Goal: Task Accomplishment & Management: Use online tool/utility

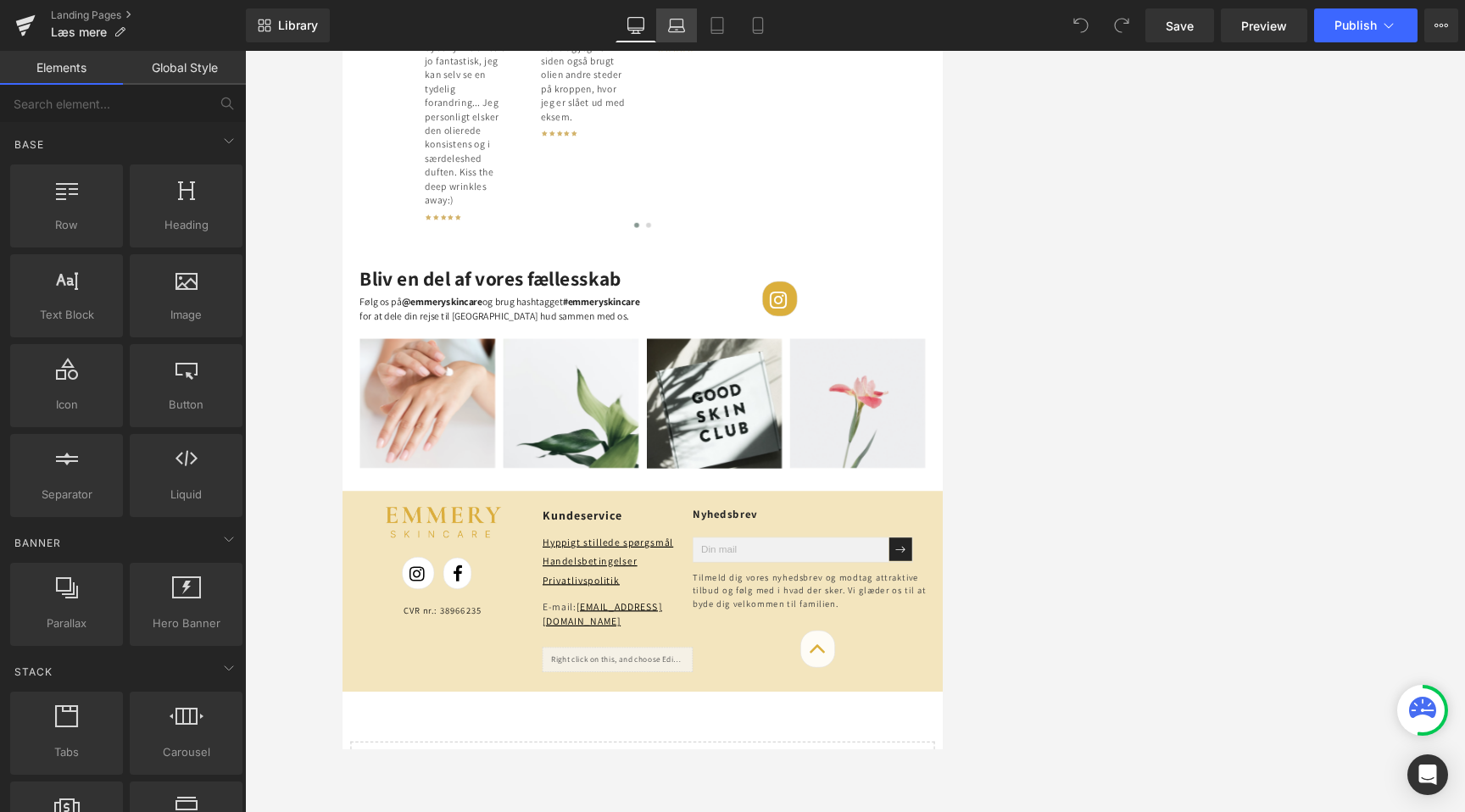
click at [671, 24] on icon at bounding box center [677, 23] width 13 height 8
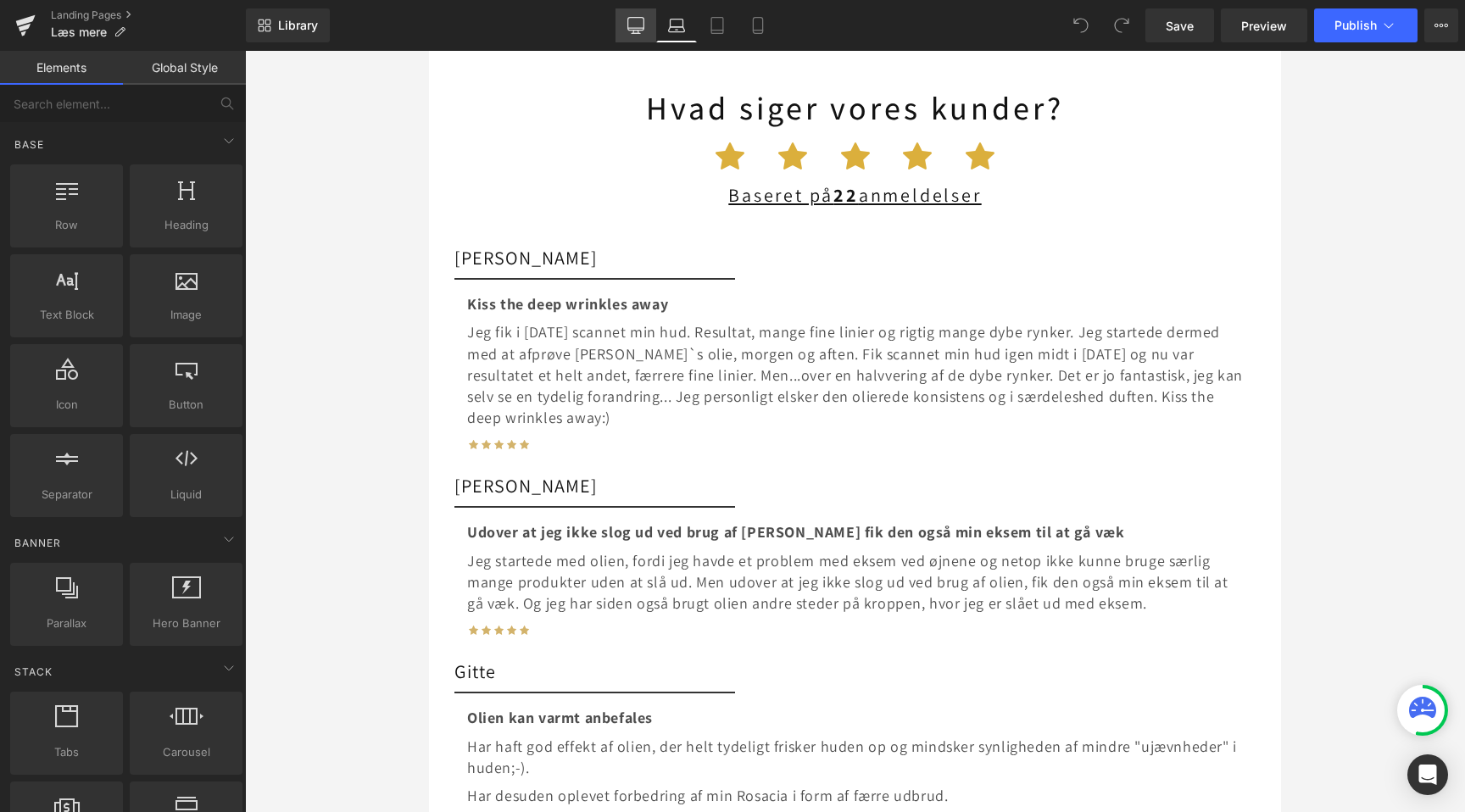
scroll to position [0, 755]
click at [632, 22] on icon at bounding box center [636, 26] width 17 height 17
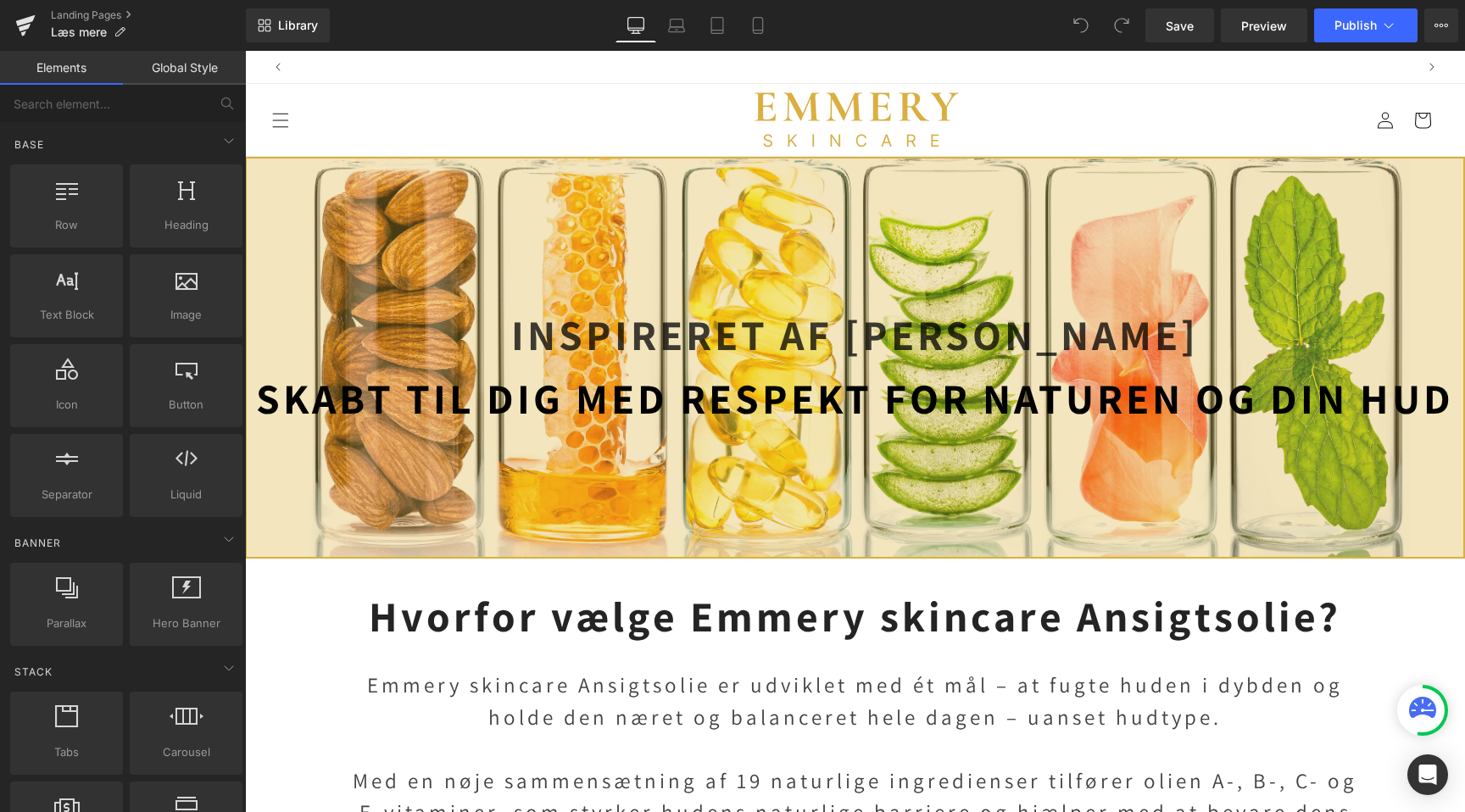
scroll to position [0, 2247]
click at [686, 30] on link "Laptop" at bounding box center [677, 26] width 41 height 34
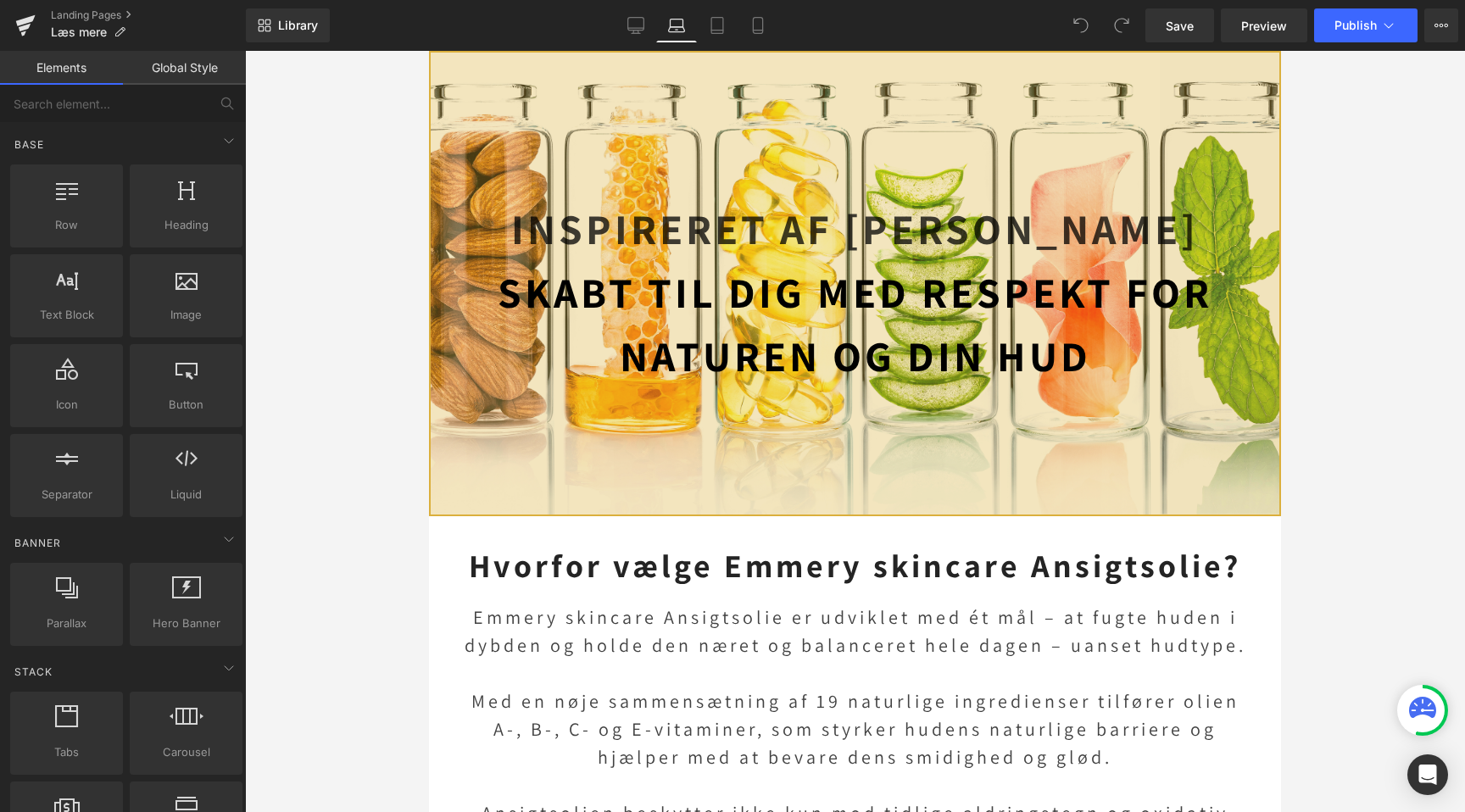
scroll to position [0, 1510]
click at [738, 33] on link "Mobile" at bounding box center [758, 26] width 41 height 34
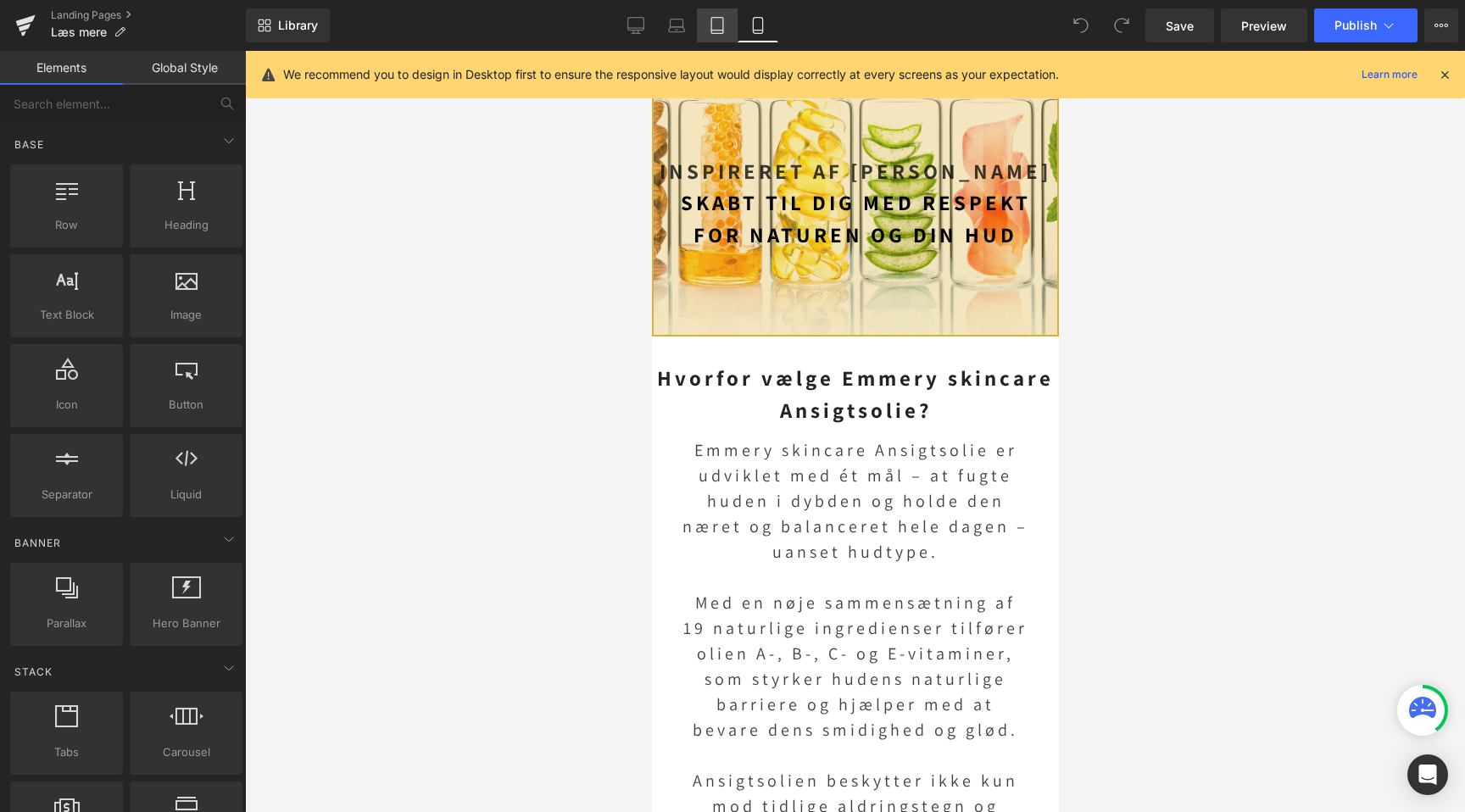
scroll to position [0, 0]
click at [718, 31] on icon at bounding box center [718, 31] width 12 height 0
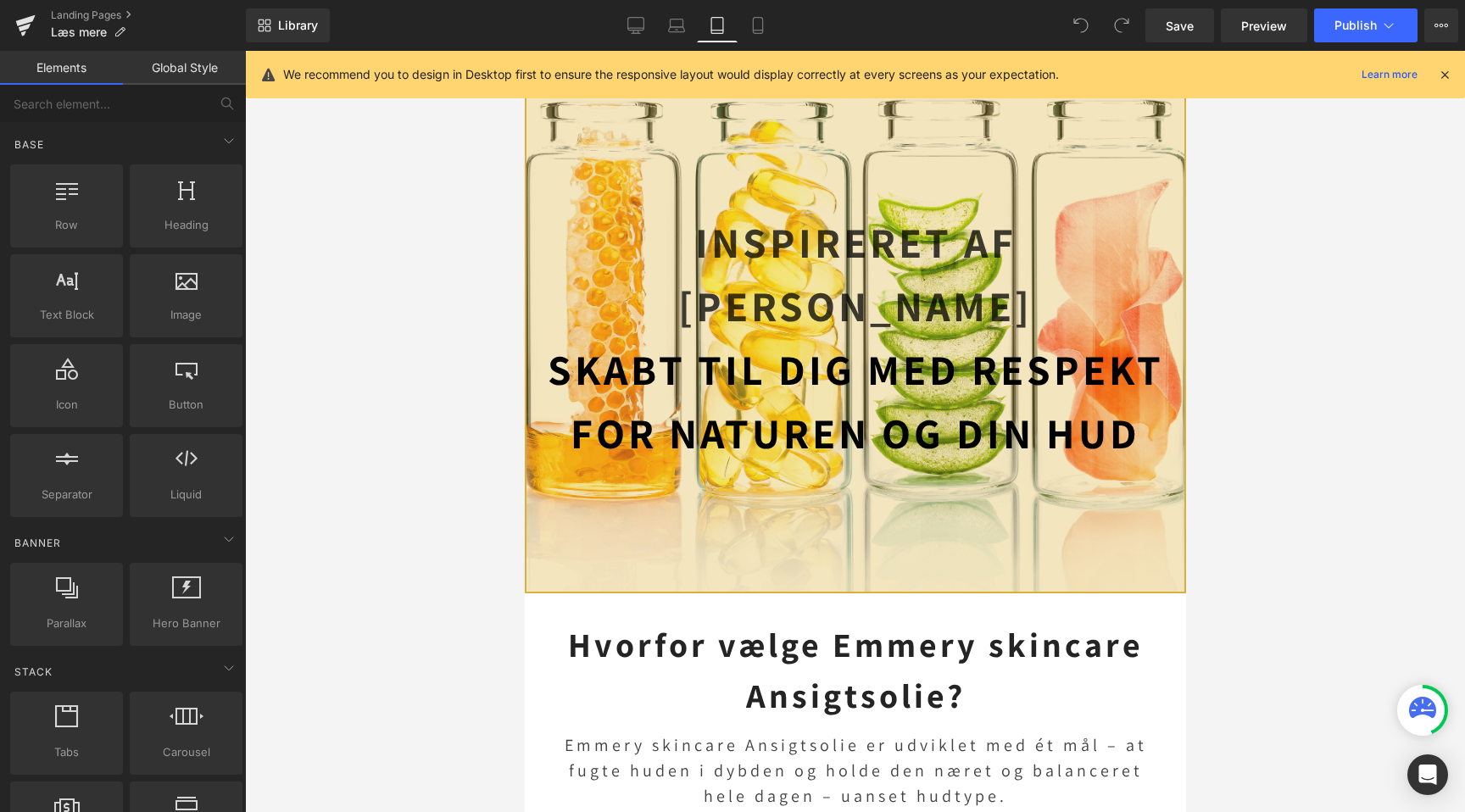
scroll to position [111, 0]
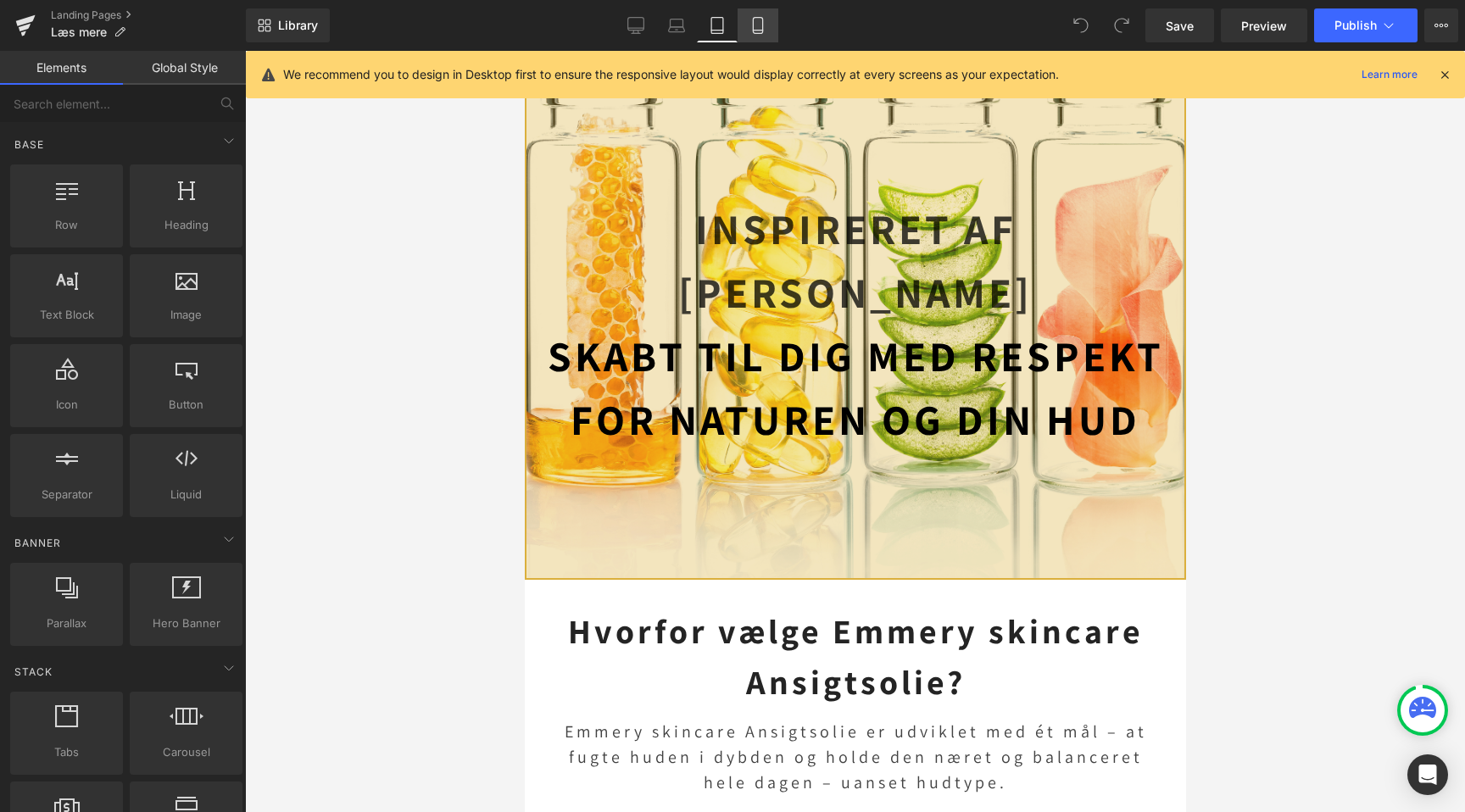
click at [756, 29] on icon at bounding box center [758, 26] width 17 height 17
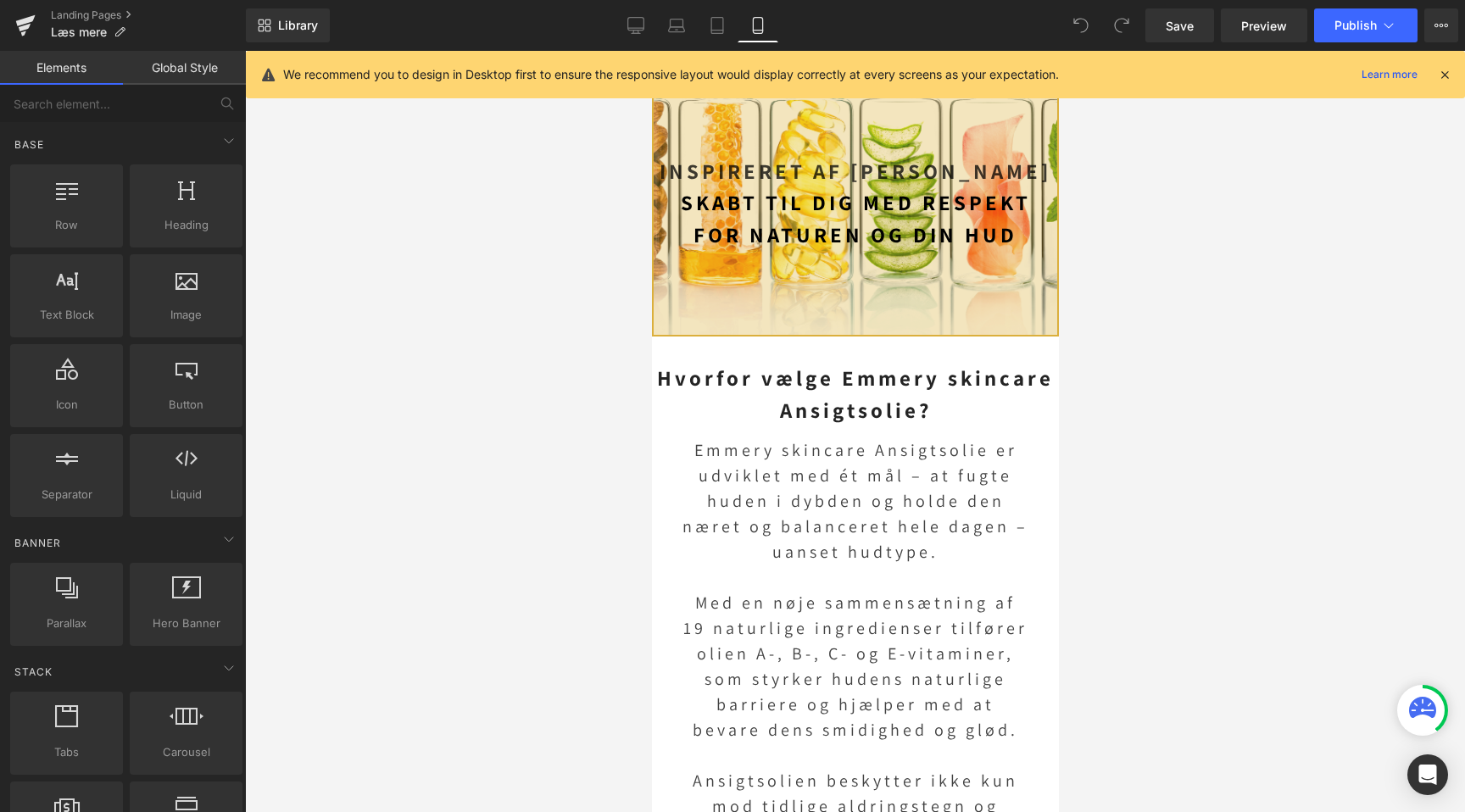
scroll to position [0, 310]
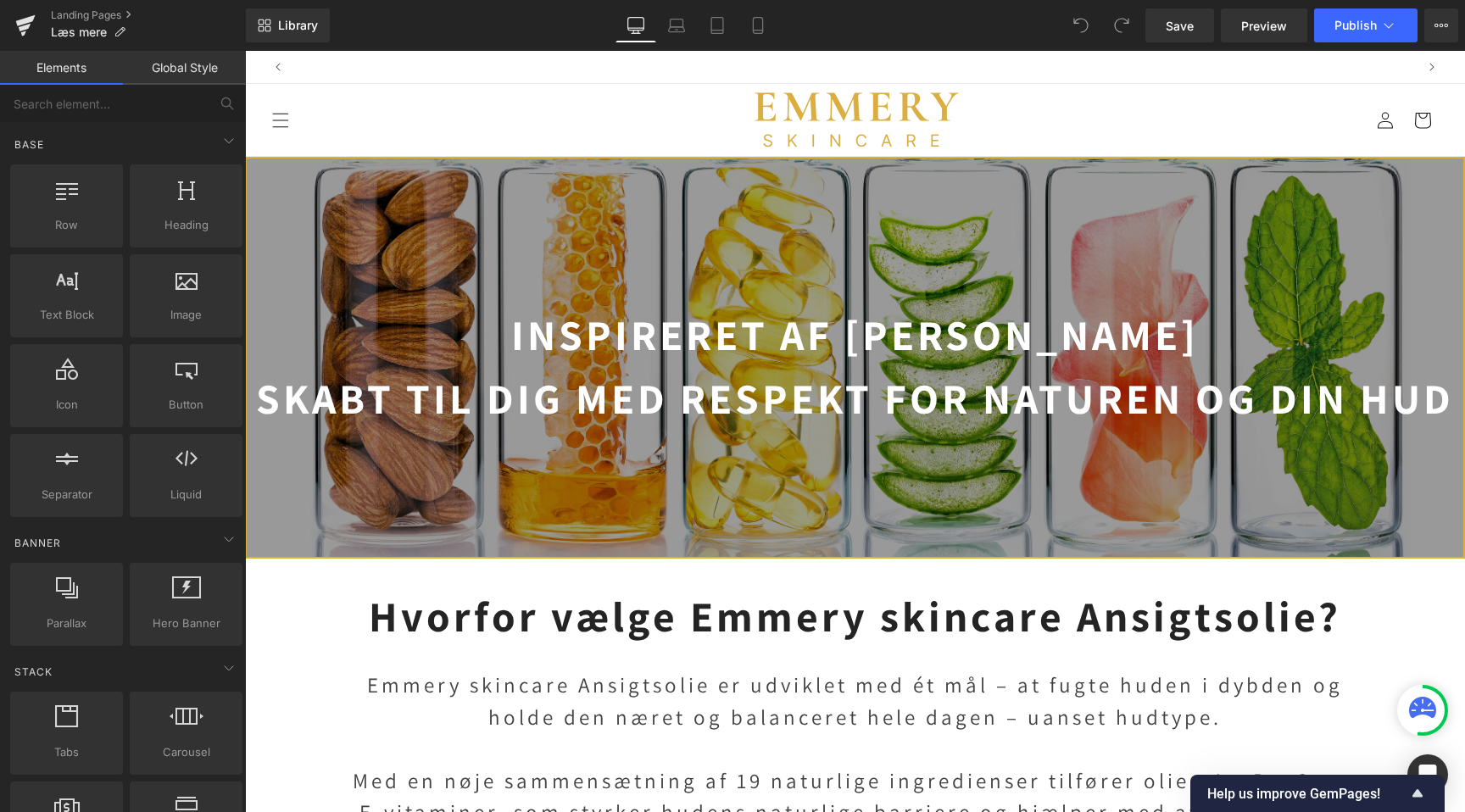
scroll to position [0, 1123]
click at [106, 13] on link "Landing Pages" at bounding box center [149, 15] width 195 height 14
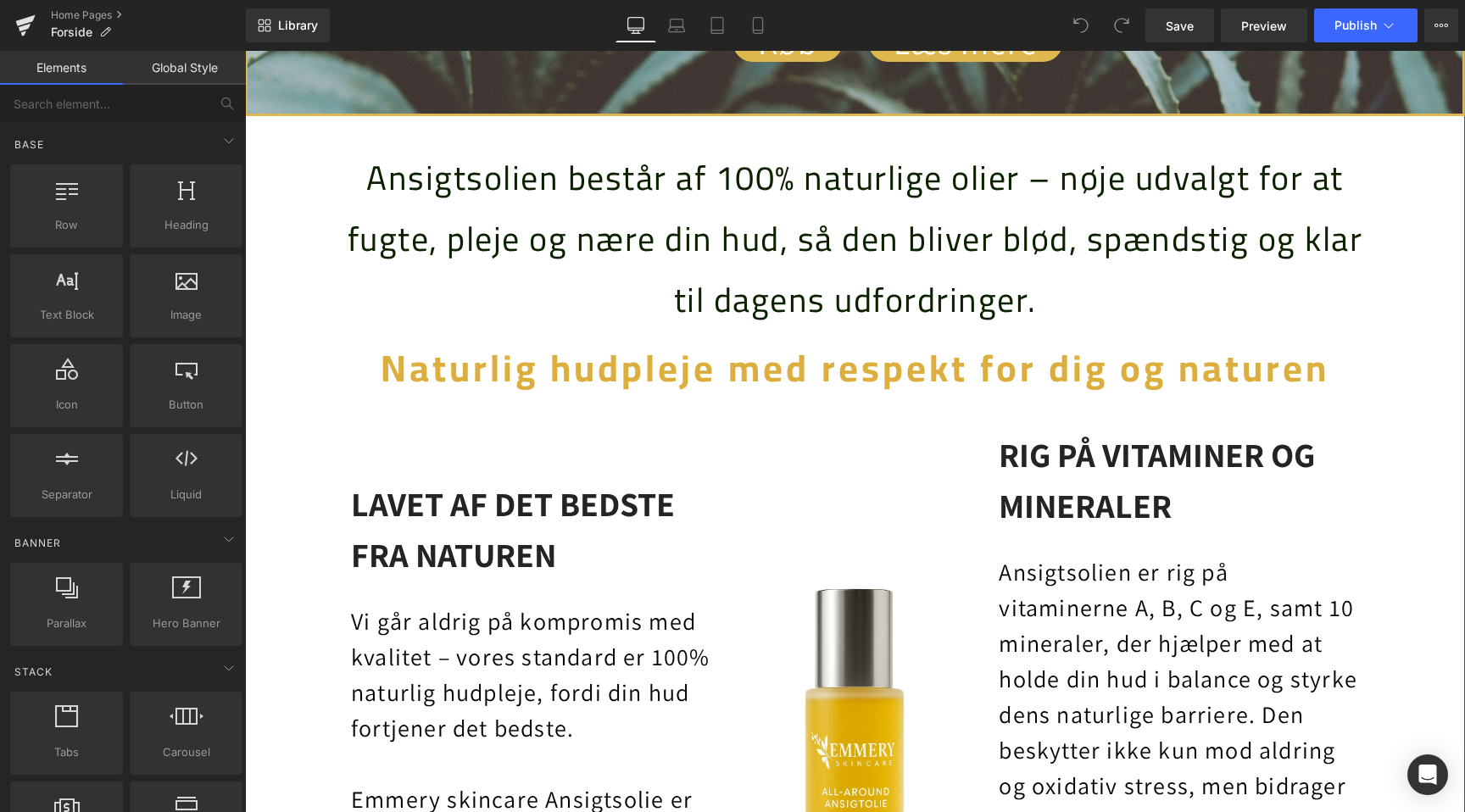
scroll to position [1203, 0]
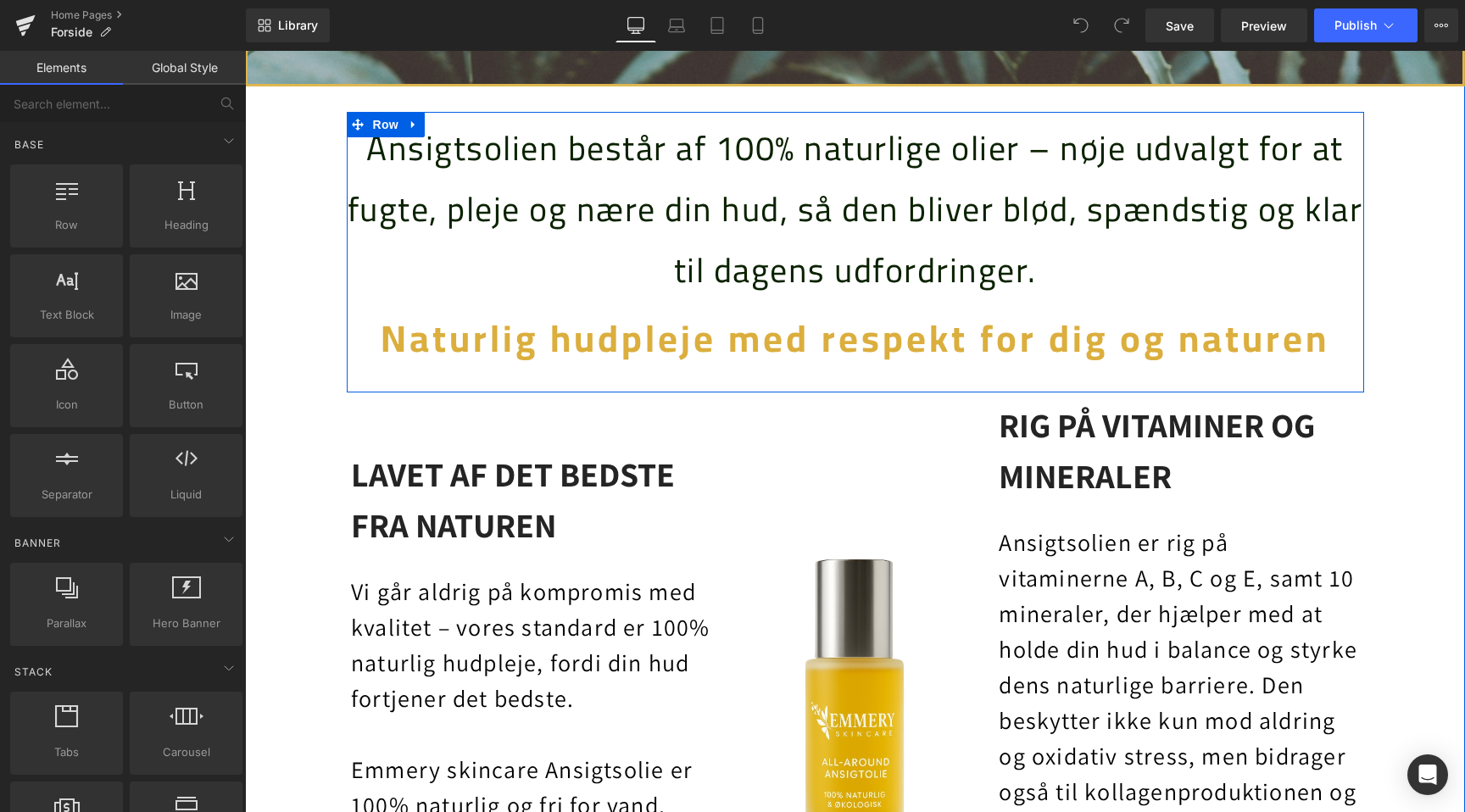
click at [1099, 332] on span "Naturlig hudpleje med respekt for dig og naturen" at bounding box center [855, 337] width 948 height 69
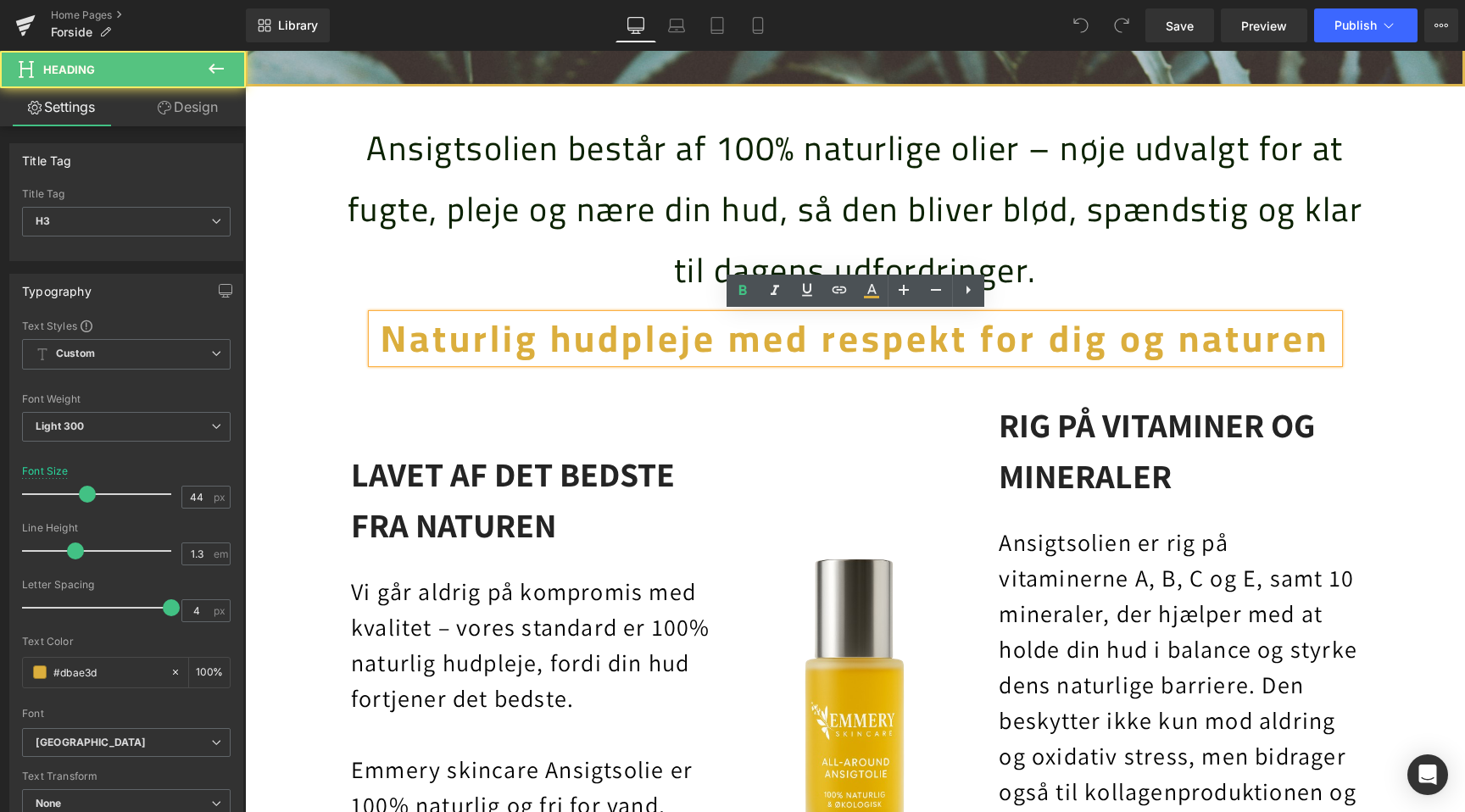
scroll to position [0, 2247]
click at [1097, 338] on span "Naturlig hudpleje med respekt for dig og naturen" at bounding box center [855, 337] width 948 height 69
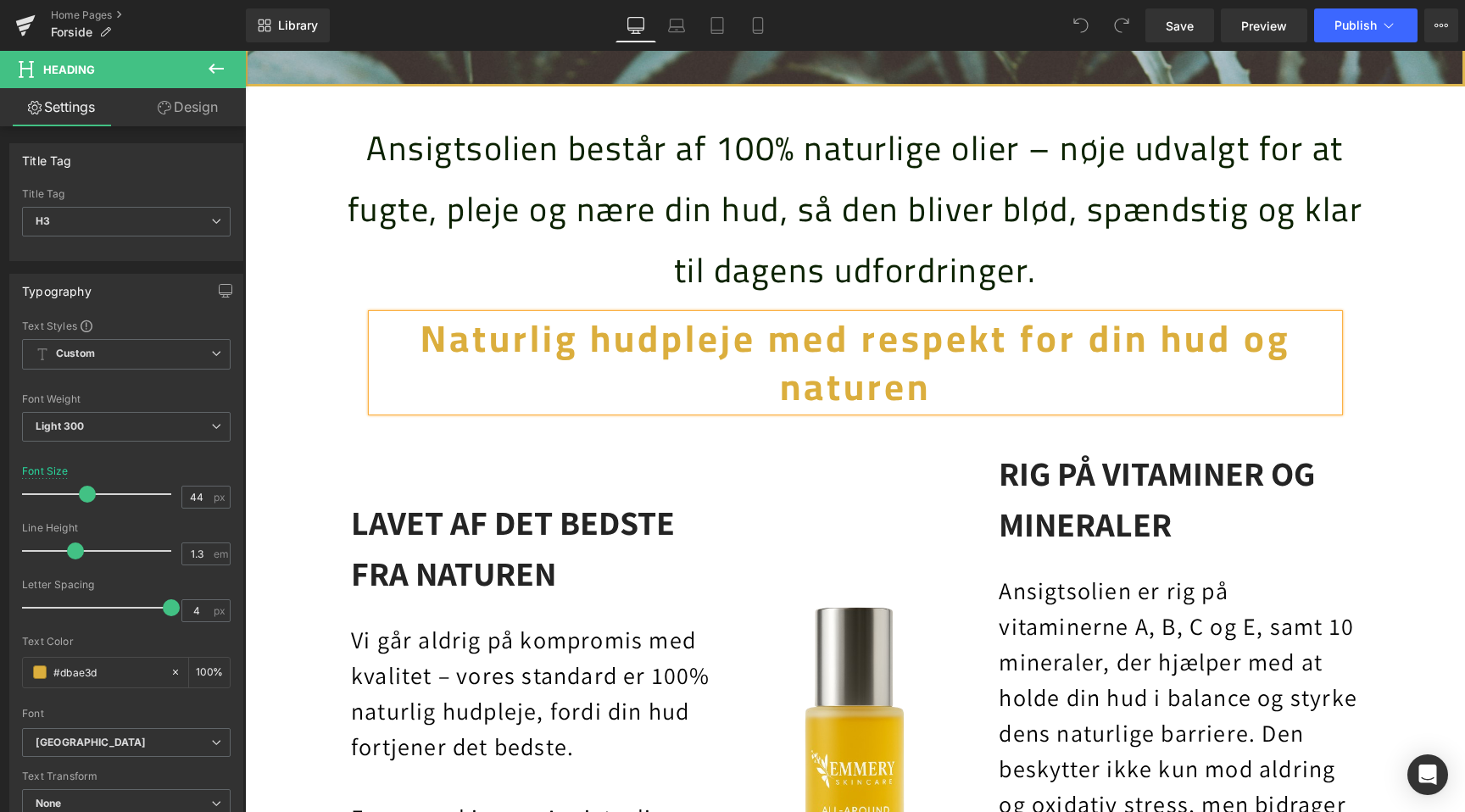
scroll to position [0, 0]
drag, startPoint x: 430, startPoint y: 505, endPoint x: 442, endPoint y: 487, distance: 21.6
click at [430, 505] on p "LAVET AF DET BEDSTE FRA NATUREN" at bounding box center [531, 546] width 360 height 102
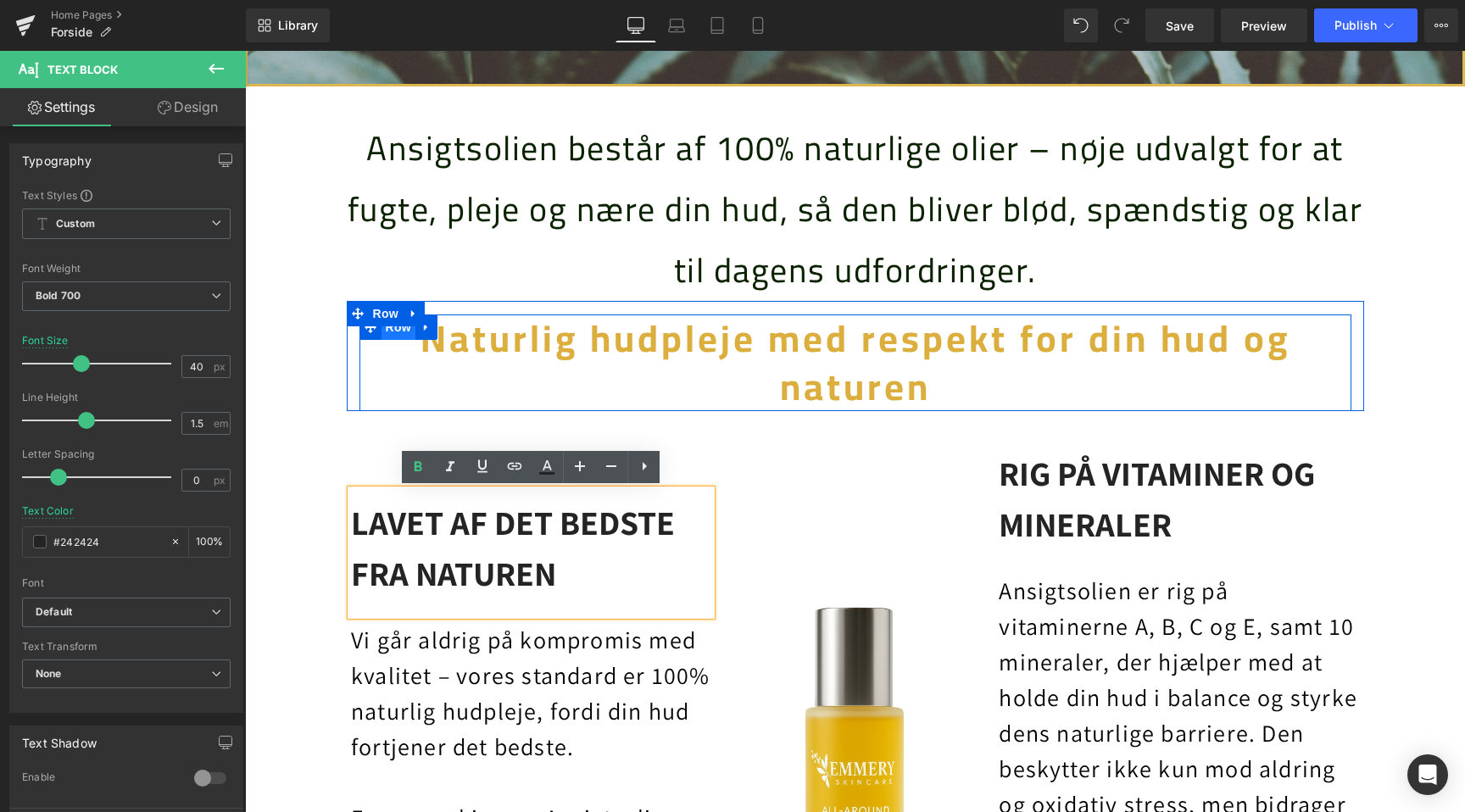
click at [395, 335] on span "Row" at bounding box center [399, 327] width 34 height 26
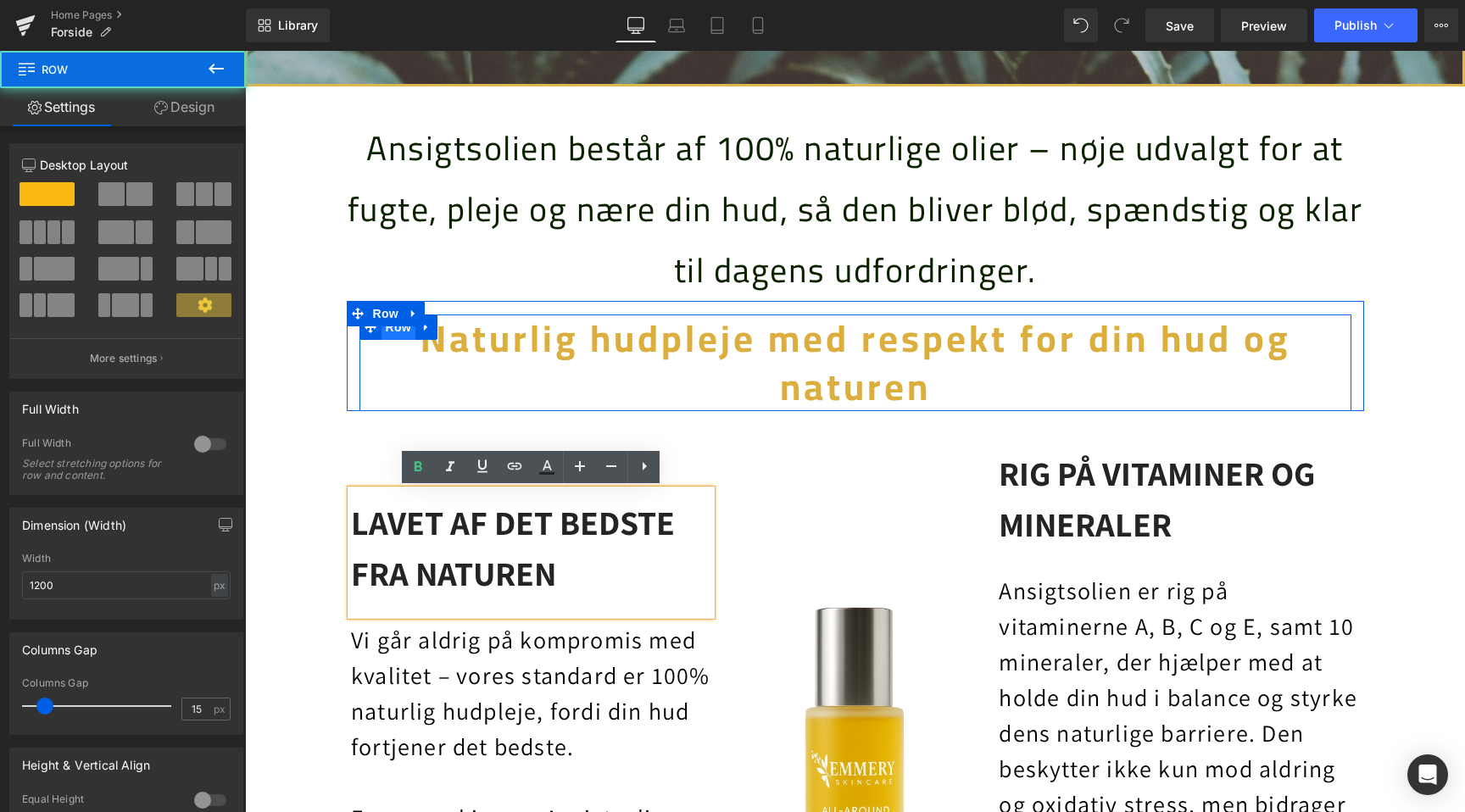
scroll to position [0, 1123]
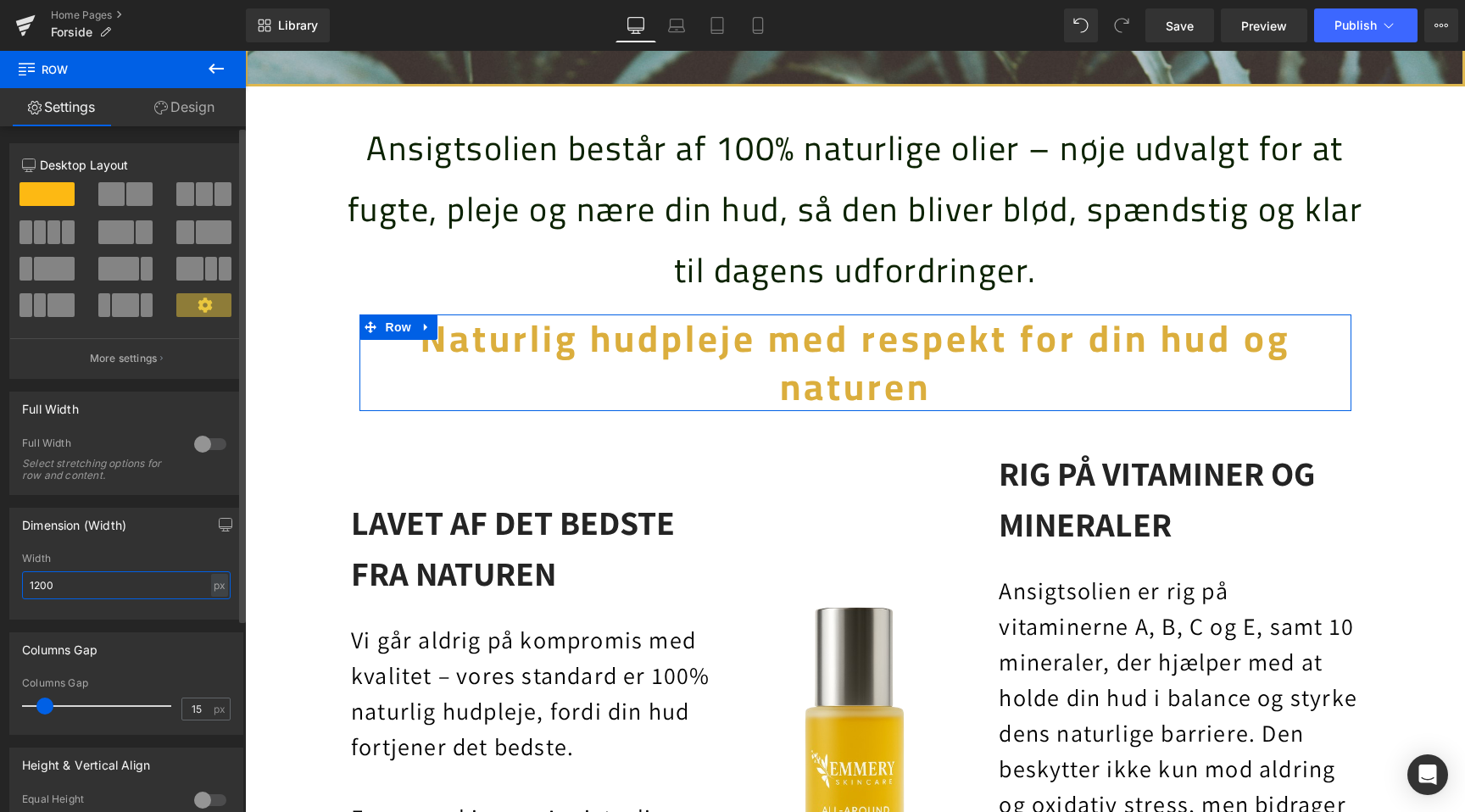
click at [69, 581] on input "1200" at bounding box center [126, 585] width 208 height 28
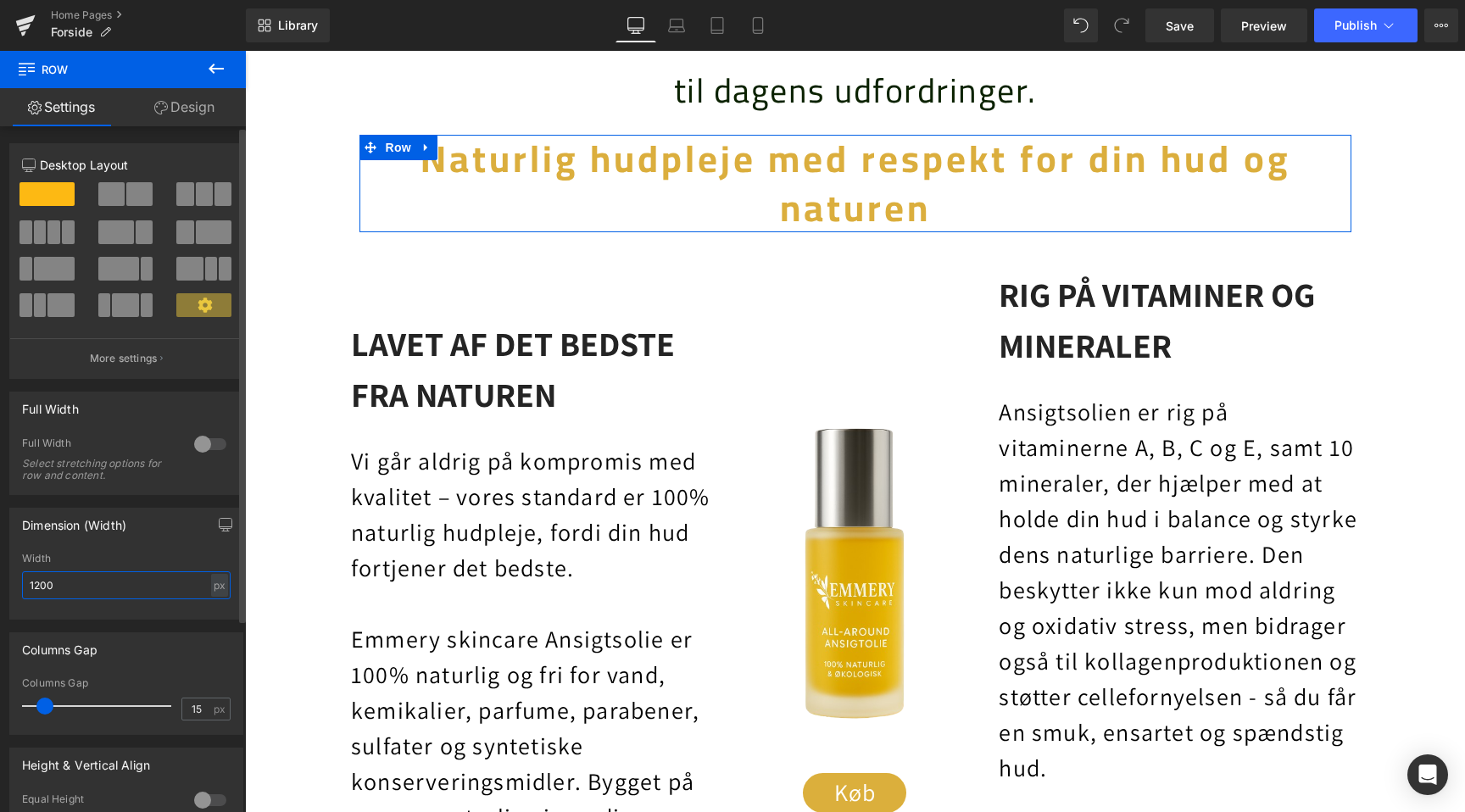
scroll to position [0, 2247]
type input "1300"
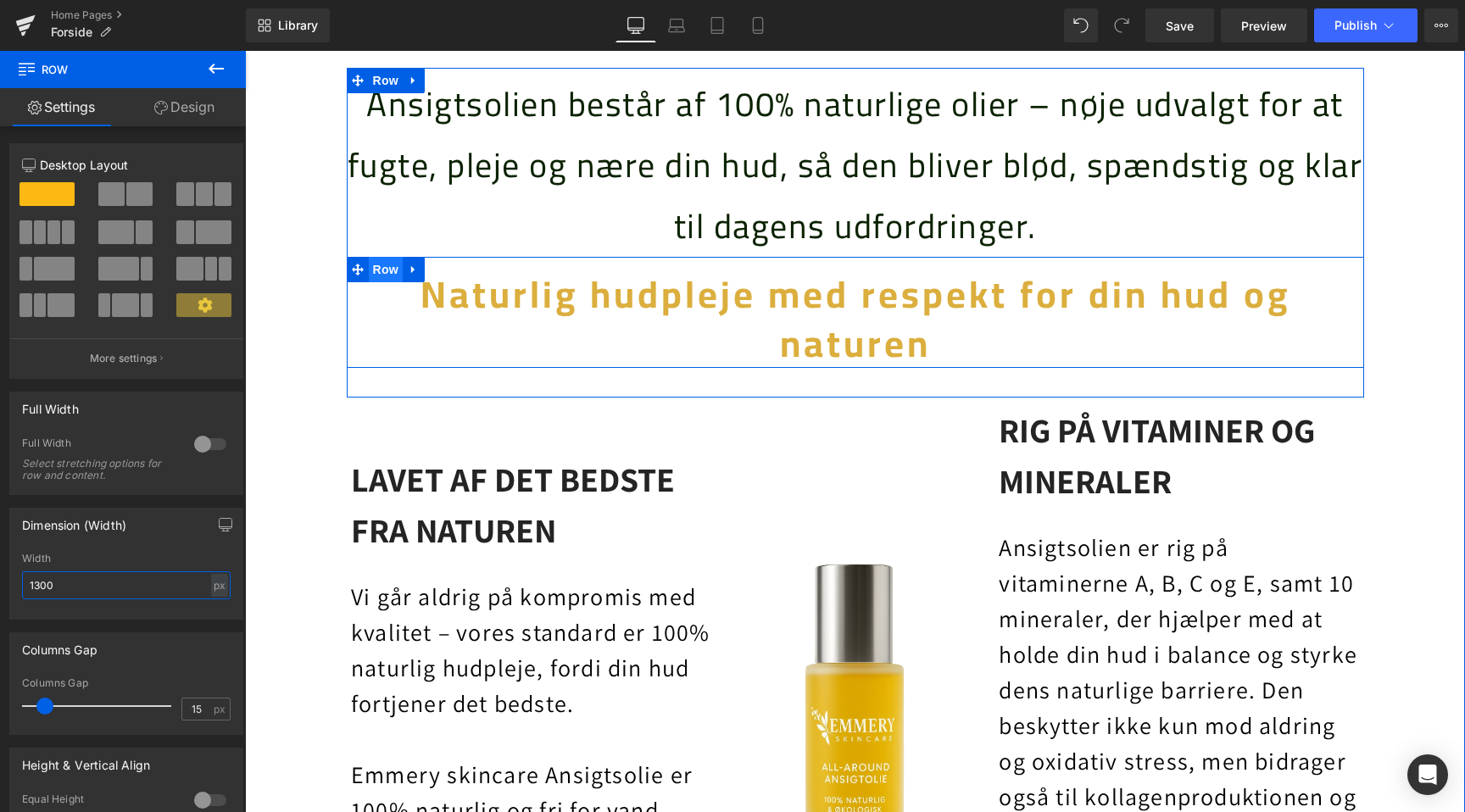
scroll to position [0, 1123]
click at [371, 276] on span "Row" at bounding box center [386, 270] width 34 height 26
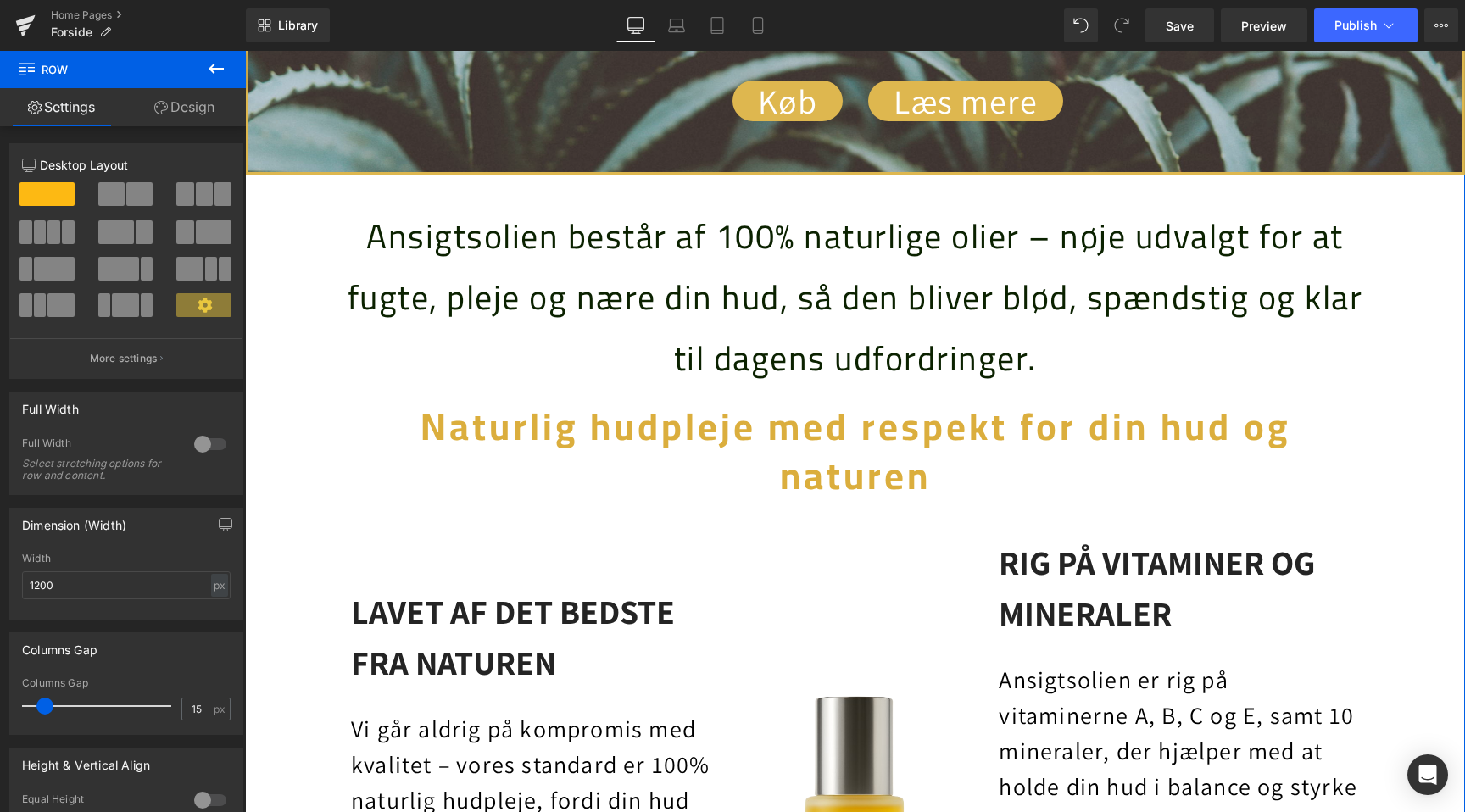
scroll to position [0, 2247]
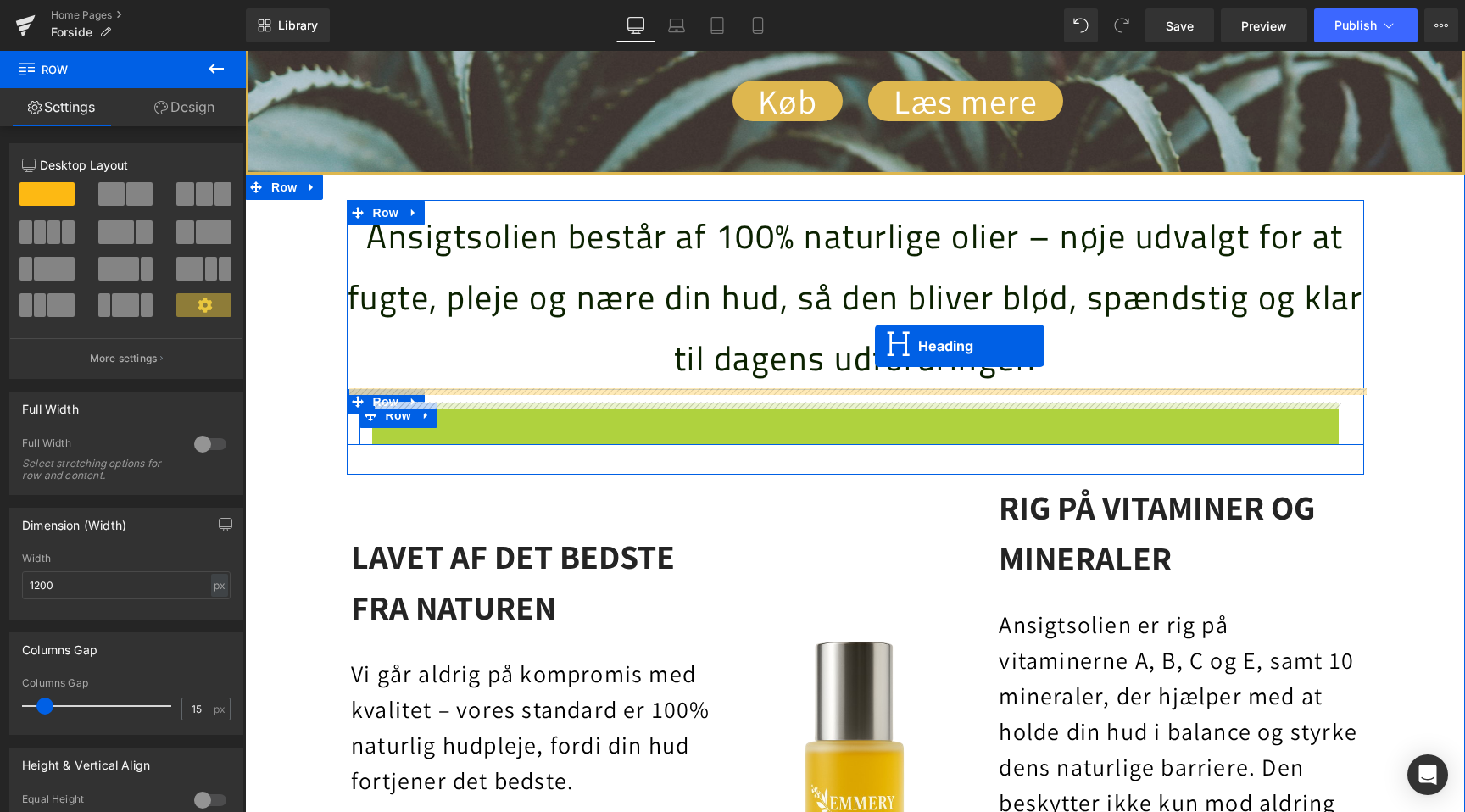
drag, startPoint x: 815, startPoint y: 453, endPoint x: 875, endPoint y: 346, distance: 122.7
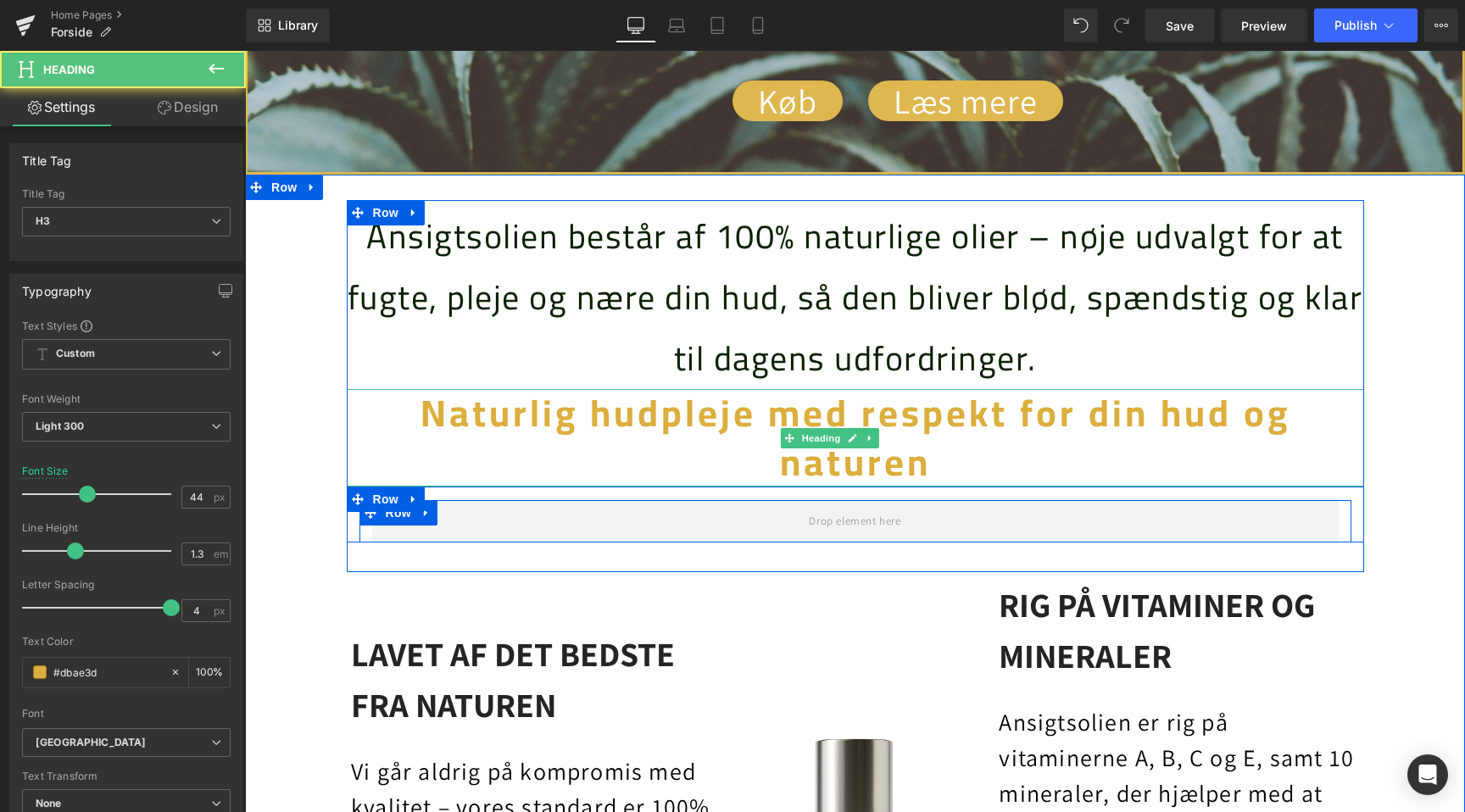
scroll to position [0, 0]
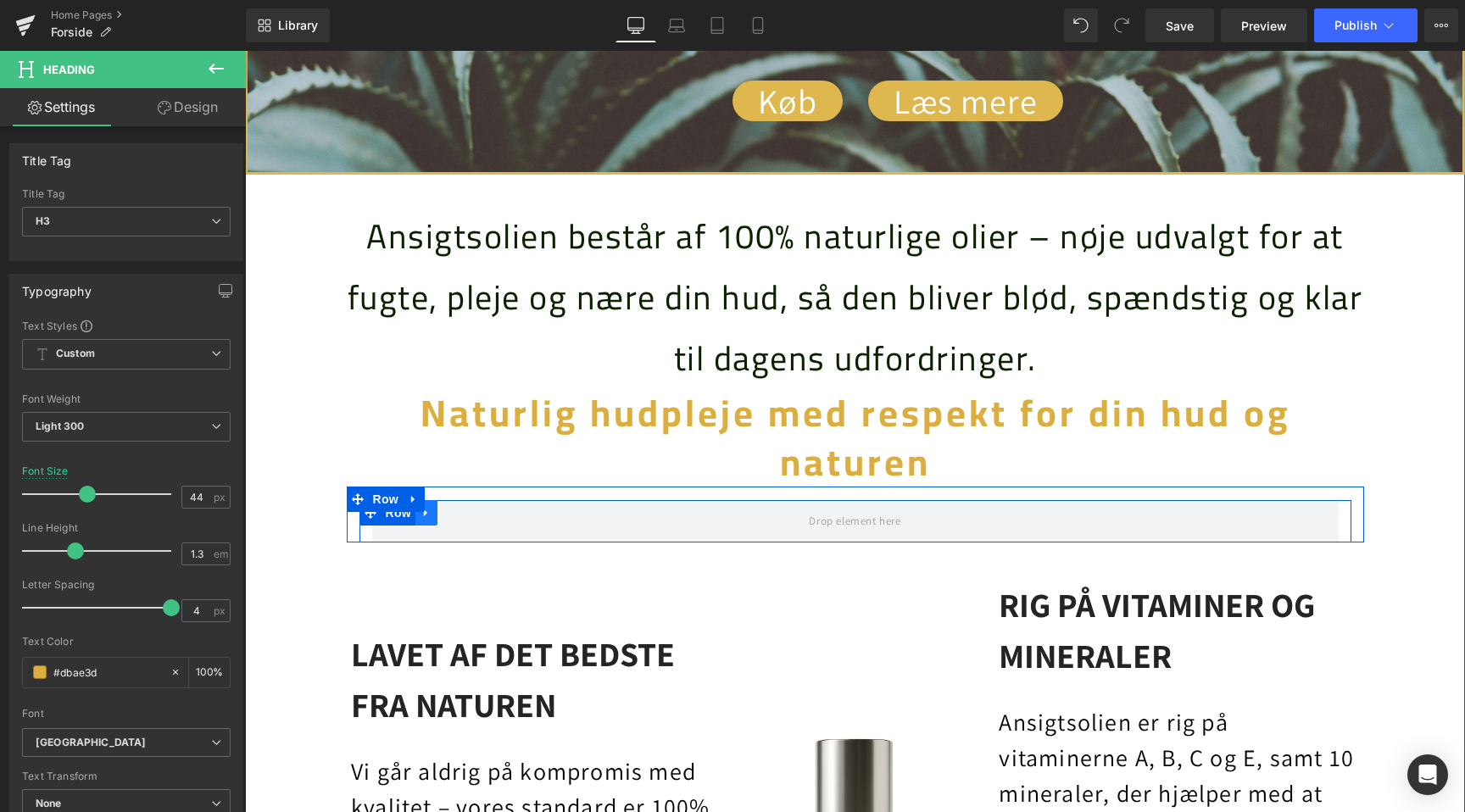
click at [431, 516] on icon at bounding box center [426, 511] width 12 height 13
click at [470, 510] on icon at bounding box center [471, 512] width 12 height 12
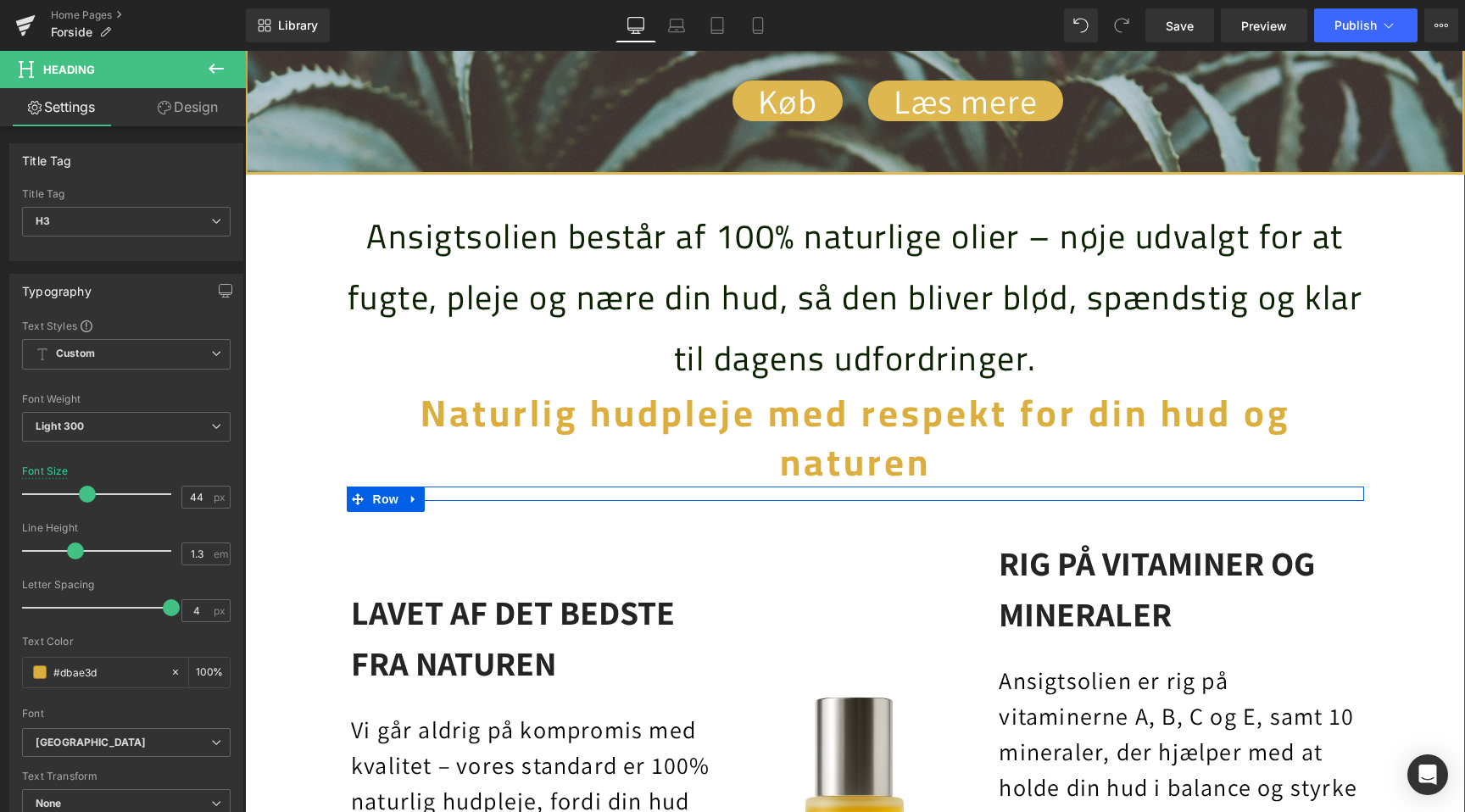
scroll to position [0, 1123]
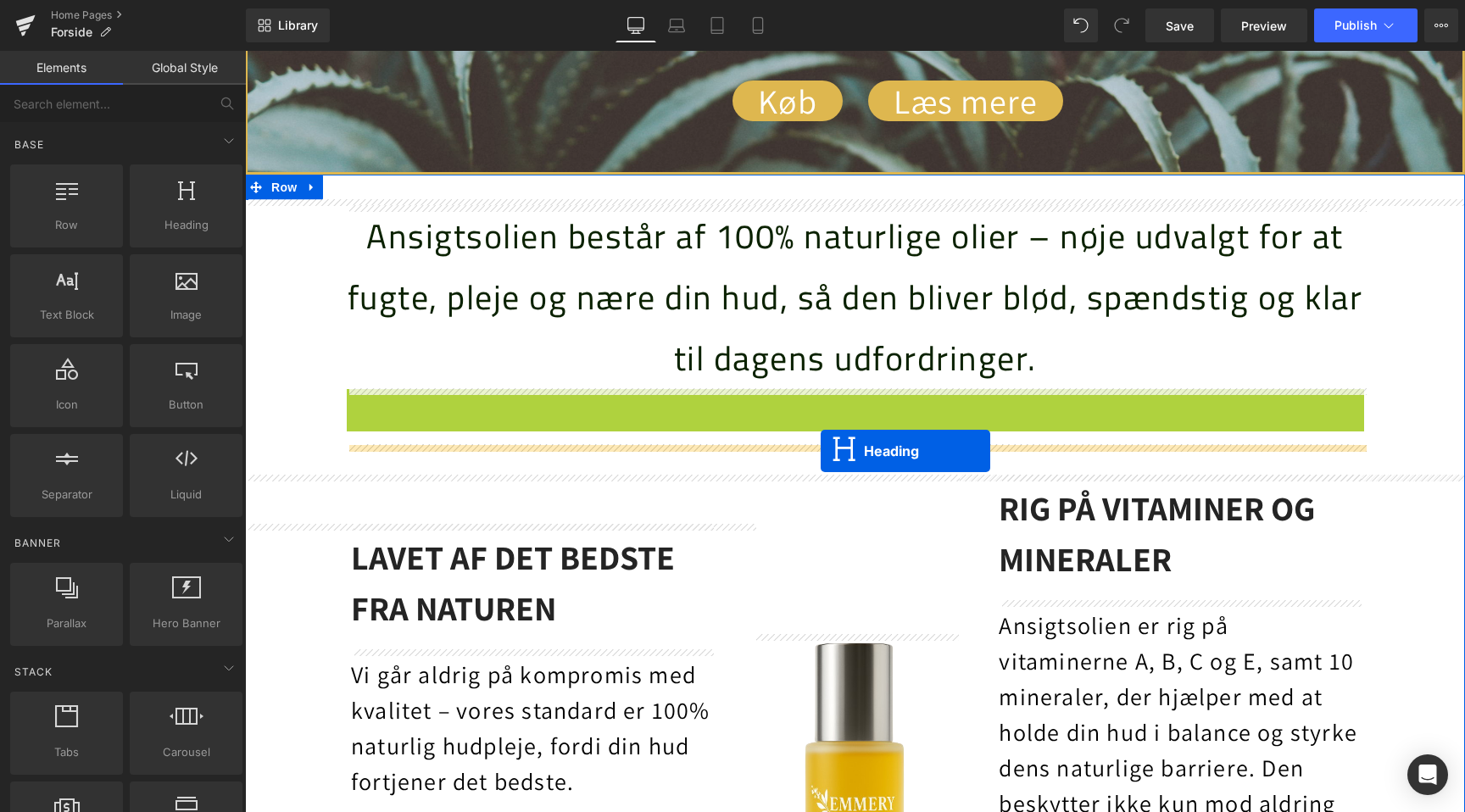
drag, startPoint x: 810, startPoint y: 438, endPoint x: 821, endPoint y: 451, distance: 17.0
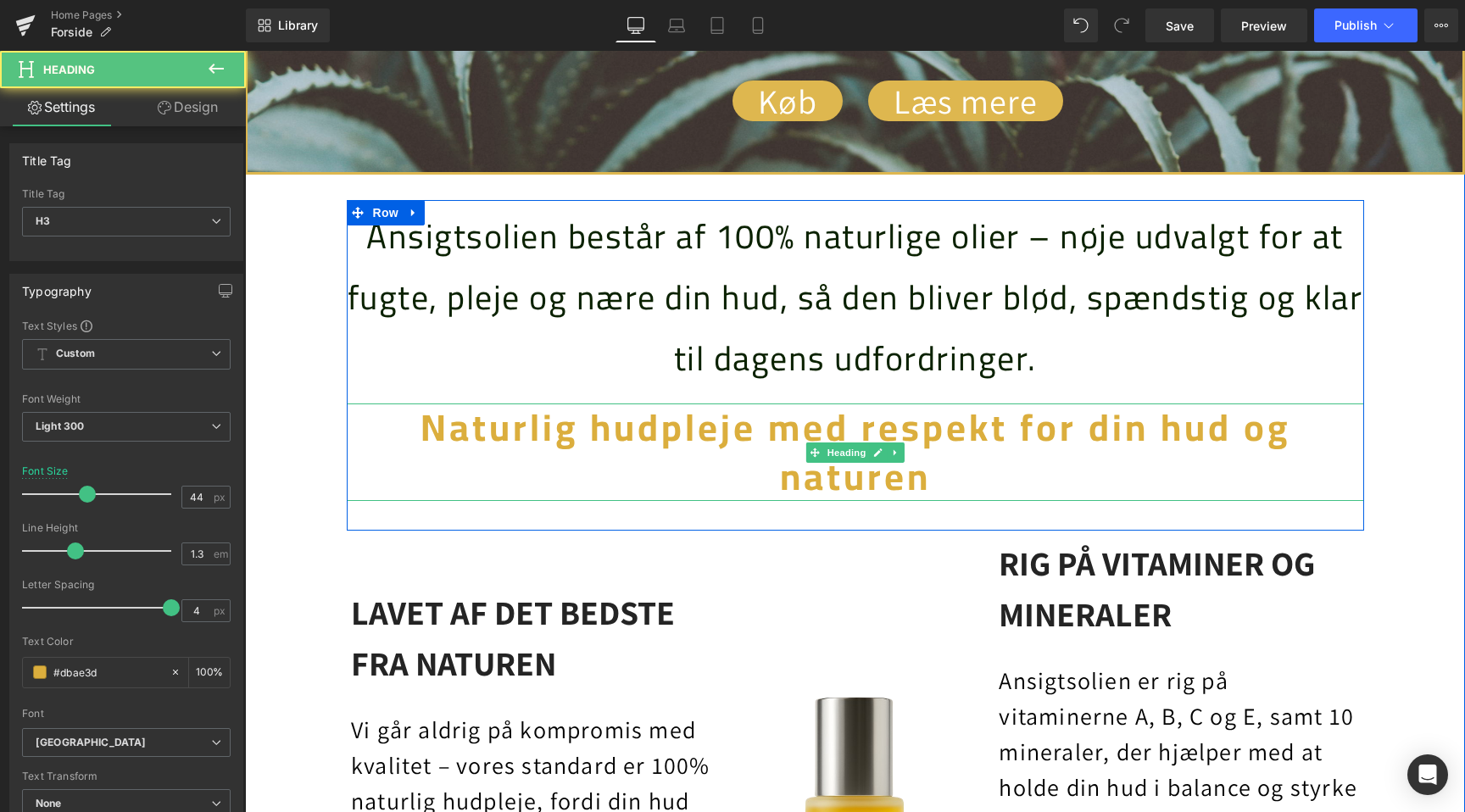
scroll to position [0, 2247]
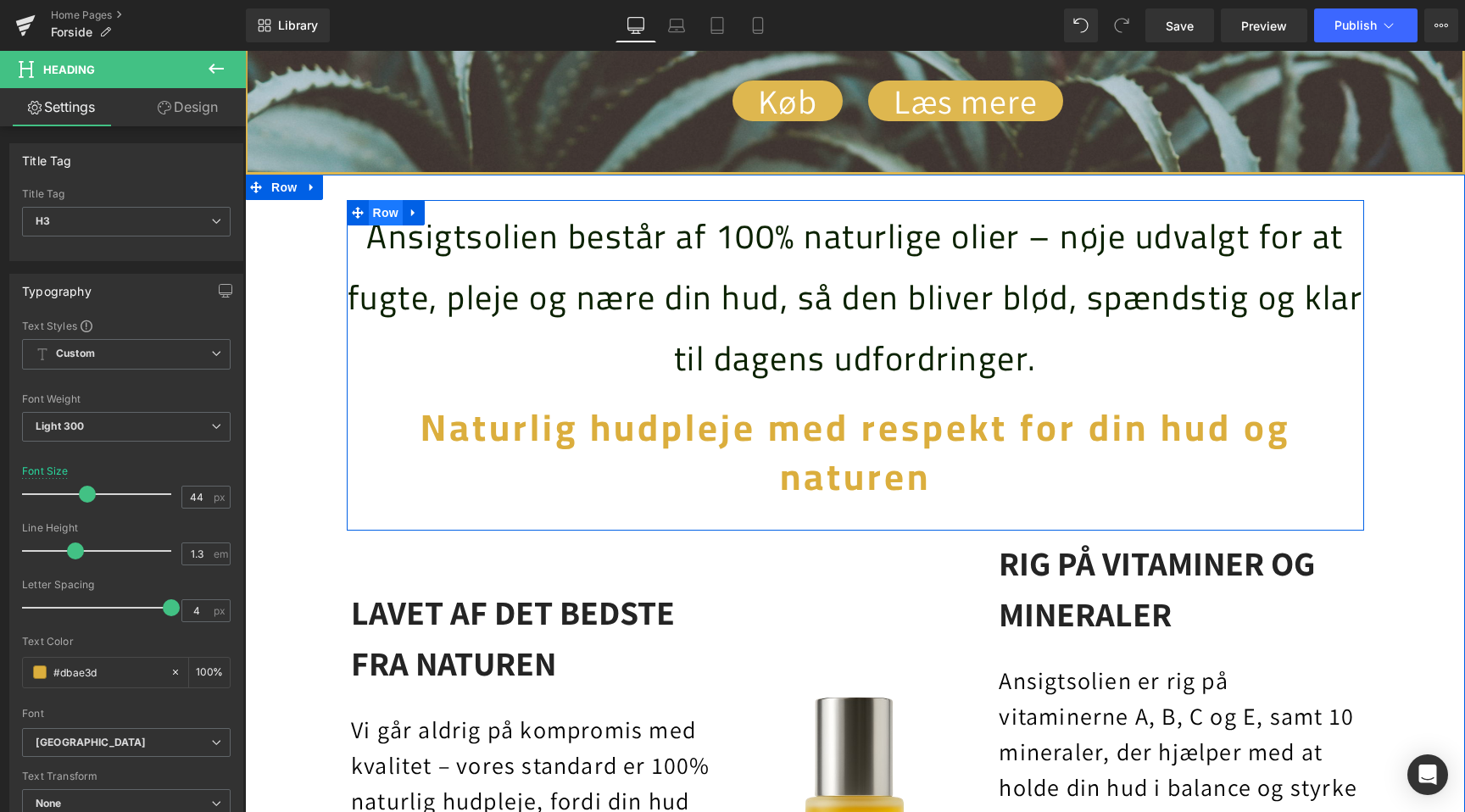
click at [392, 213] on span "Row" at bounding box center [386, 213] width 34 height 26
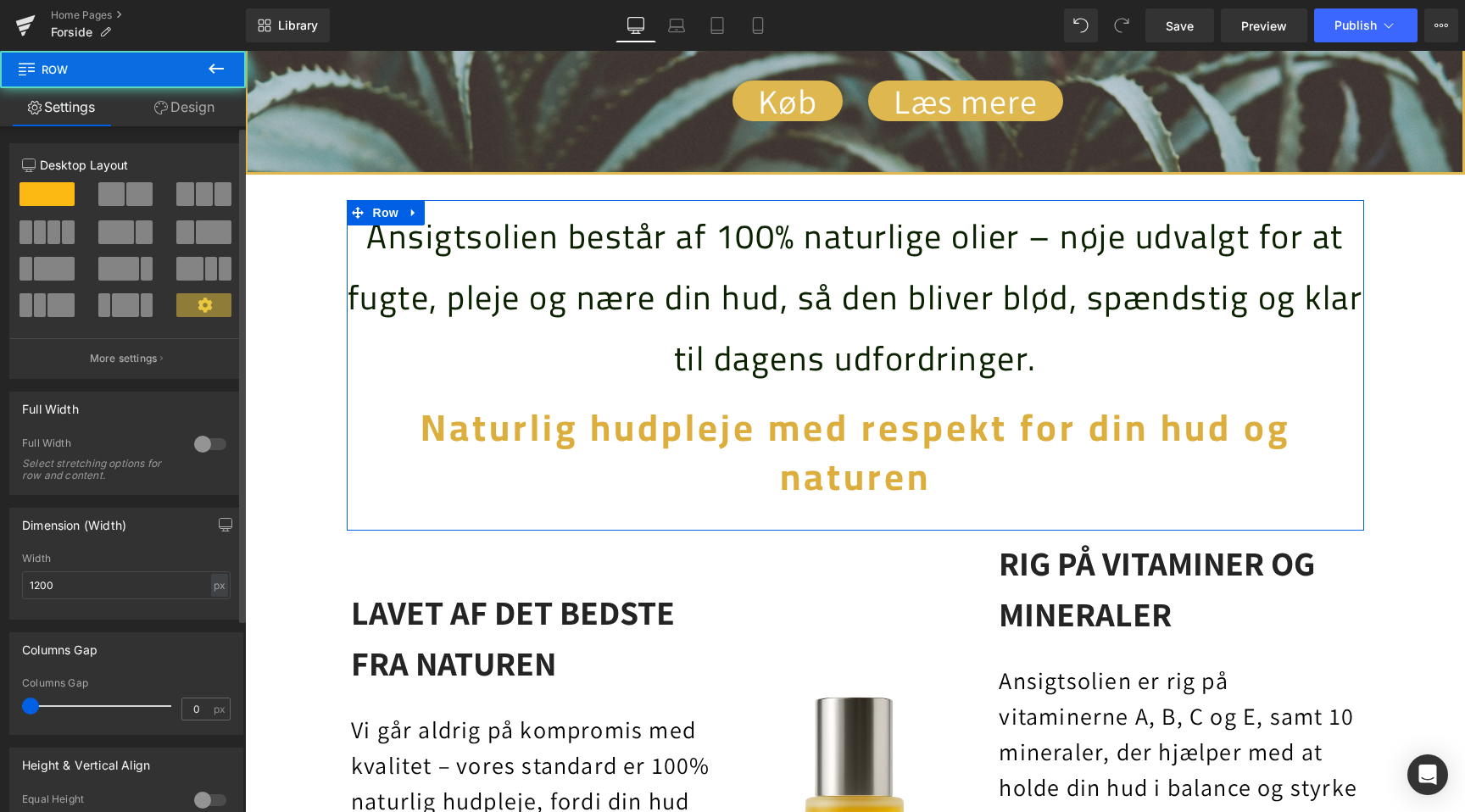
click at [108, 568] on div "Width 1200 px % px" at bounding box center [126, 585] width 208 height 66
click at [106, 581] on input "1200" at bounding box center [126, 585] width 208 height 28
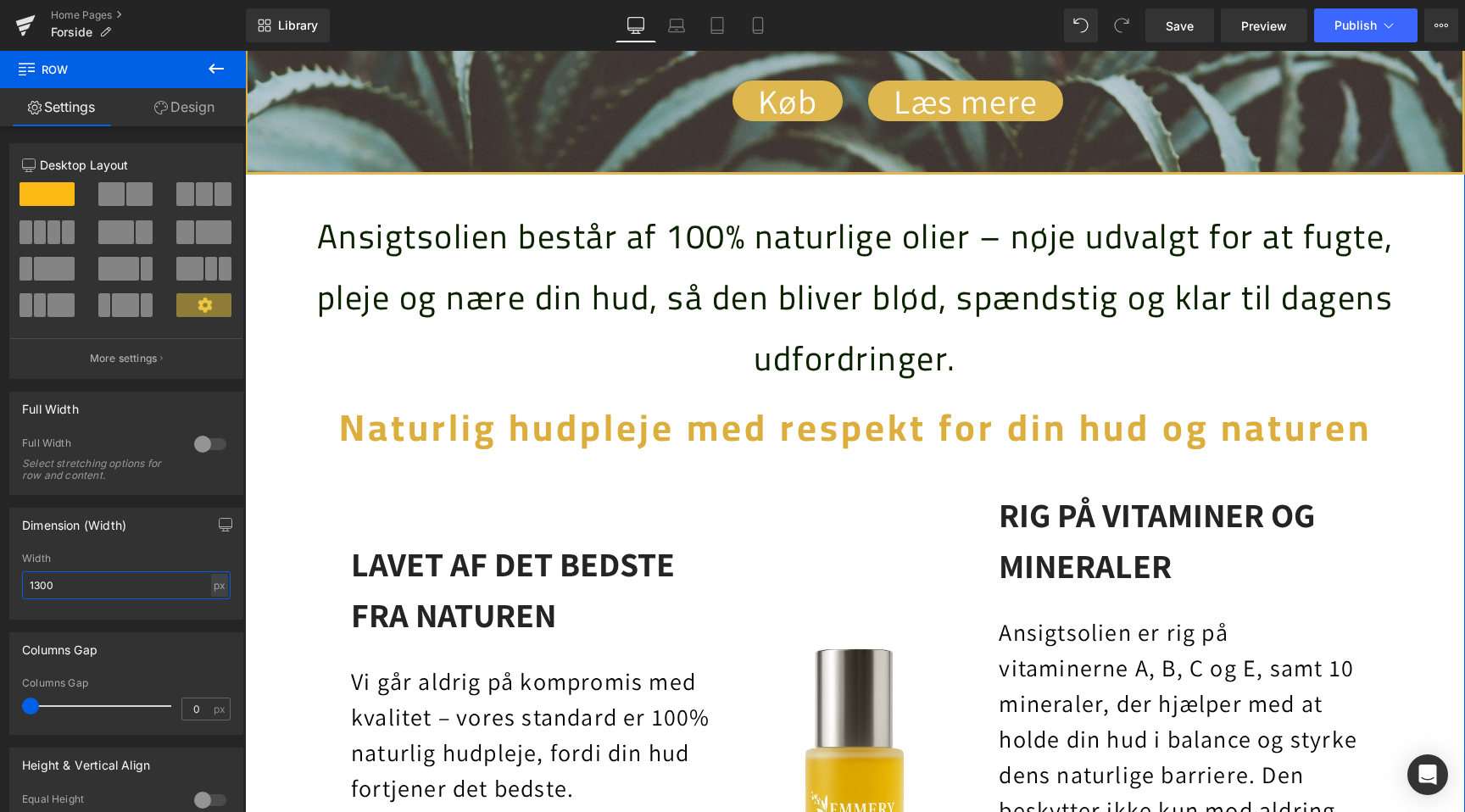
scroll to position [0, 2247]
type input "1300"
click at [677, 22] on icon at bounding box center [677, 26] width 17 height 17
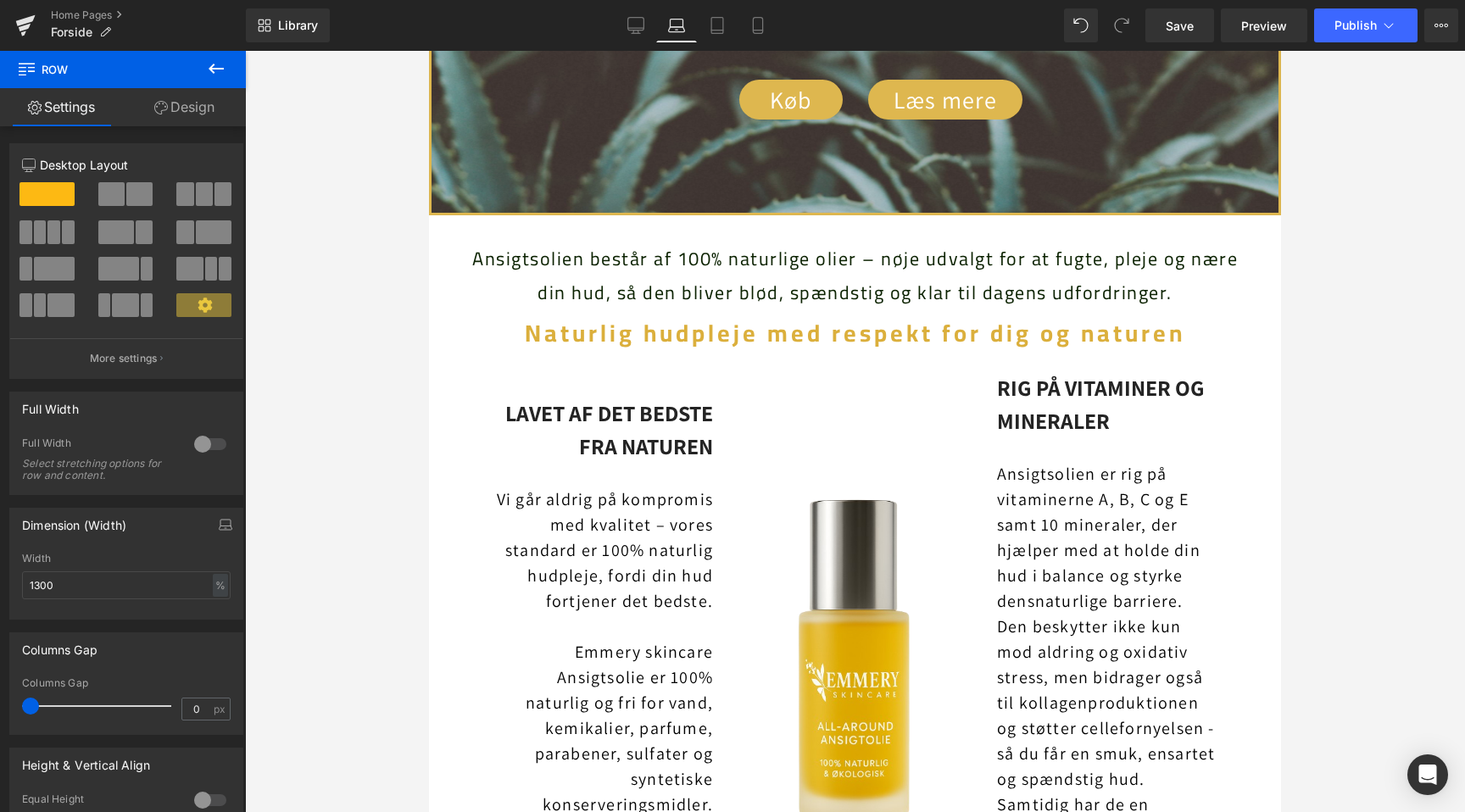
scroll to position [764, 0]
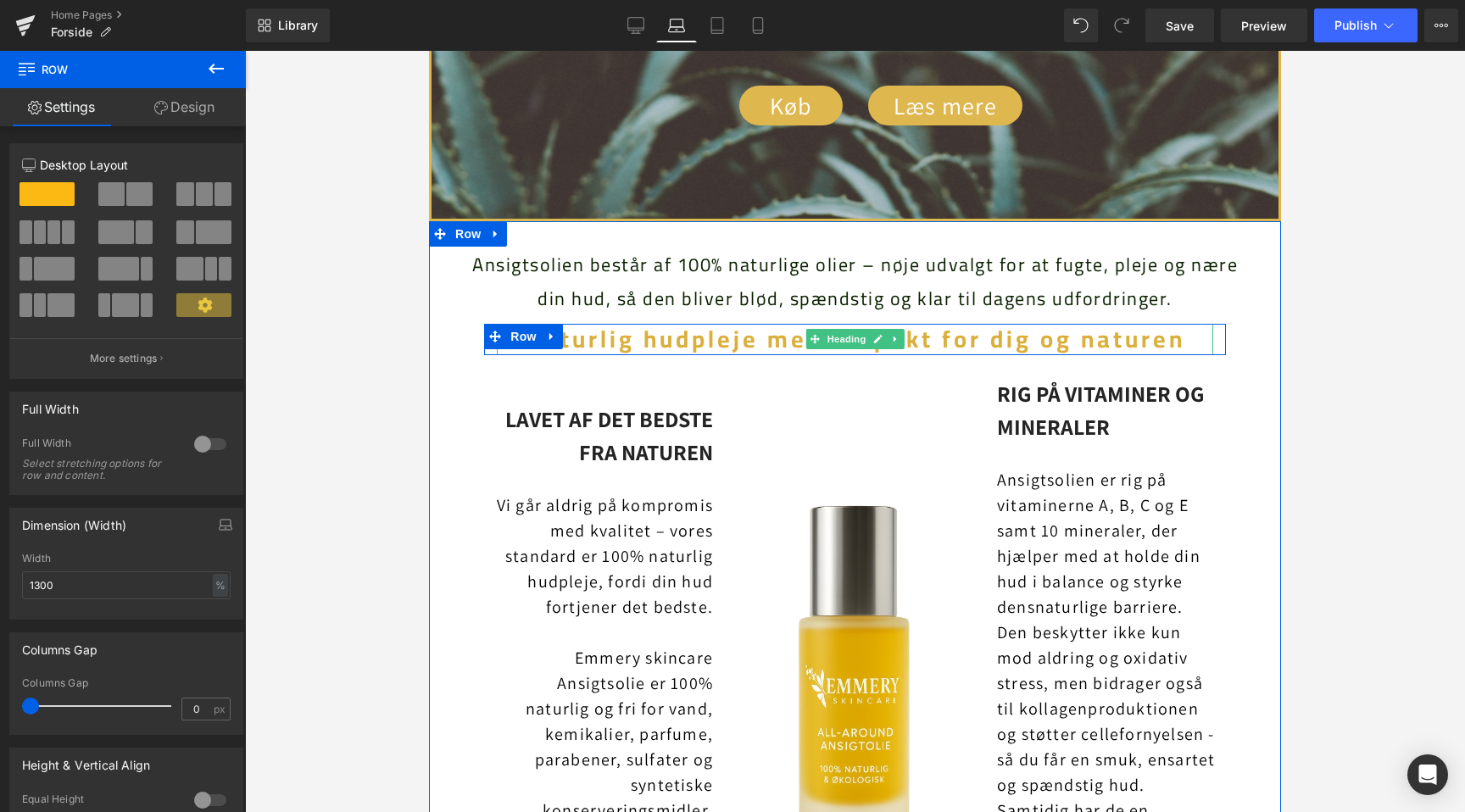
click at [1026, 337] on span "Naturlig hudpleje med respekt for dig og naturen" at bounding box center [854, 339] width 660 height 44
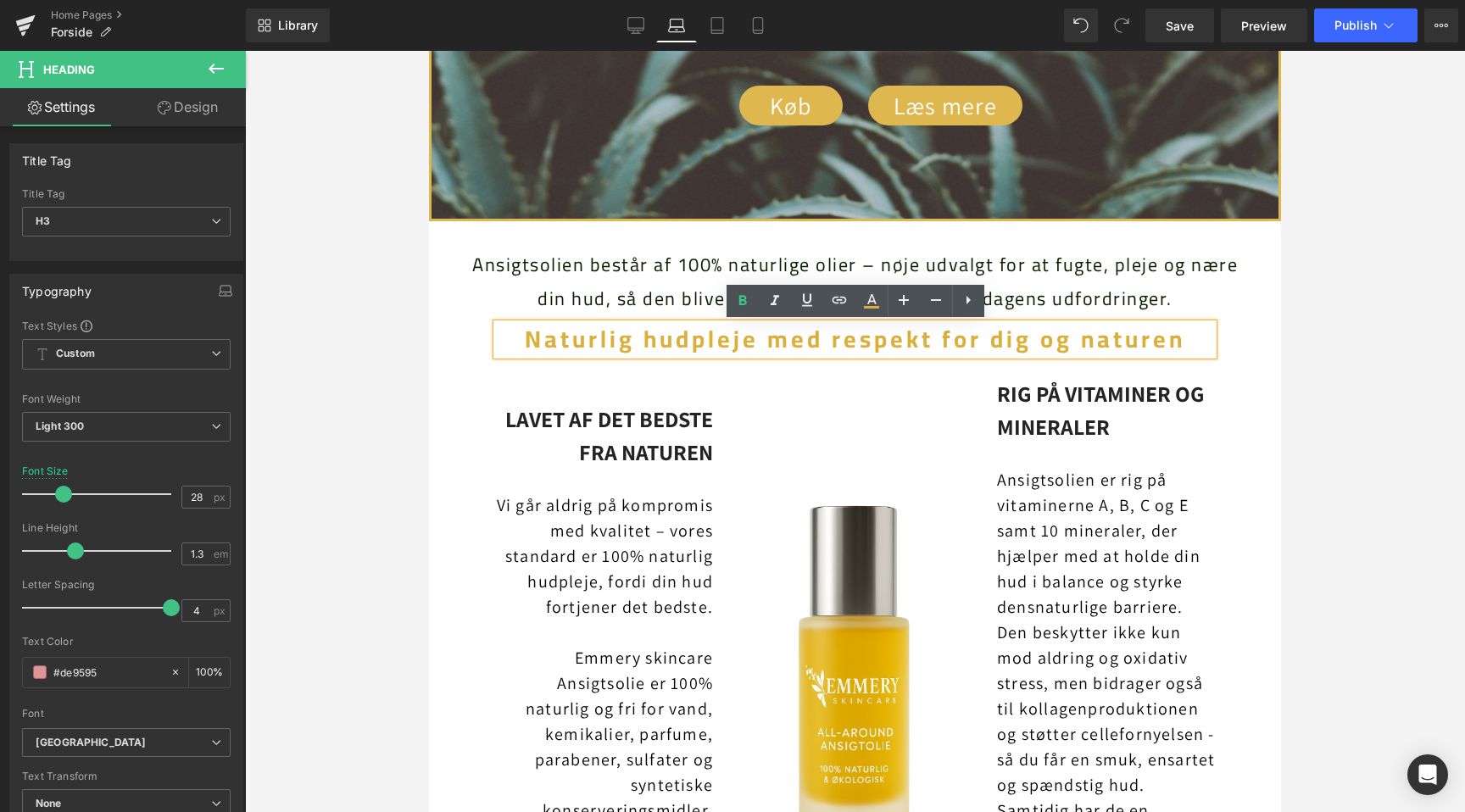
scroll to position [0, 0]
click at [1028, 344] on span "Naturlig hudpleje med respekt for dig og naturen" at bounding box center [854, 339] width 660 height 44
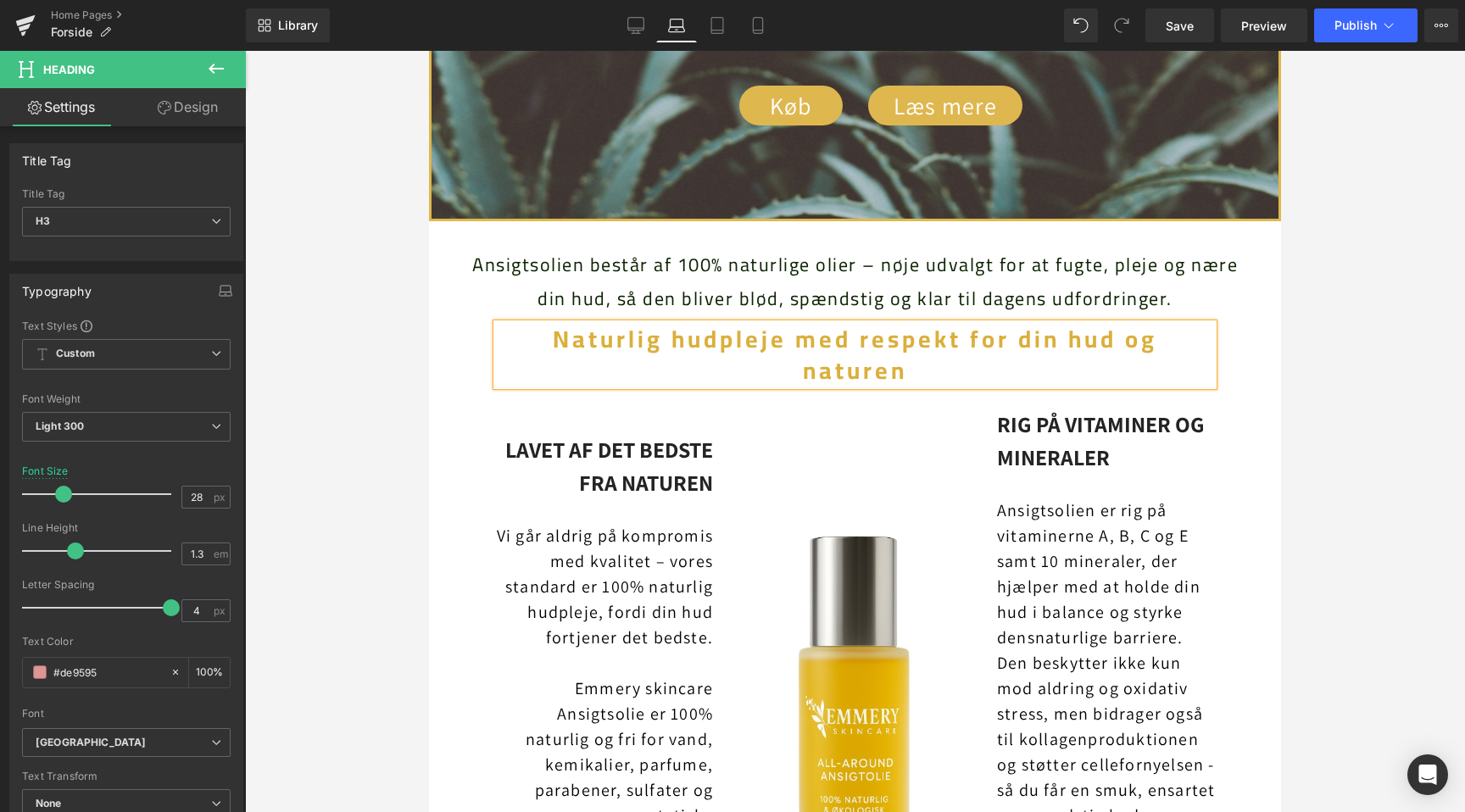
scroll to position [0, 755]
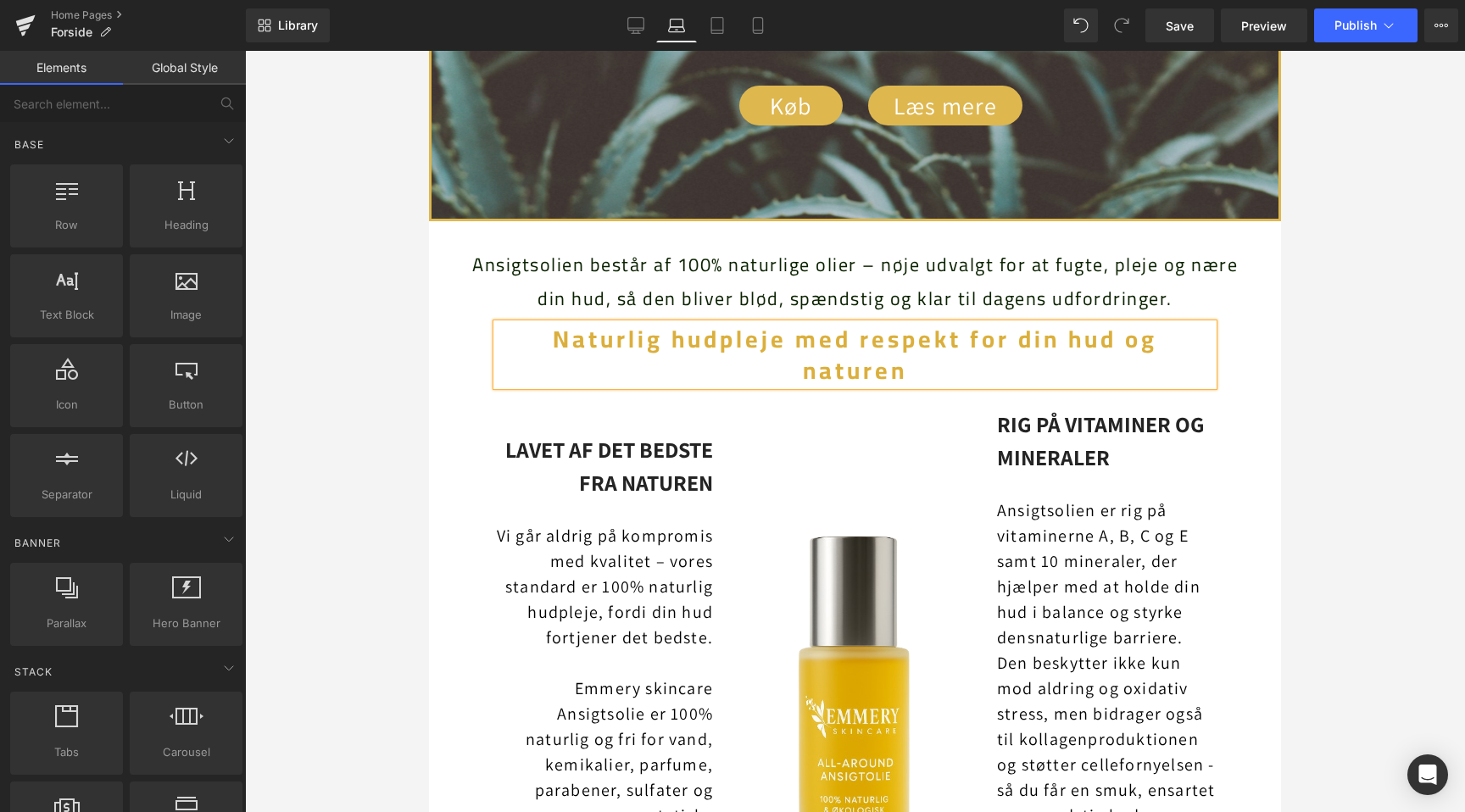
click at [295, 406] on div at bounding box center [855, 431] width 1220 height 761
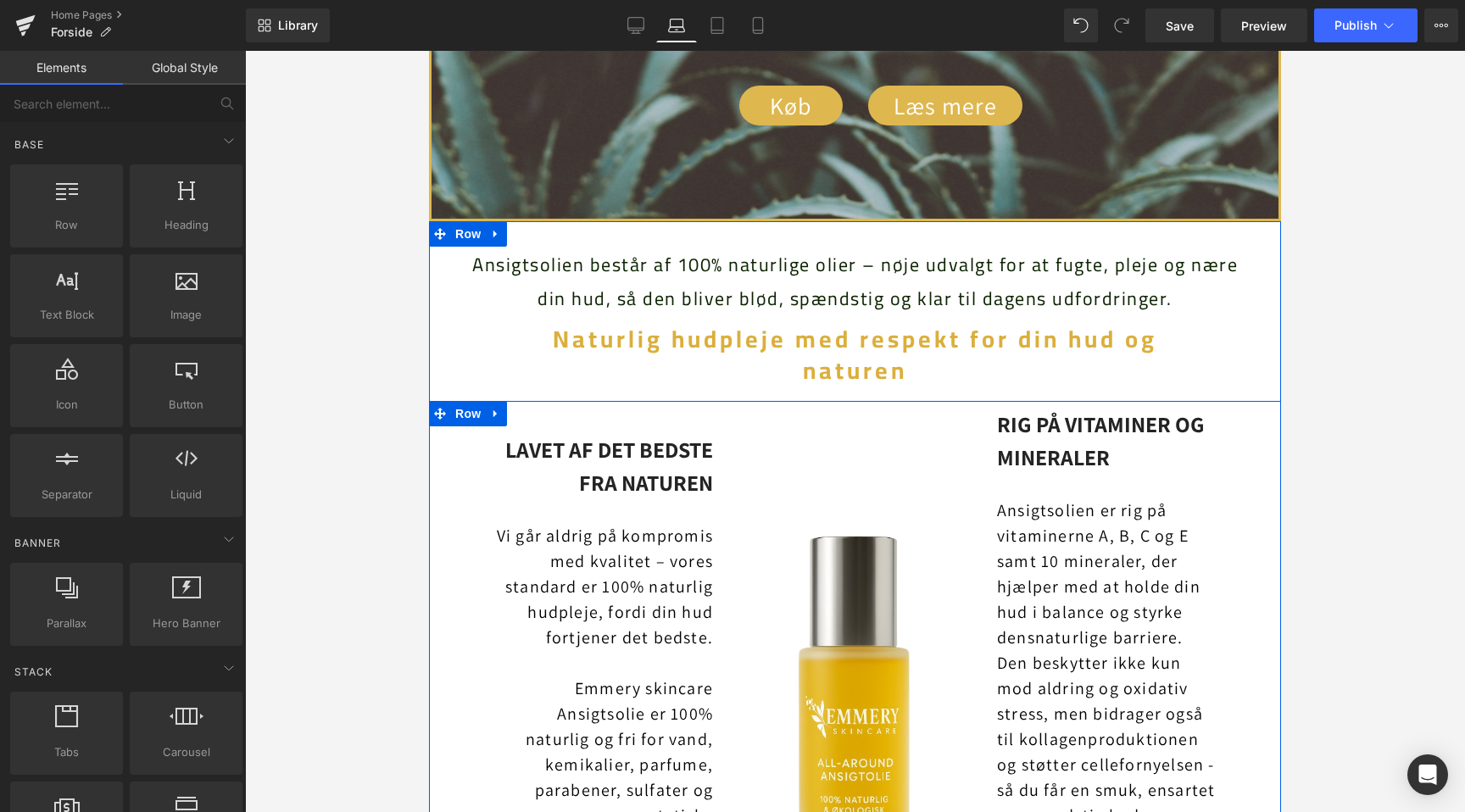
scroll to position [0, 1510]
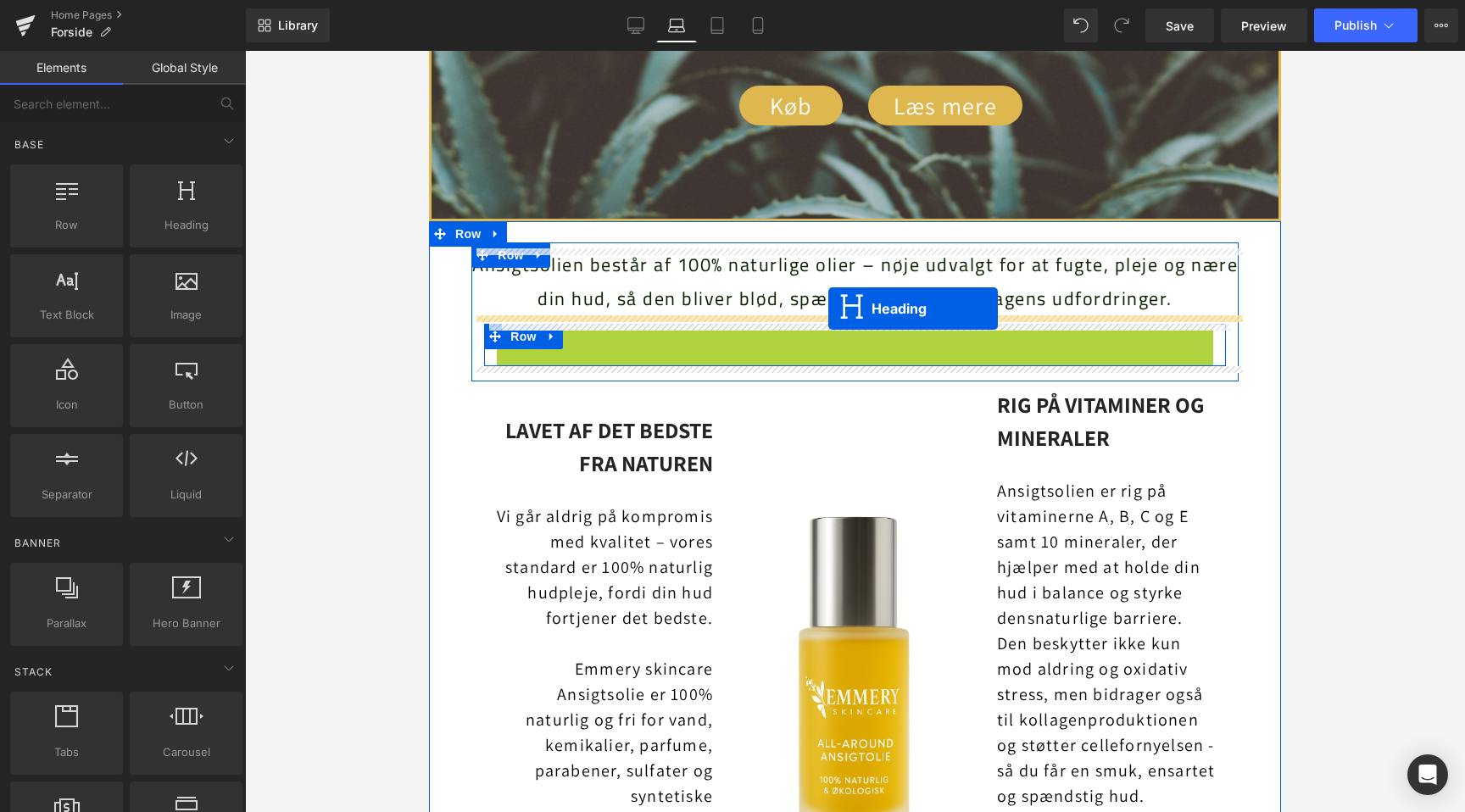
drag, startPoint x: 816, startPoint y: 351, endPoint x: 828, endPoint y: 308, distance: 44.6
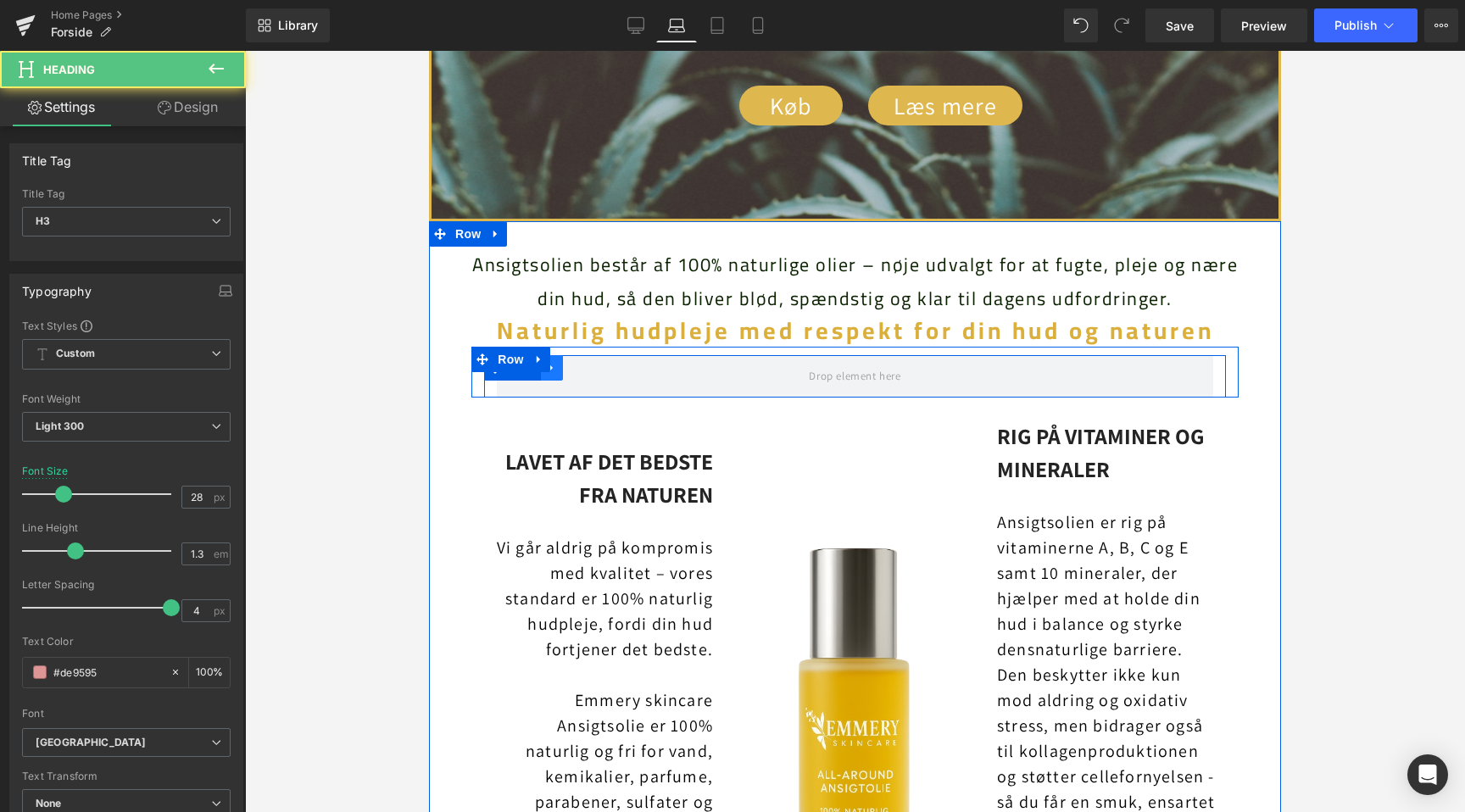
scroll to position [0, 0]
click at [555, 369] on icon at bounding box center [552, 367] width 12 height 13
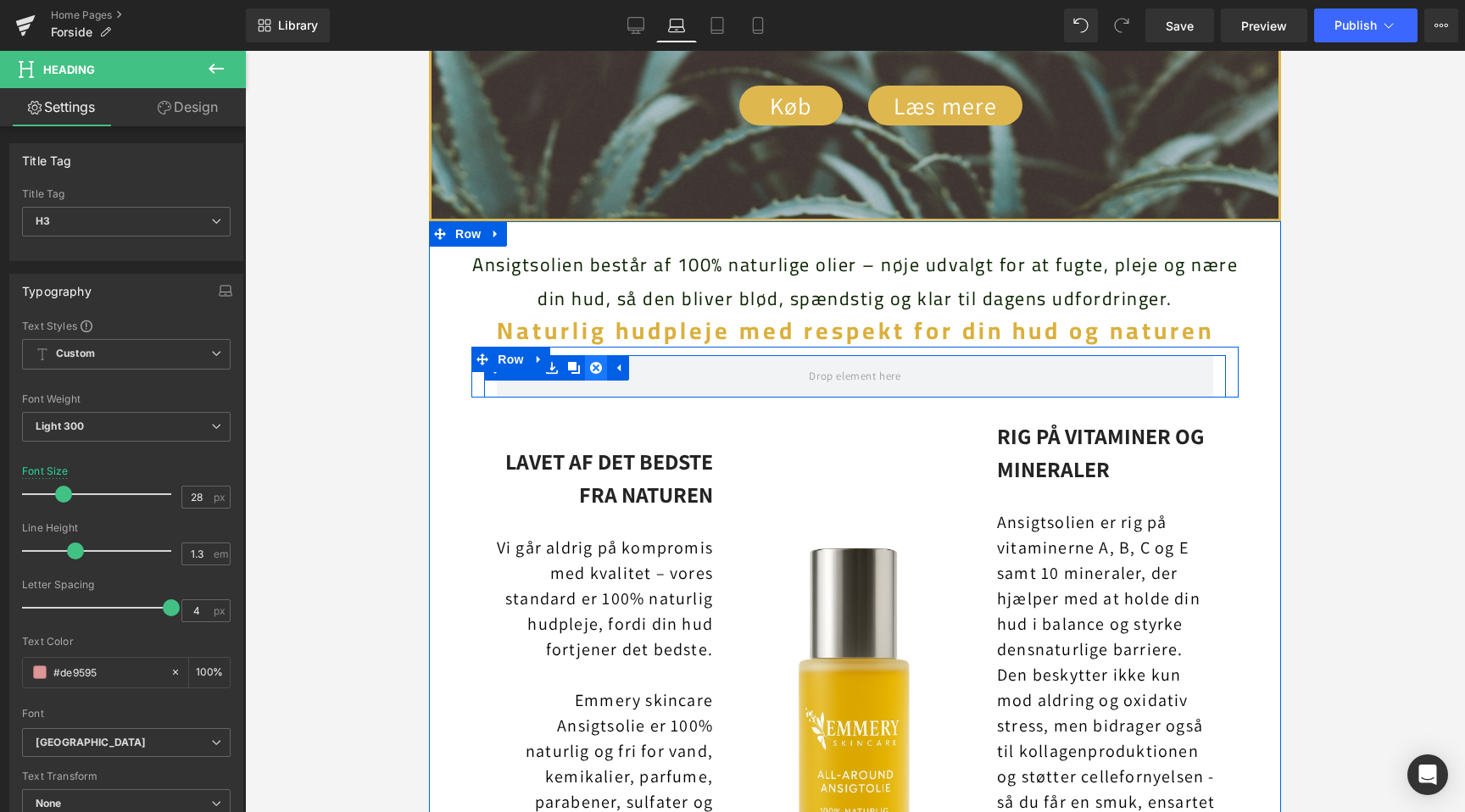
click at [593, 367] on icon at bounding box center [596, 368] width 12 height 12
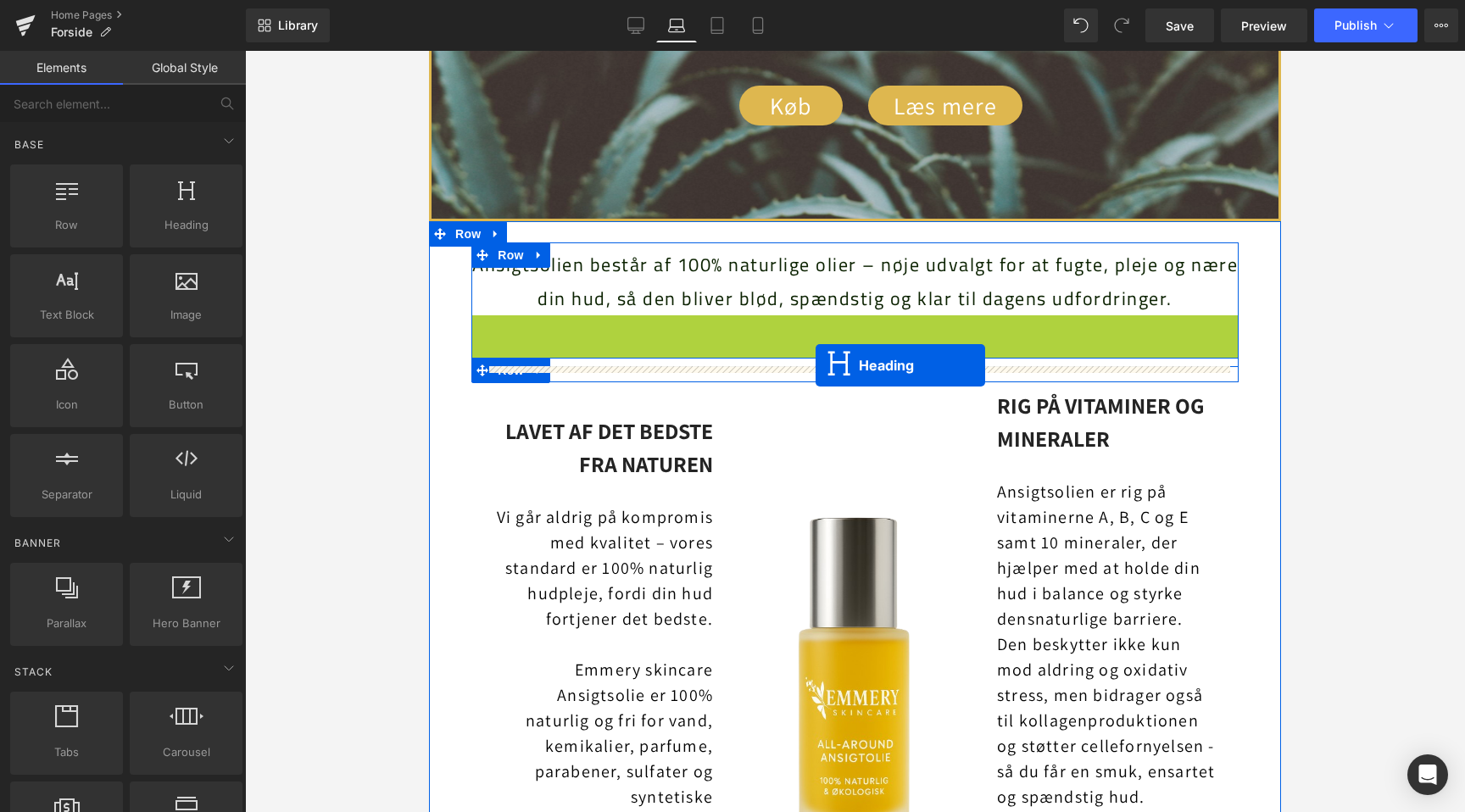
scroll to position [0, 1510]
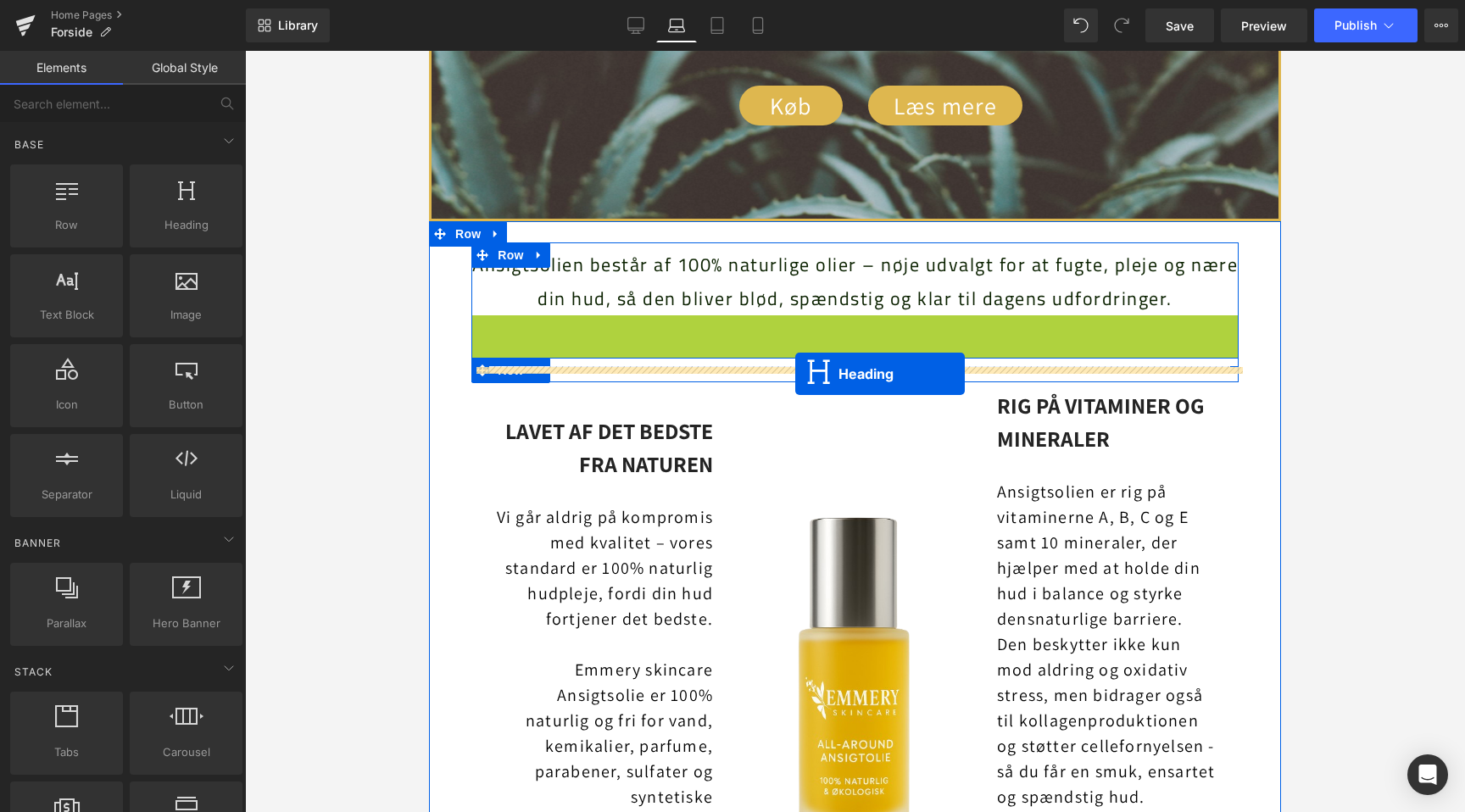
drag, startPoint x: 813, startPoint y: 332, endPoint x: 795, endPoint y: 374, distance: 45.7
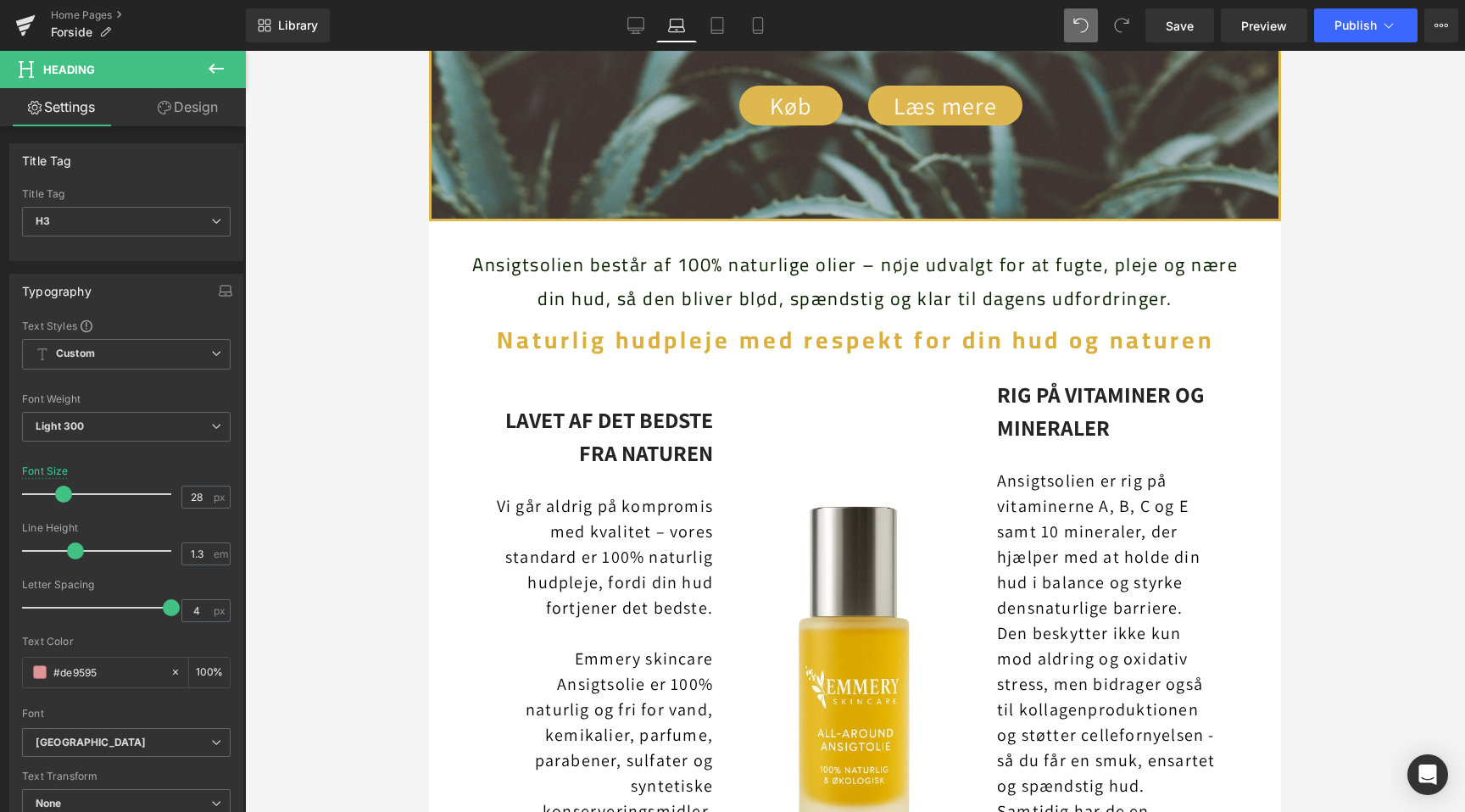
scroll to position [0, 755]
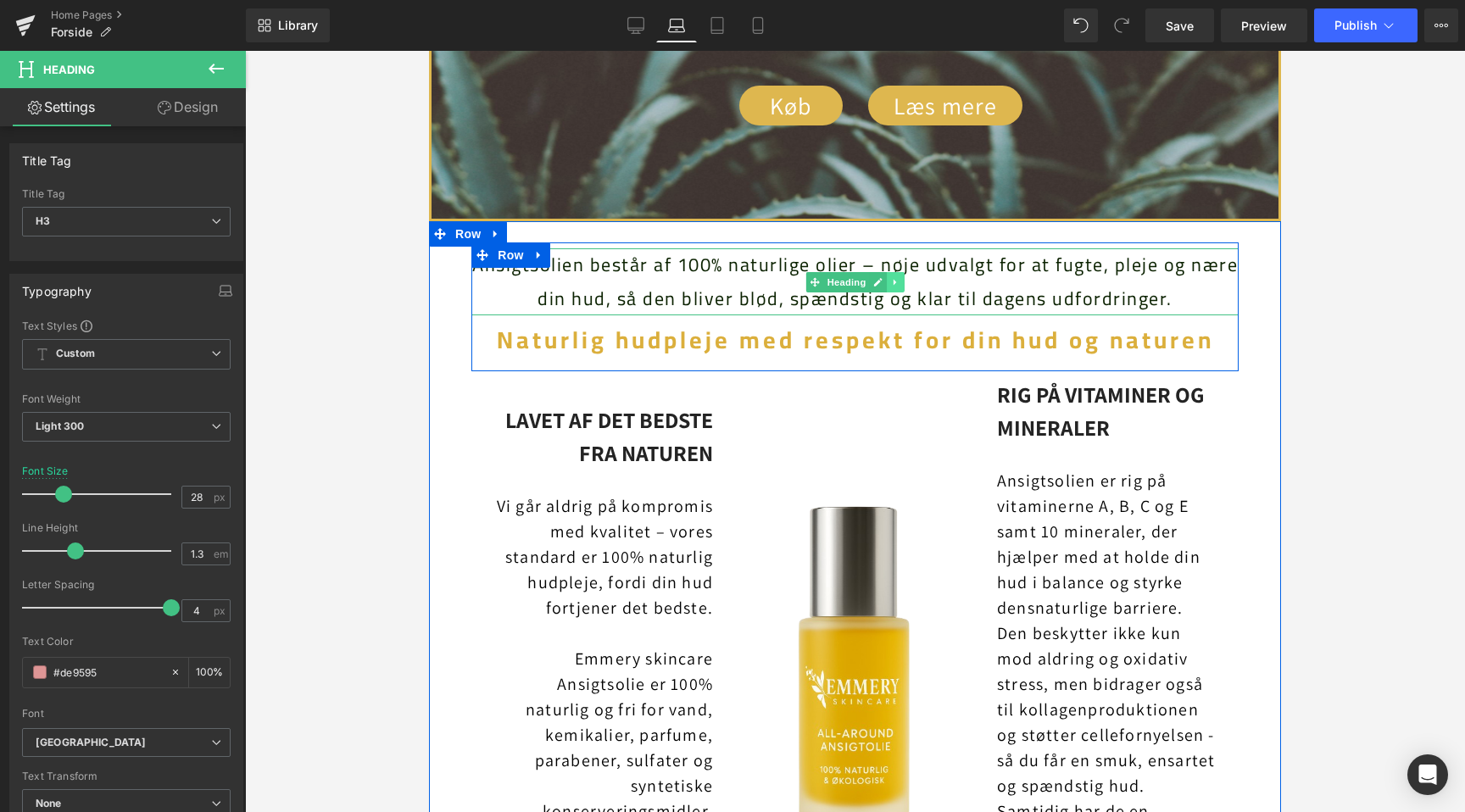
click at [901, 273] on link at bounding box center [895, 283] width 18 height 20
click at [1018, 264] on span "Ansigtsolien består af 100% naturlige olier – nøje udvalgt for at fugte, pleje …" at bounding box center [855, 281] width 765 height 69
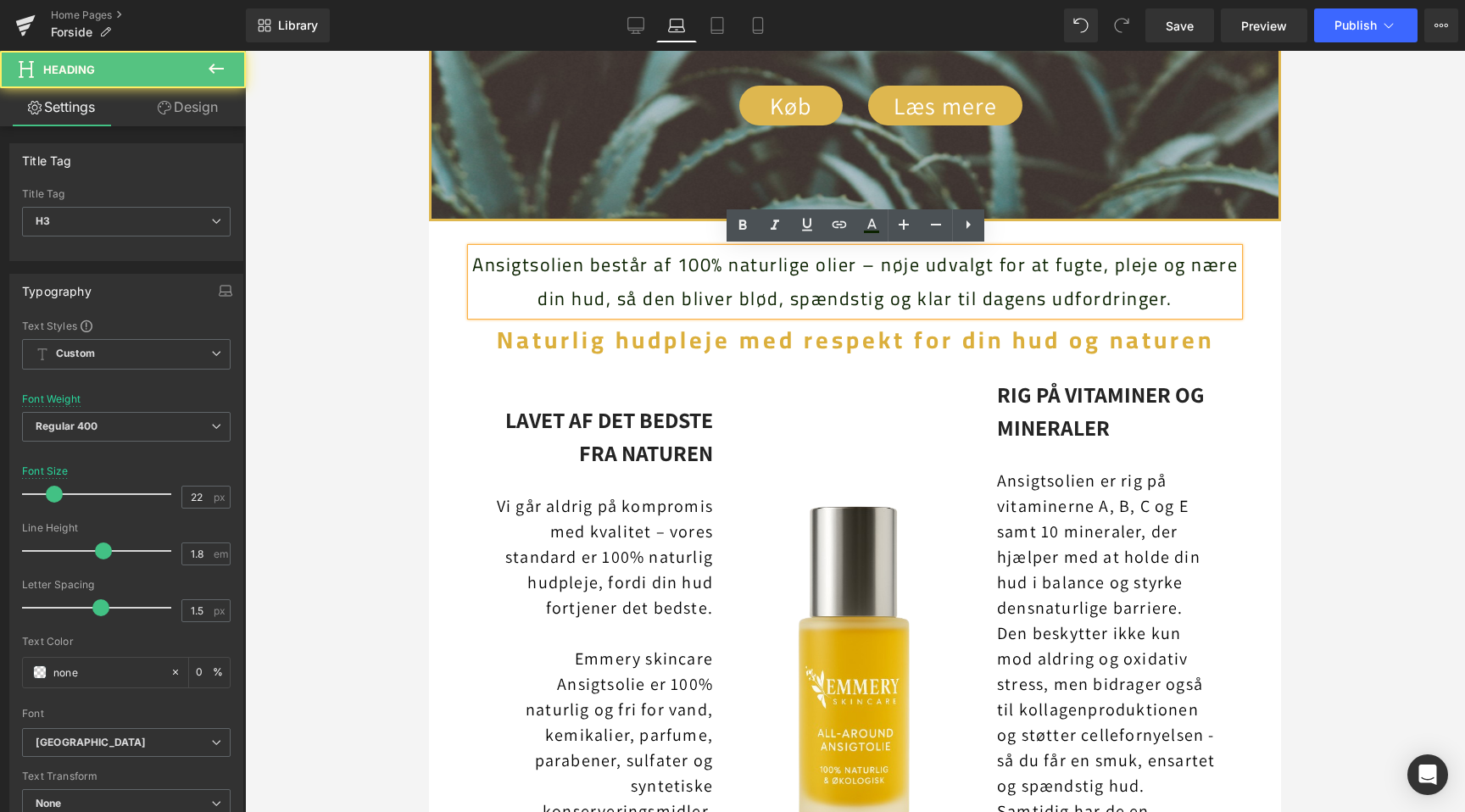
scroll to position [0, 1510]
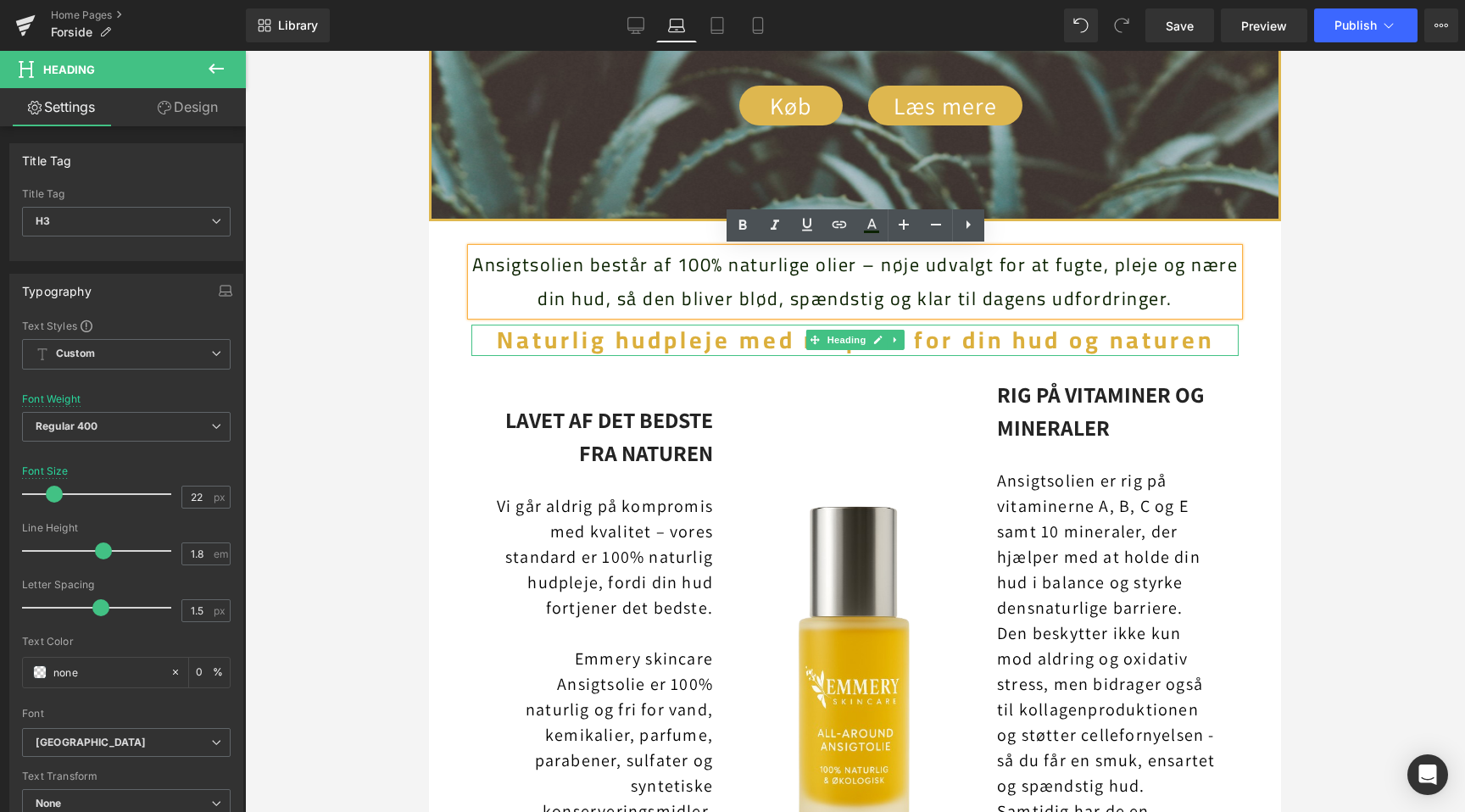
click at [971, 341] on span "Naturlig hudpleje med respekt for din hud og naturen" at bounding box center [854, 340] width 717 height 44
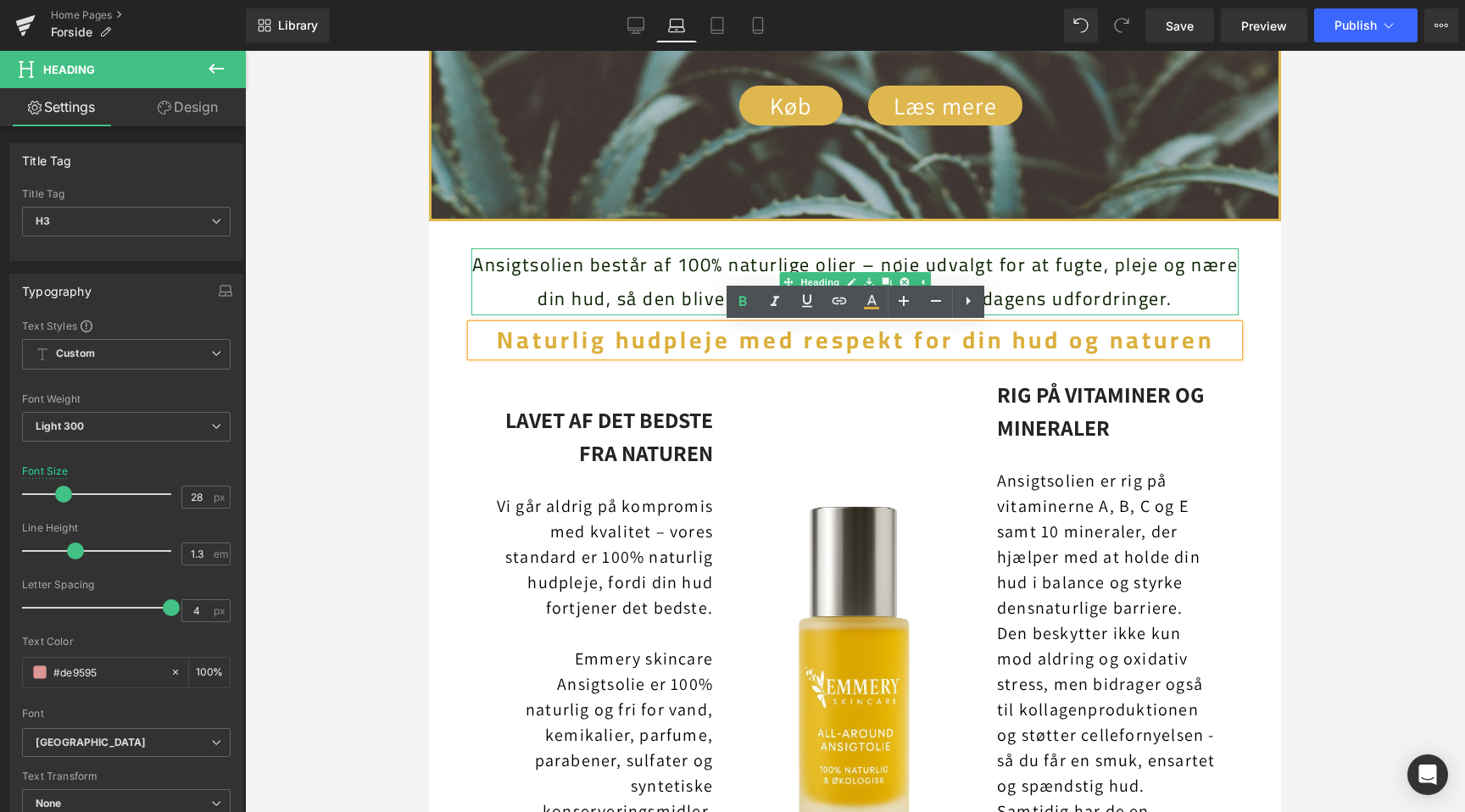
scroll to position [0, 0]
click at [1032, 258] on span "Ansigtsolien består af 100% naturlige olier – nøje udvalgt for at fugte, pleje …" at bounding box center [855, 281] width 765 height 69
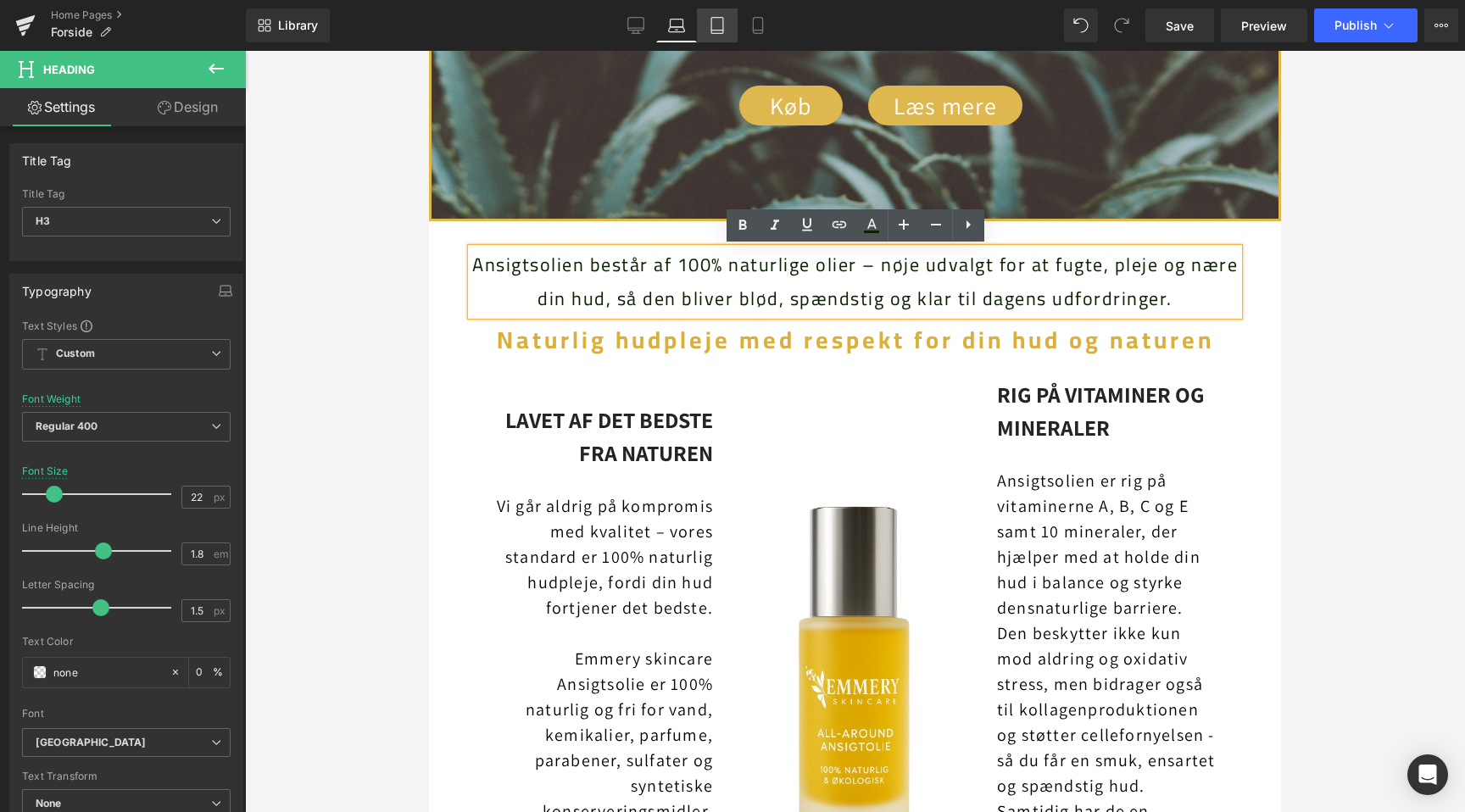
click at [716, 19] on icon at bounding box center [718, 26] width 17 height 17
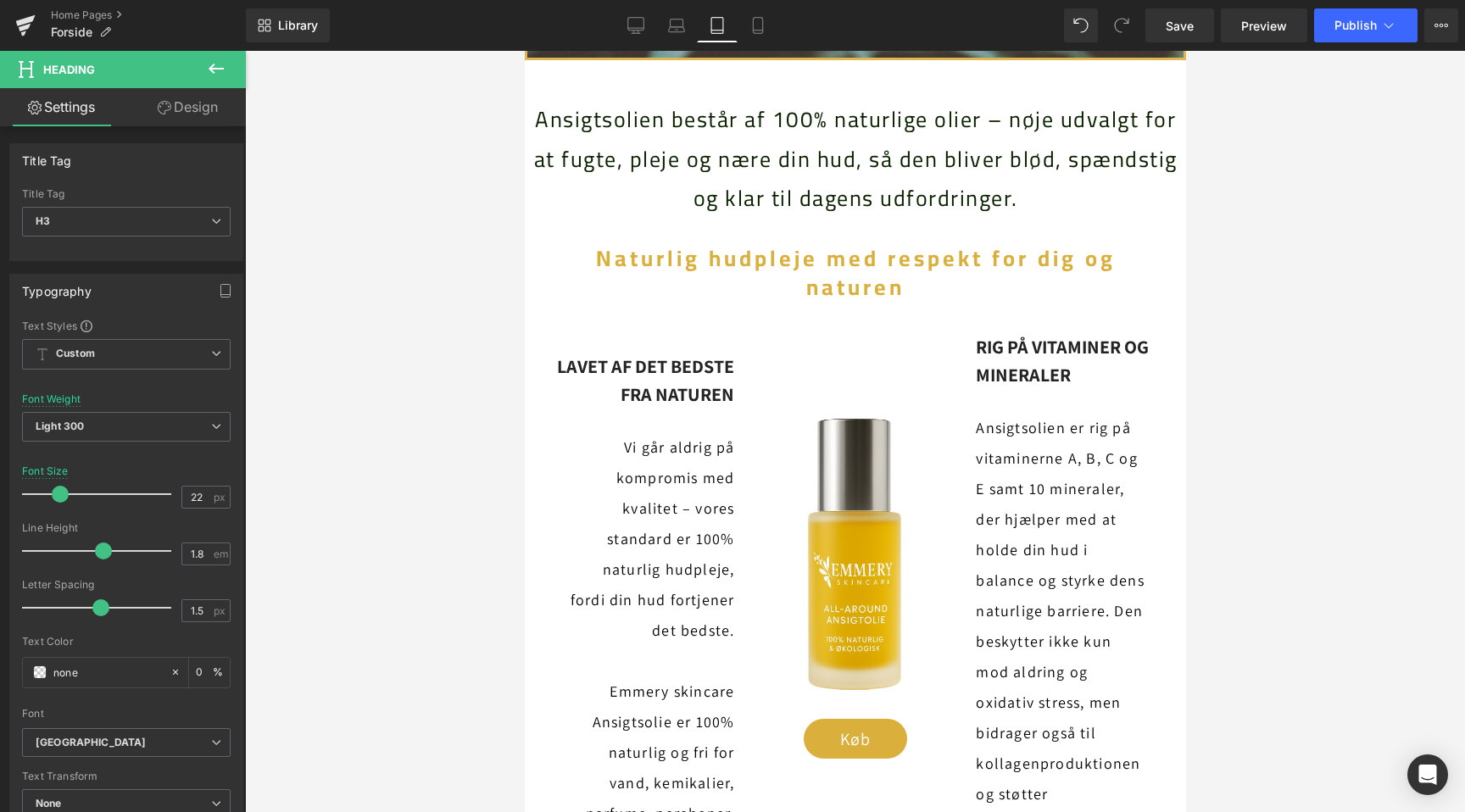
scroll to position [710, 0]
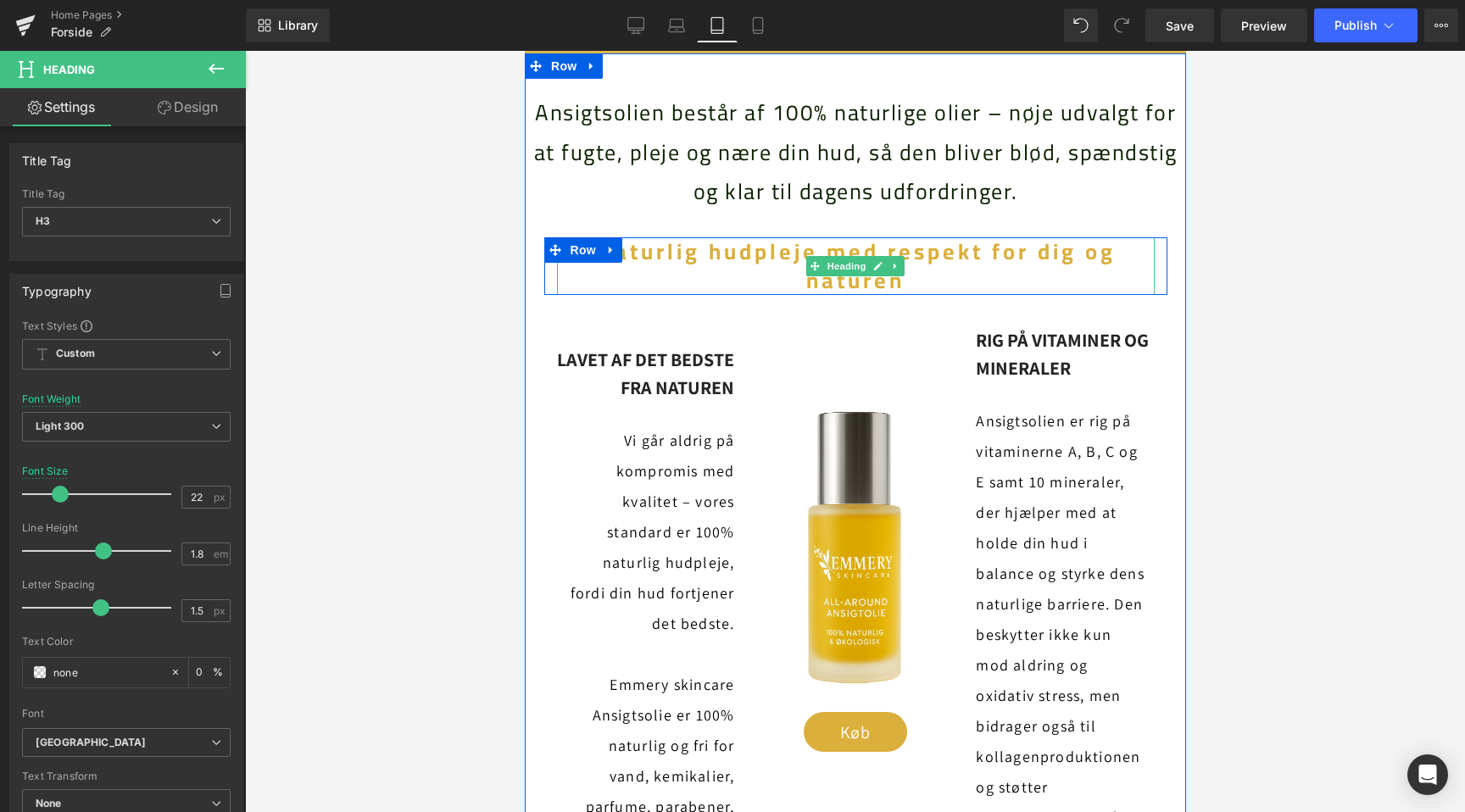
click at [971, 259] on span "Naturlig hudpleje med respekt for dig og naturen" at bounding box center [855, 266] width 519 height 70
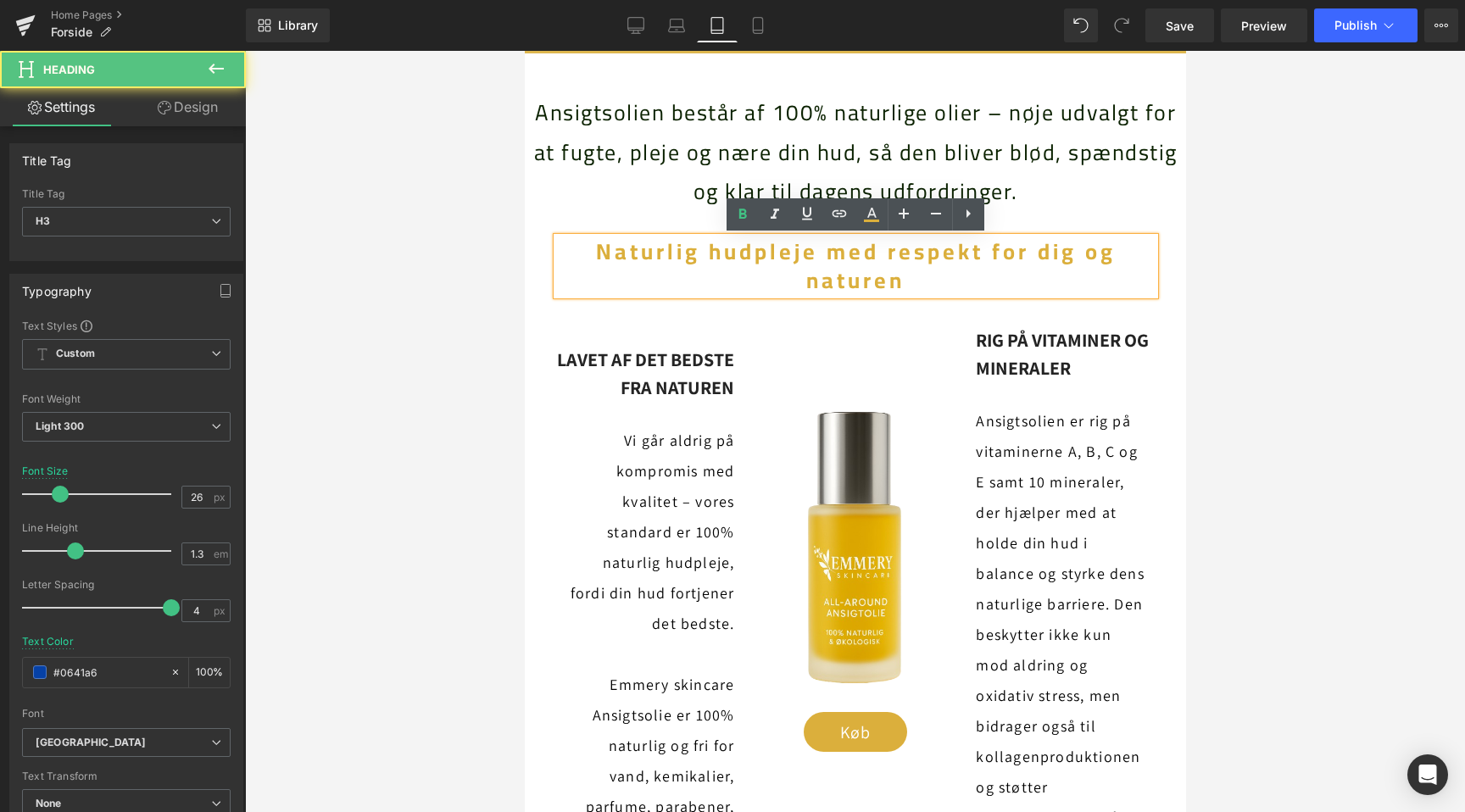
click at [1063, 254] on span "Naturlig hudpleje med respekt for dig og naturen" at bounding box center [855, 266] width 519 height 70
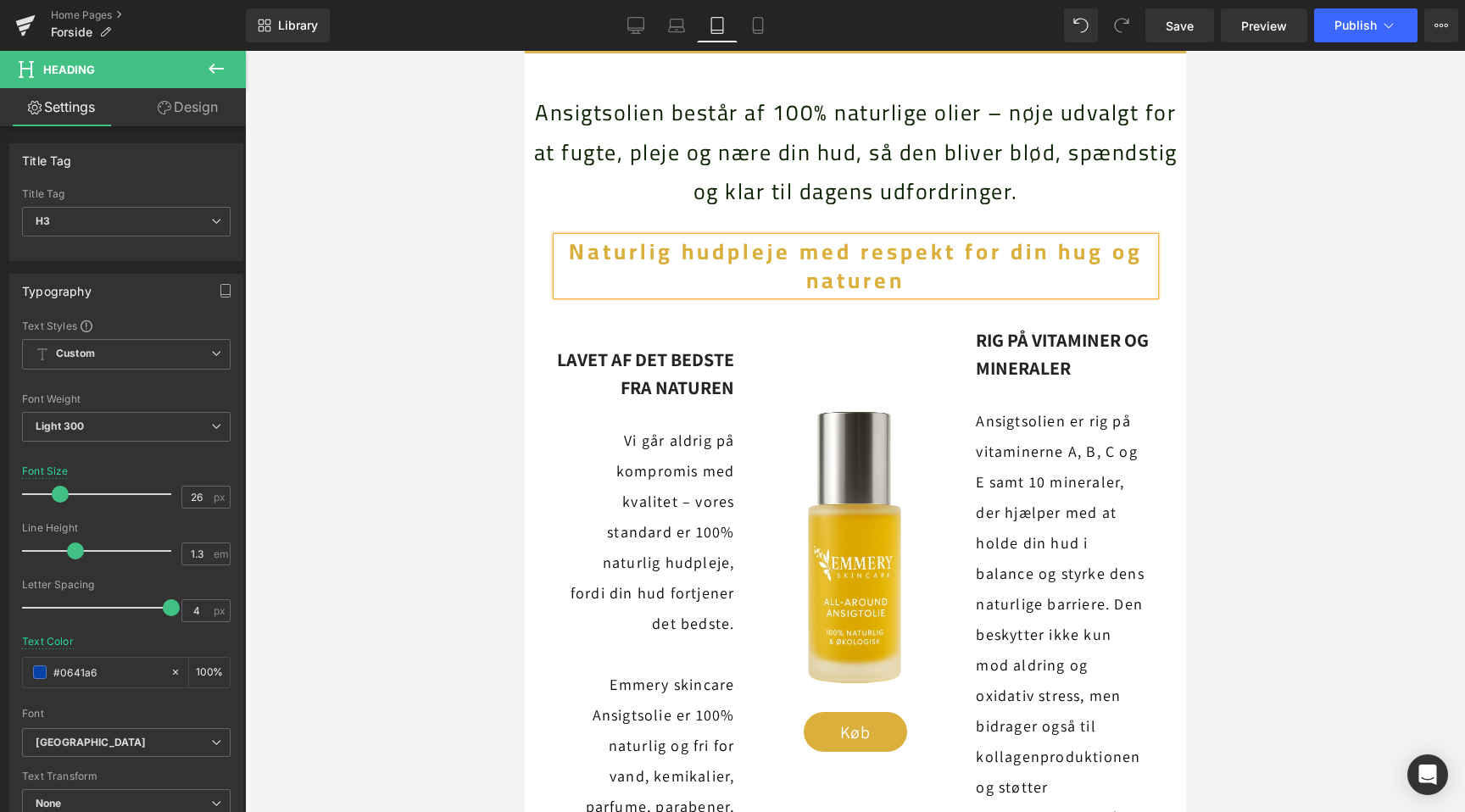
scroll to position [0, 1129]
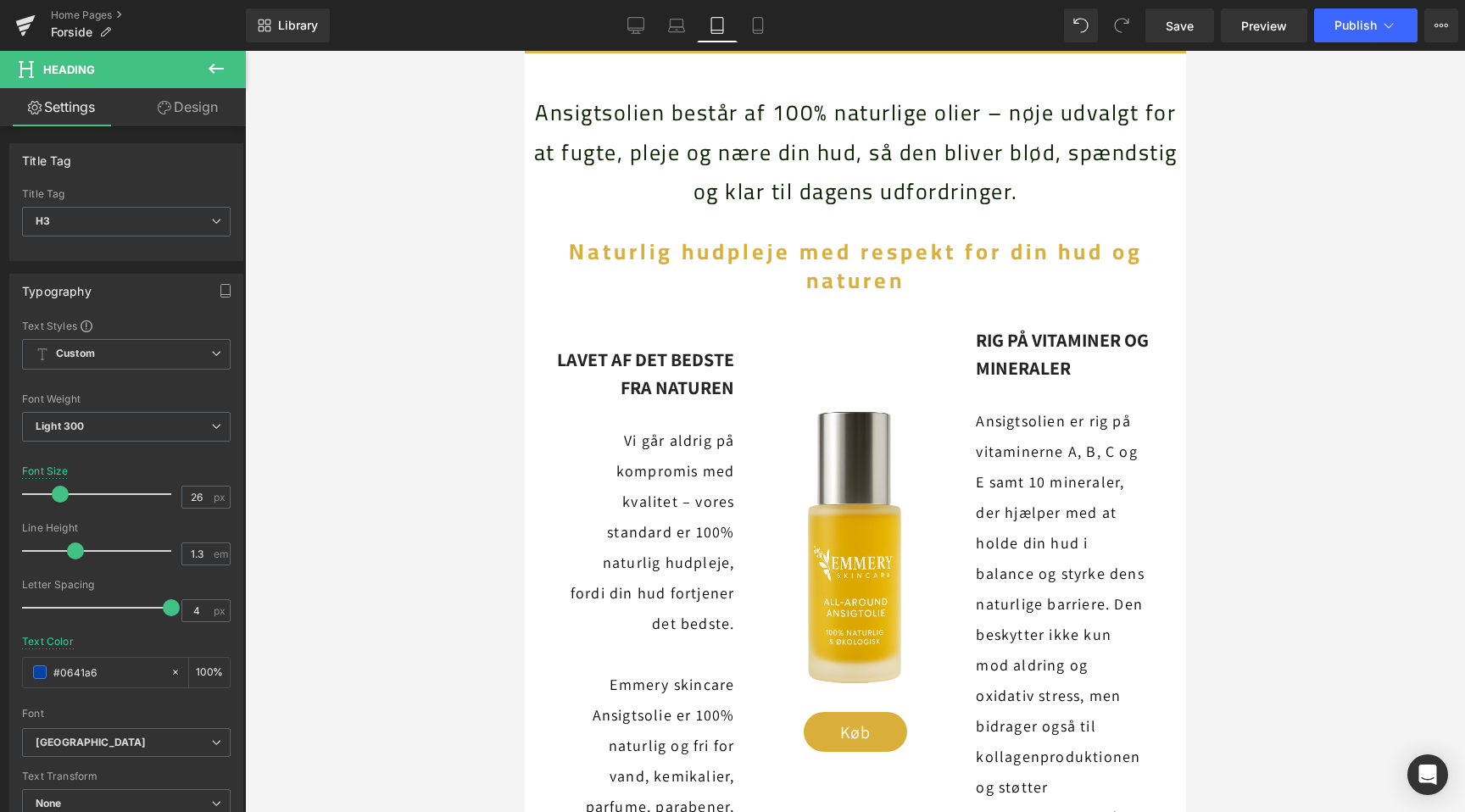
click at [438, 202] on div at bounding box center [855, 431] width 1220 height 761
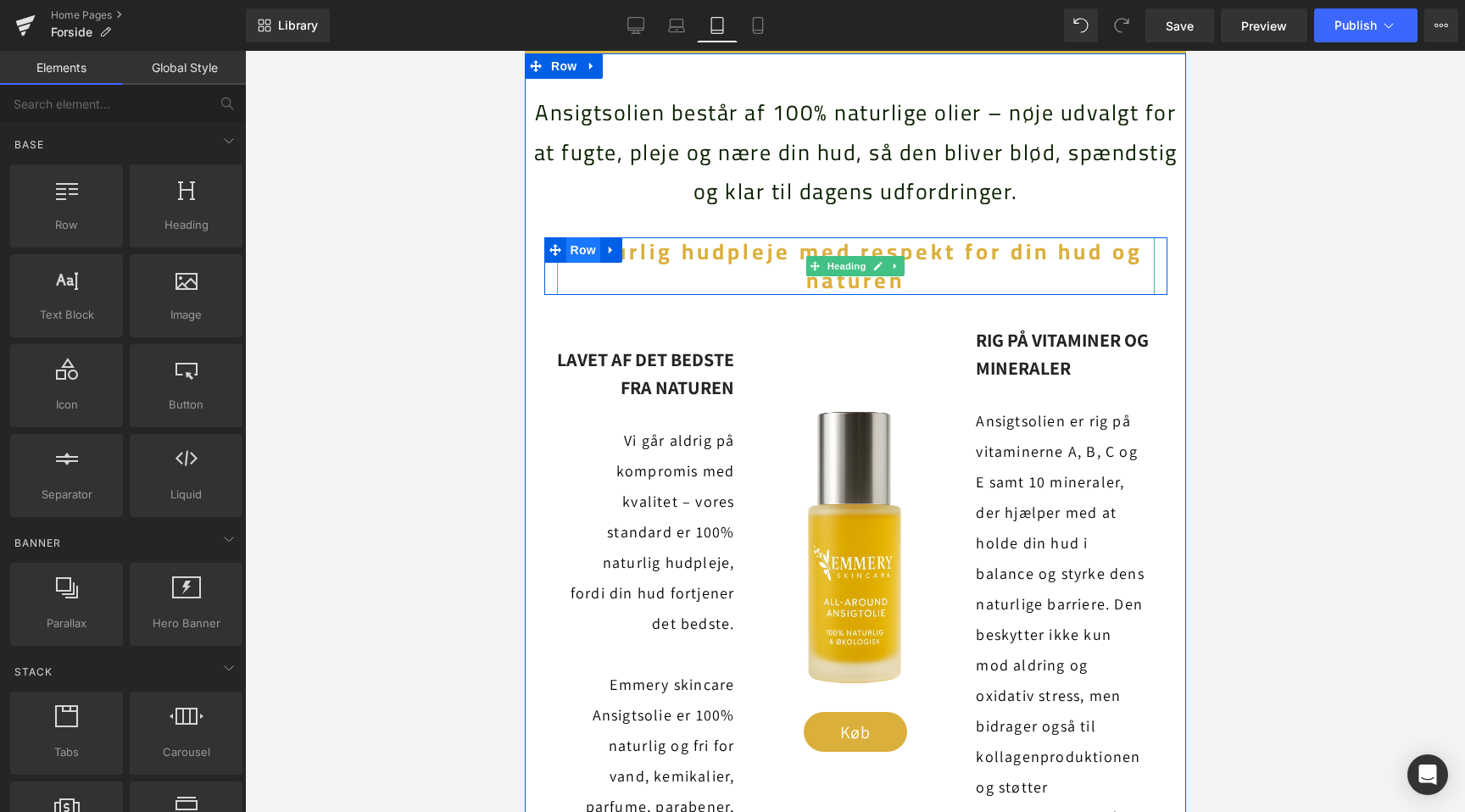
scroll to position [0, 0]
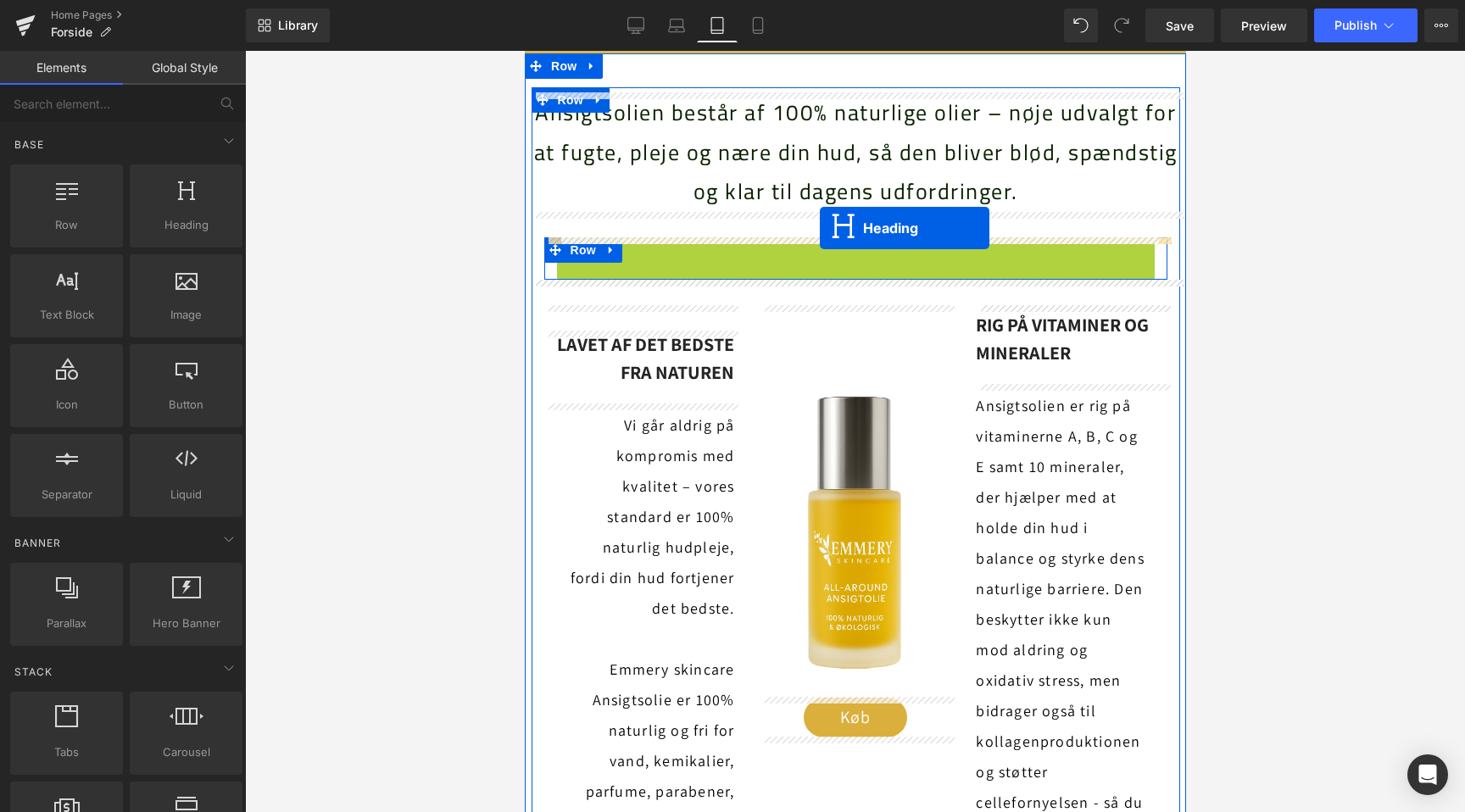
drag, startPoint x: 812, startPoint y: 270, endPoint x: 819, endPoint y: 228, distance: 42.6
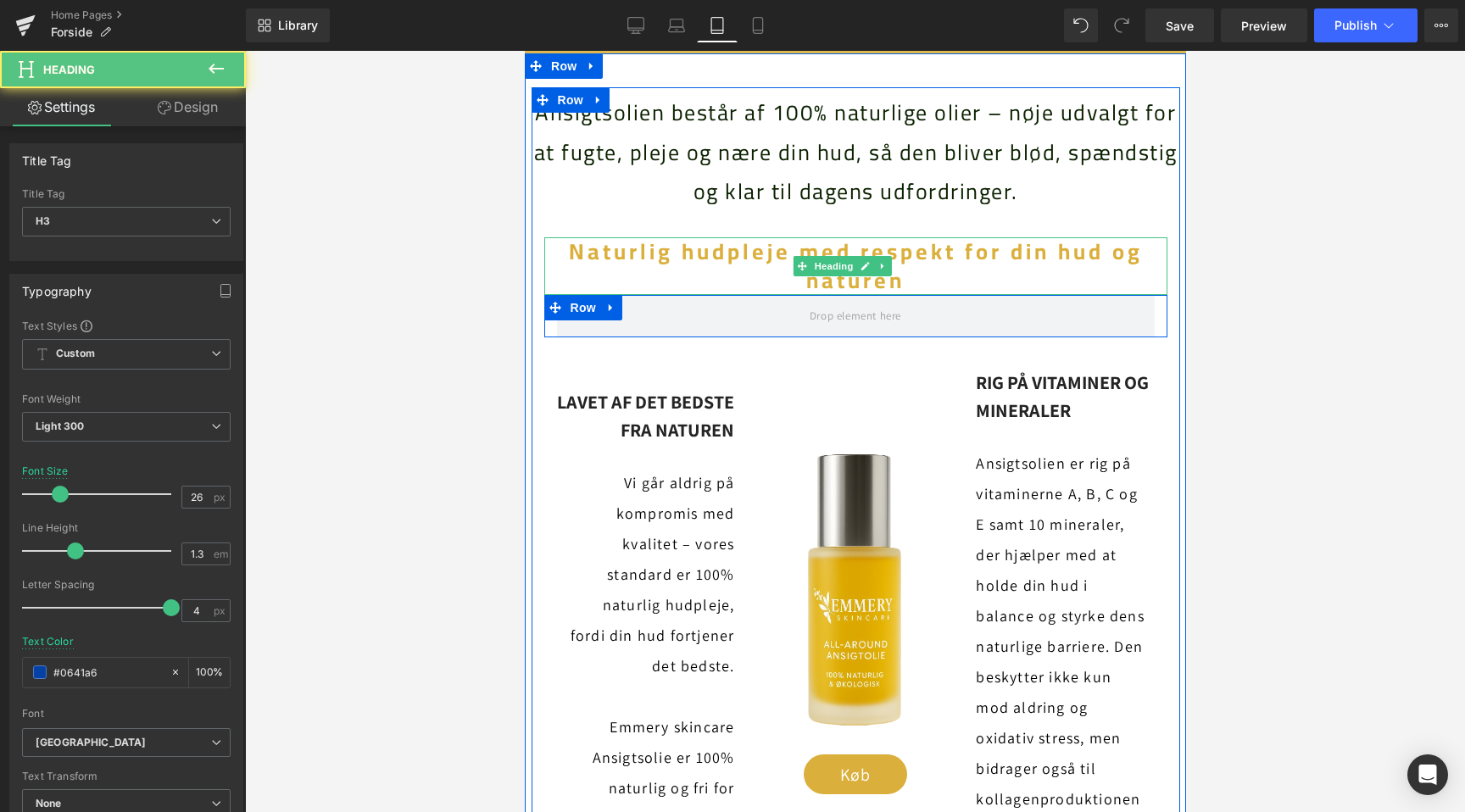
scroll to position [0, 565]
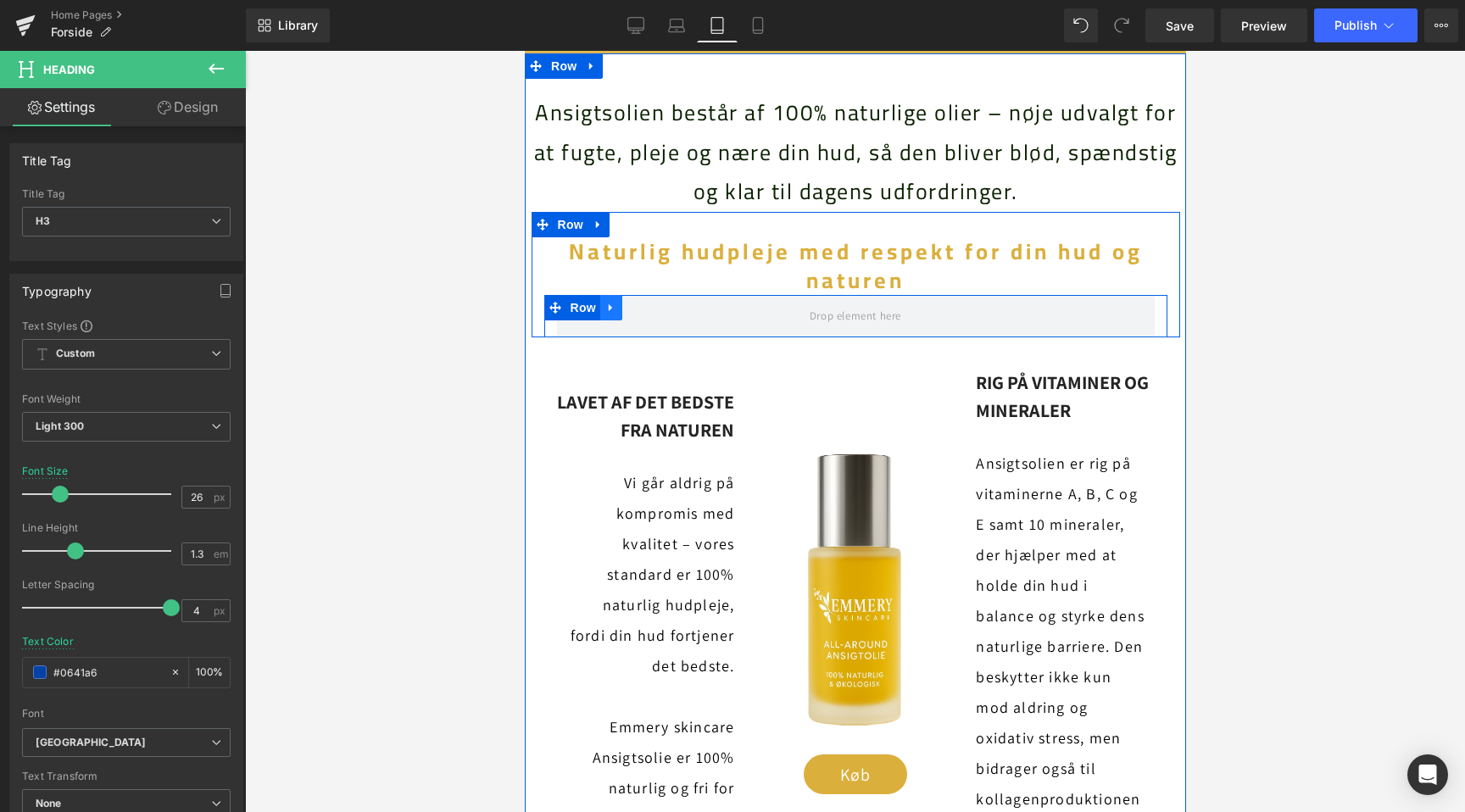
click at [611, 309] on icon at bounding box center [611, 307] width 12 height 13
click at [651, 309] on icon at bounding box center [654, 307] width 12 height 12
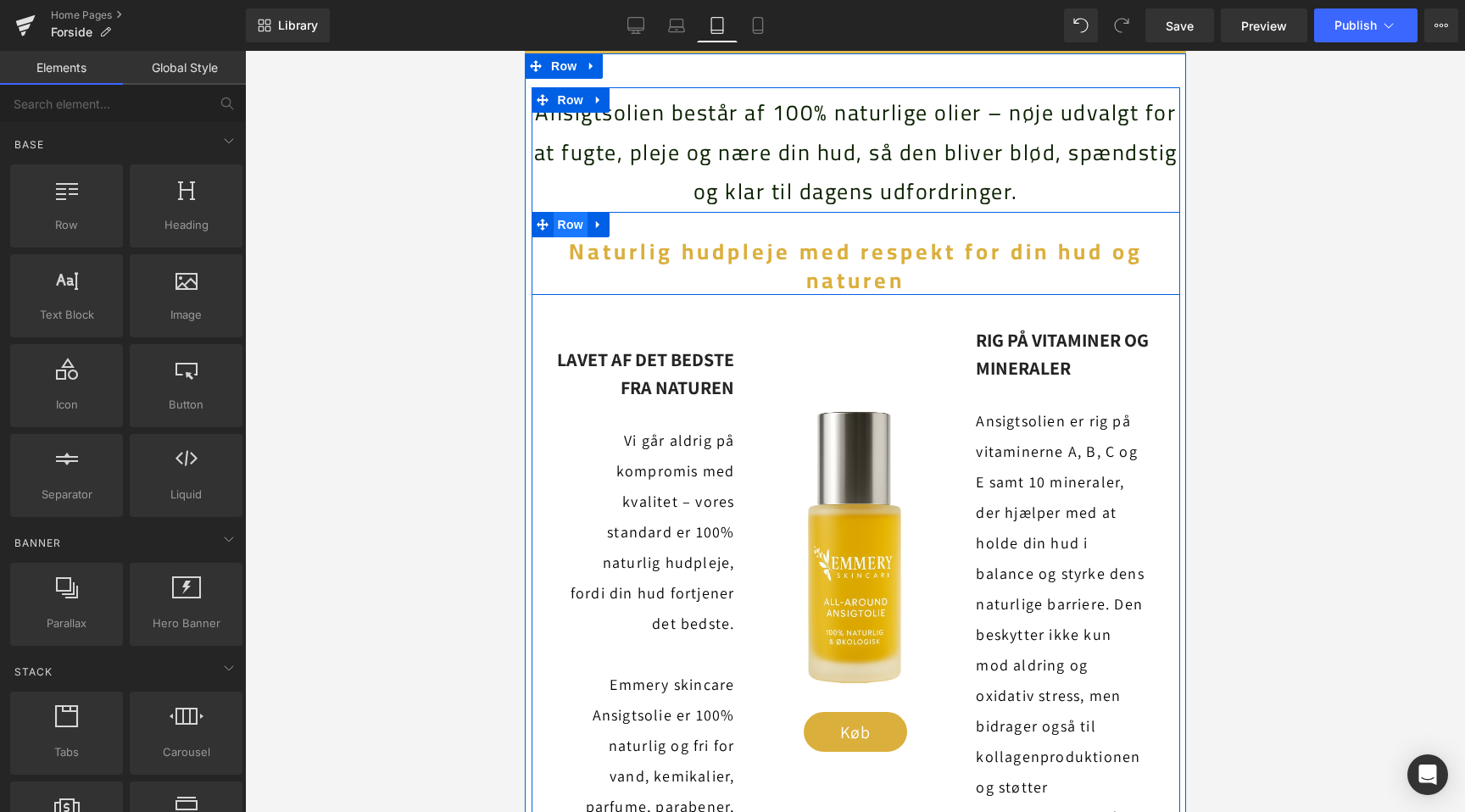
scroll to position [0, 0]
click at [569, 231] on span "Row" at bounding box center [570, 225] width 34 height 26
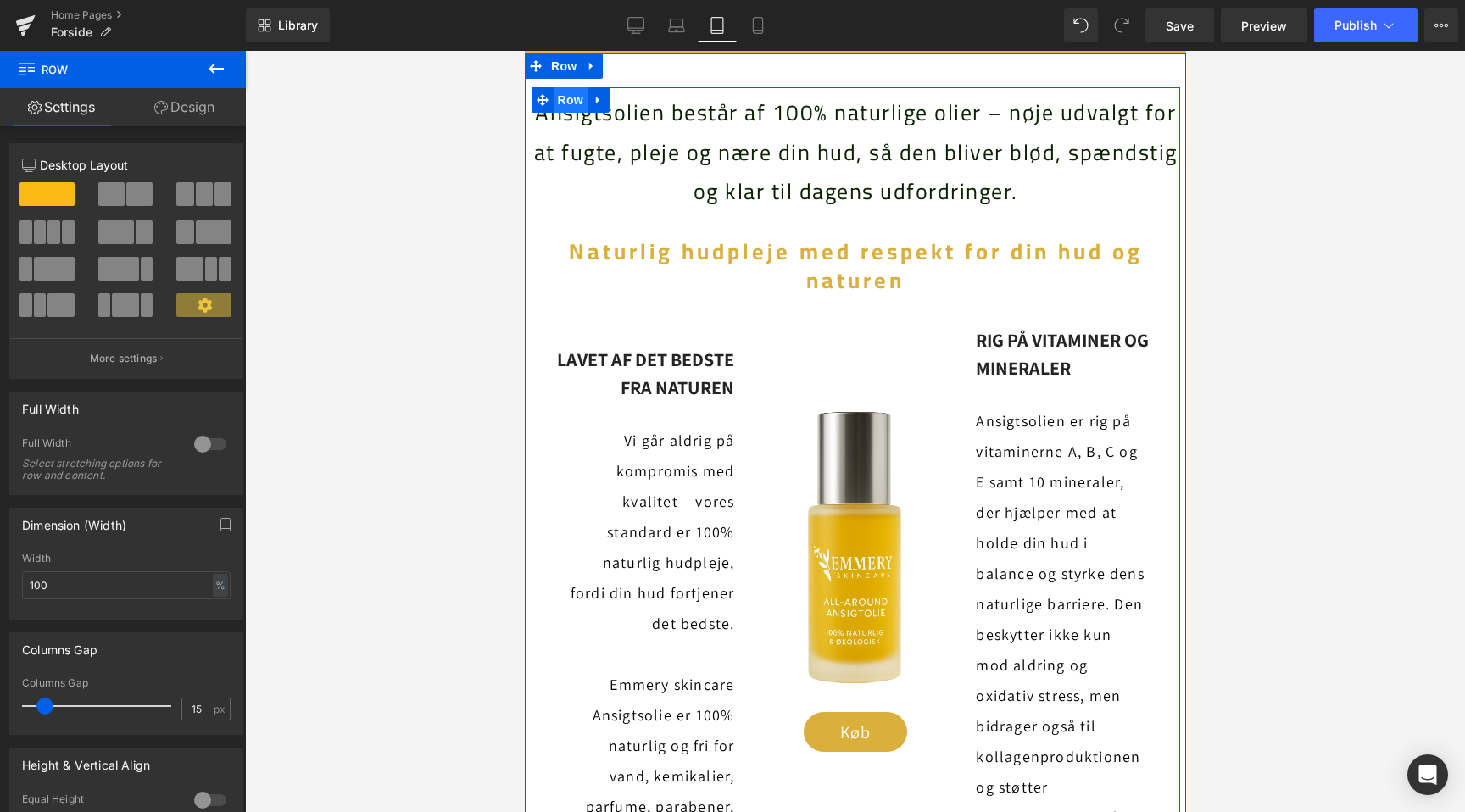
click at [572, 100] on span "Row" at bounding box center [570, 100] width 34 height 26
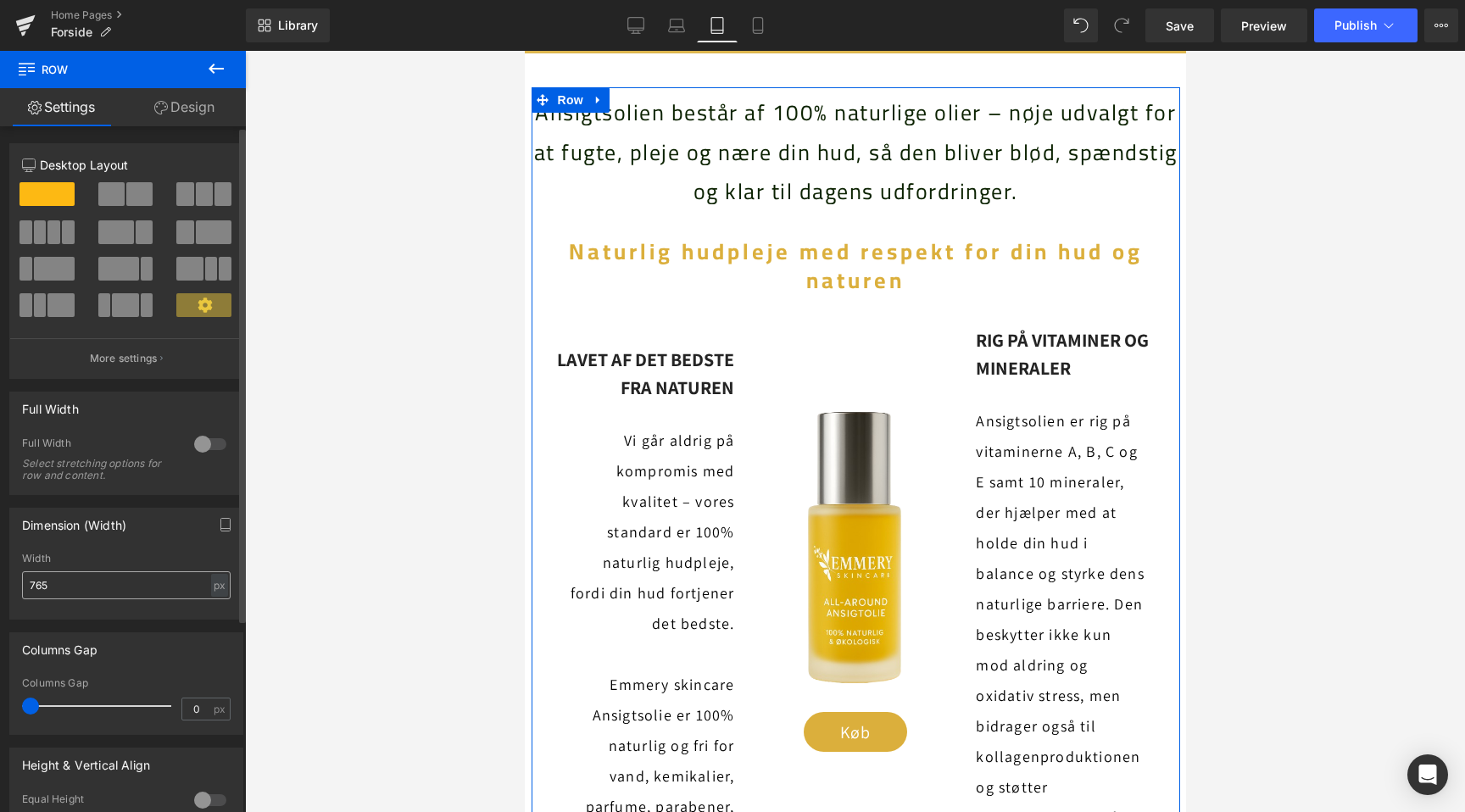
scroll to position [0, 565]
click at [213, 587] on div "px" at bounding box center [220, 585] width 17 height 23
click at [215, 635] on li "px" at bounding box center [219, 635] width 21 height 25
click at [45, 586] on input "765" at bounding box center [126, 585] width 208 height 28
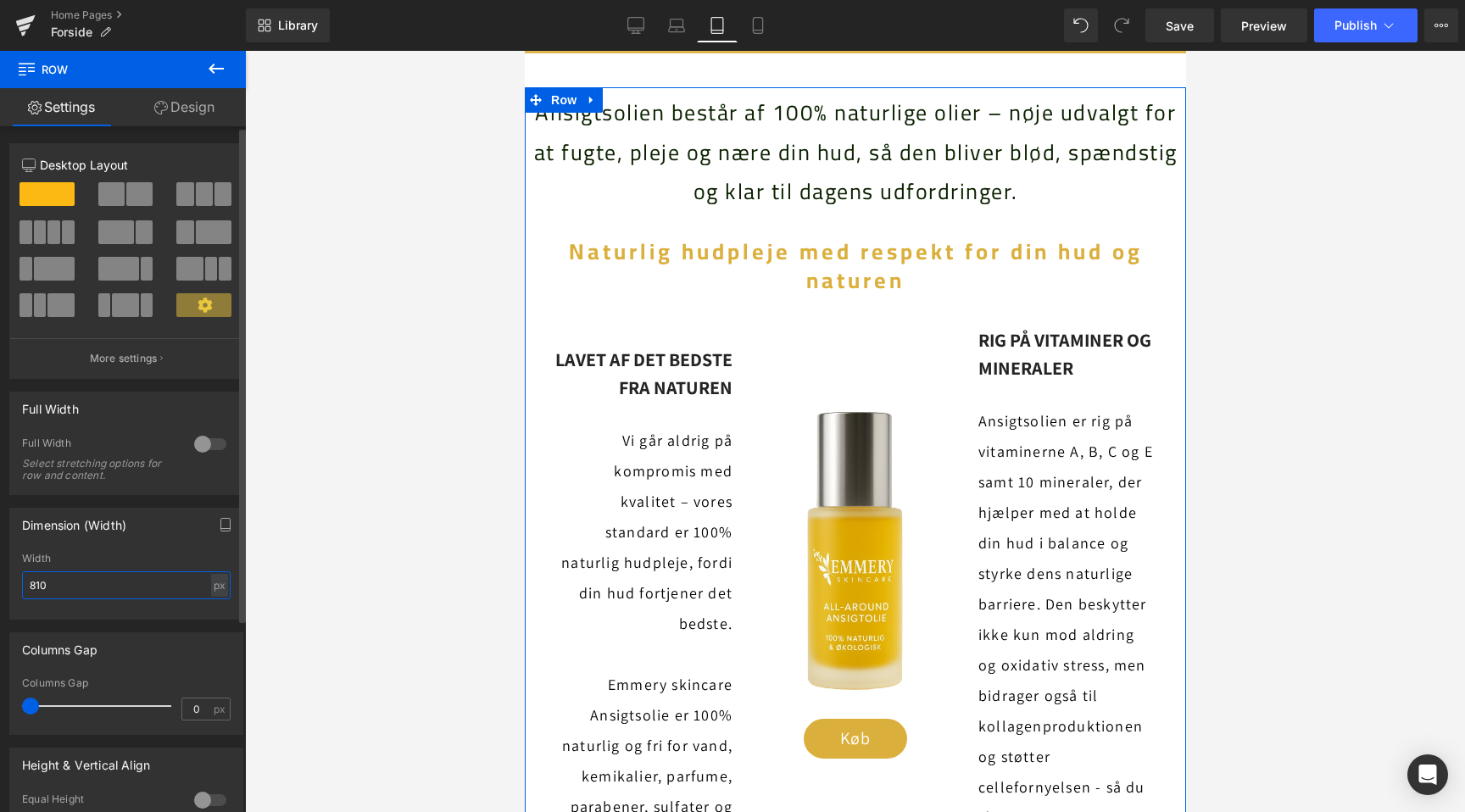
scroll to position [0, 565]
type input "800"
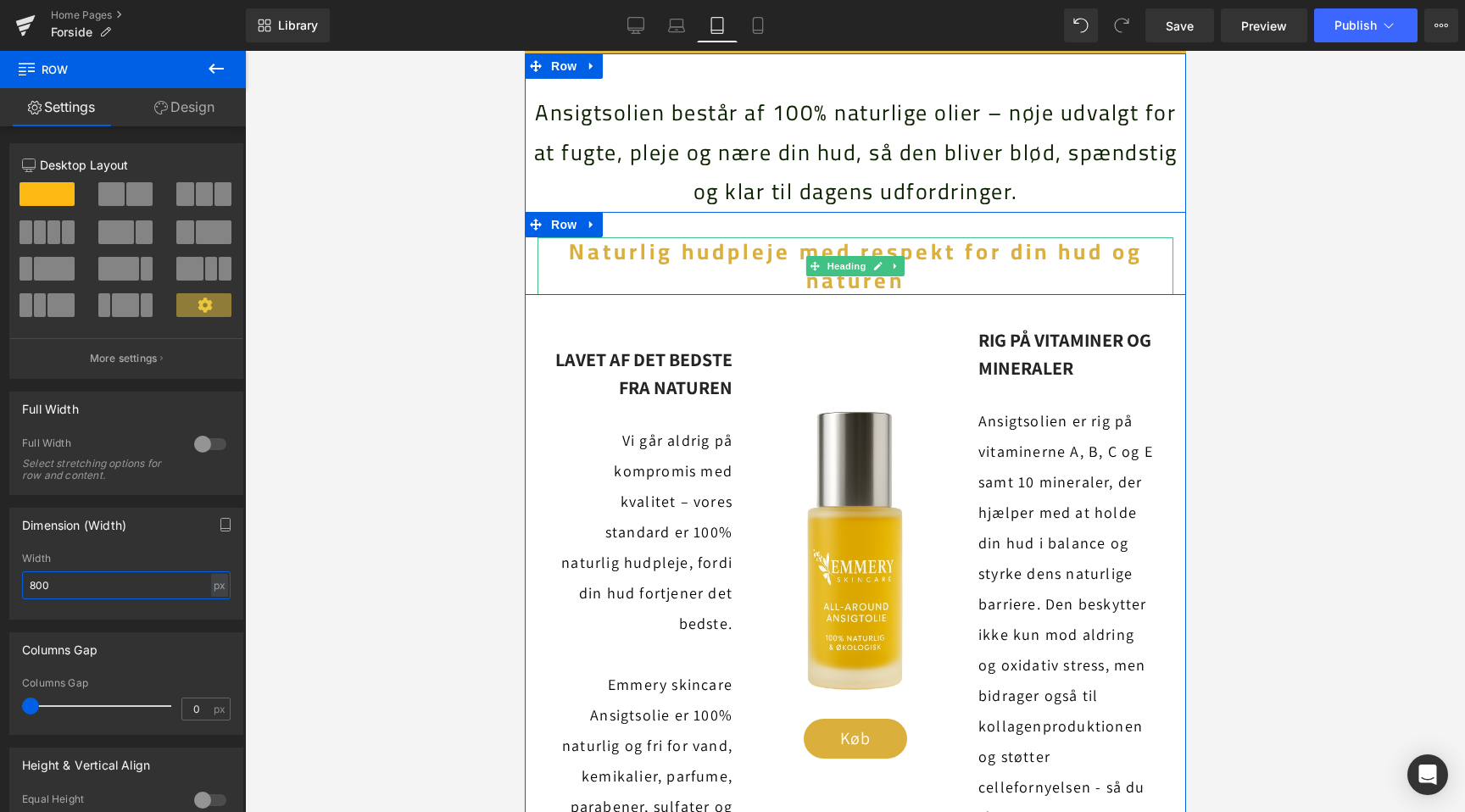
scroll to position [0, 1129]
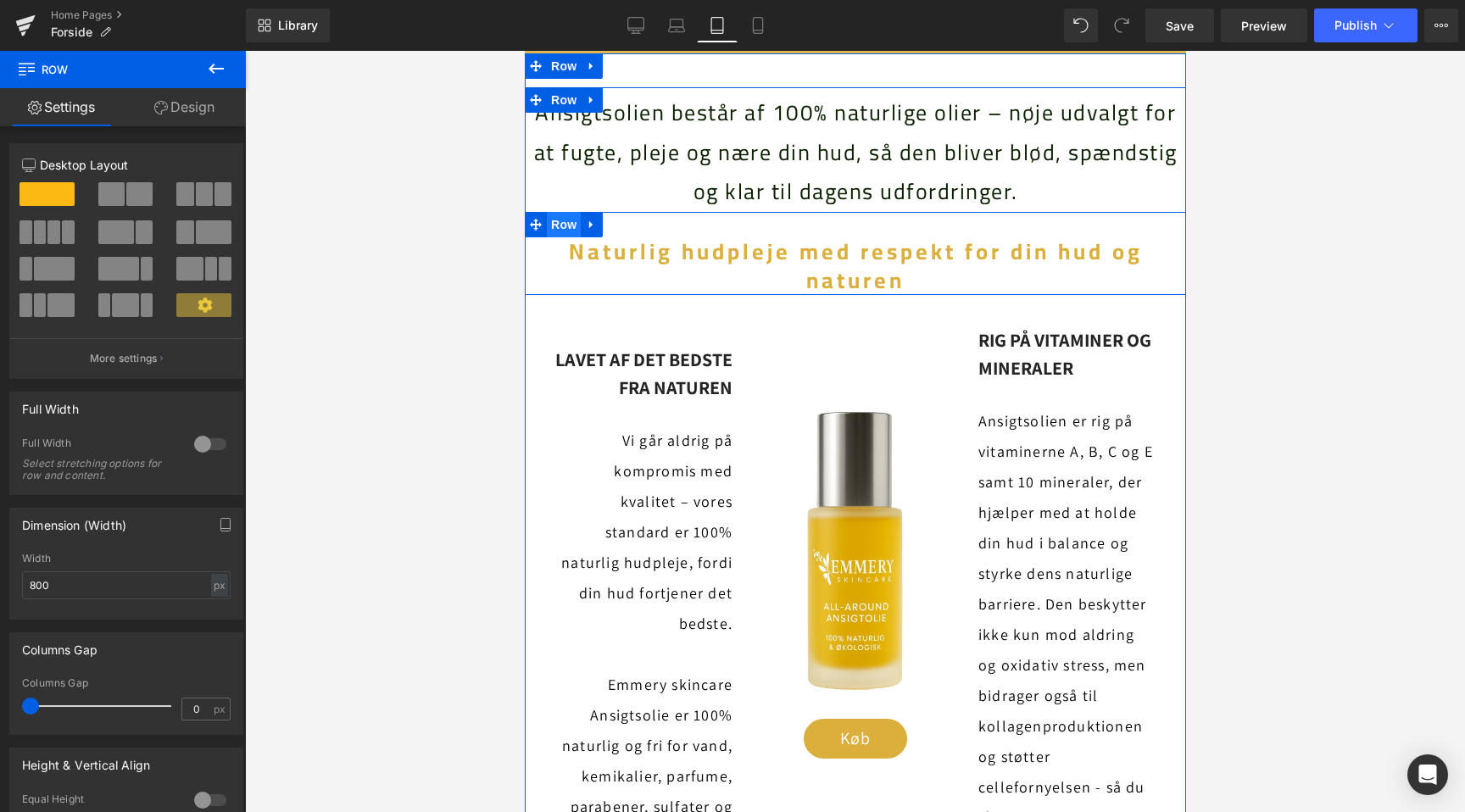
click at [563, 223] on span "Row" at bounding box center [563, 225] width 34 height 26
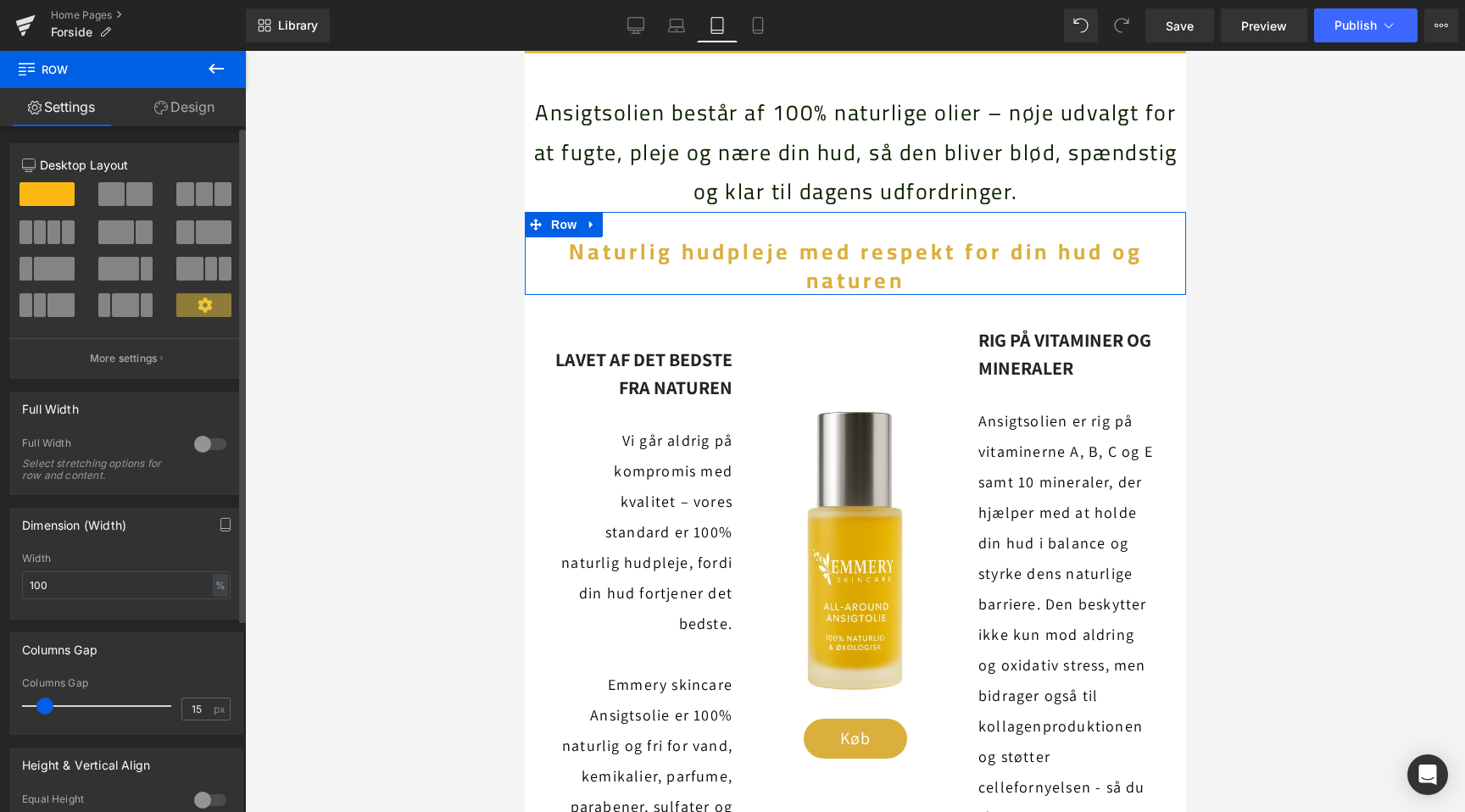
scroll to position [0, 0]
click at [201, 448] on div at bounding box center [210, 444] width 41 height 27
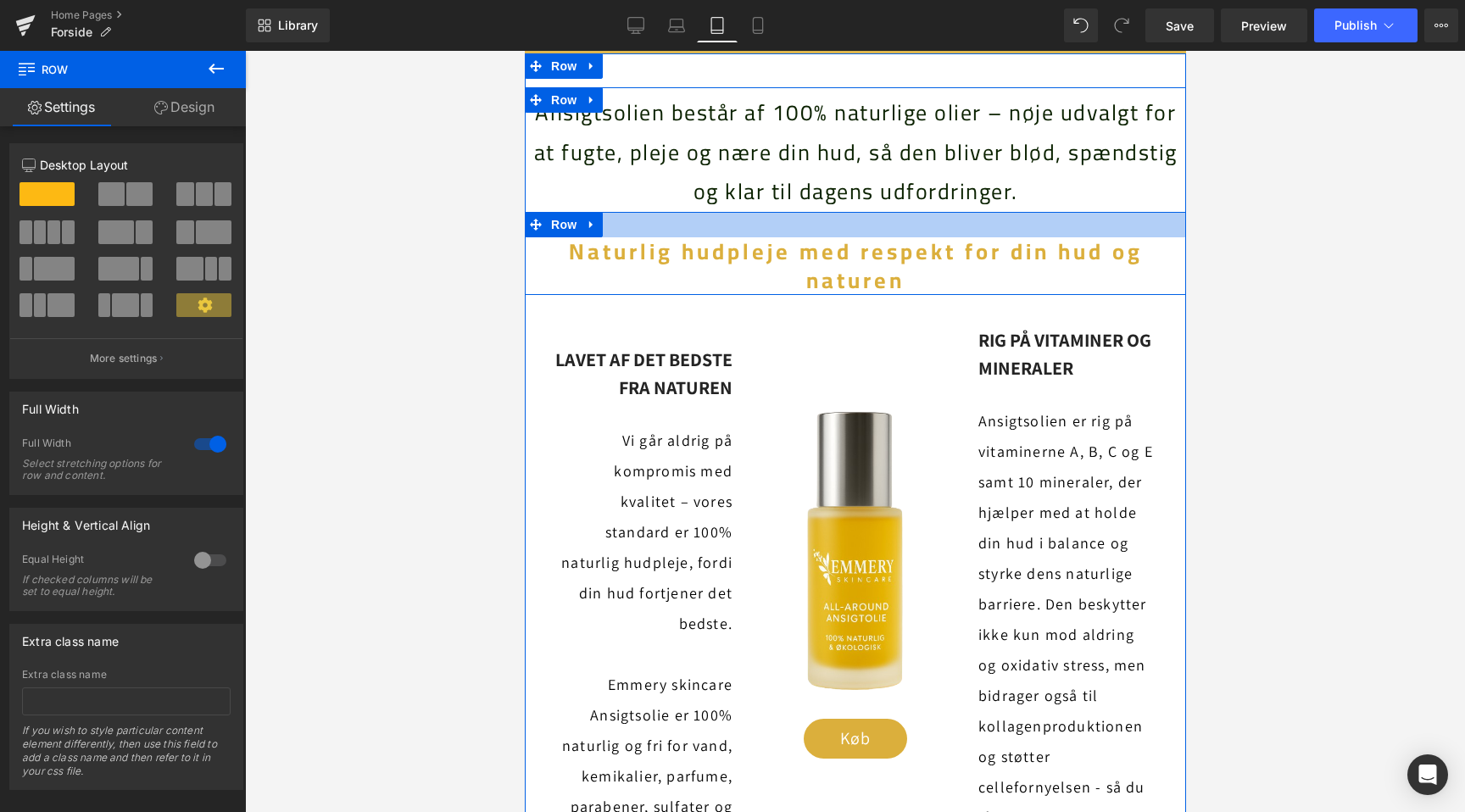
scroll to position [0, 565]
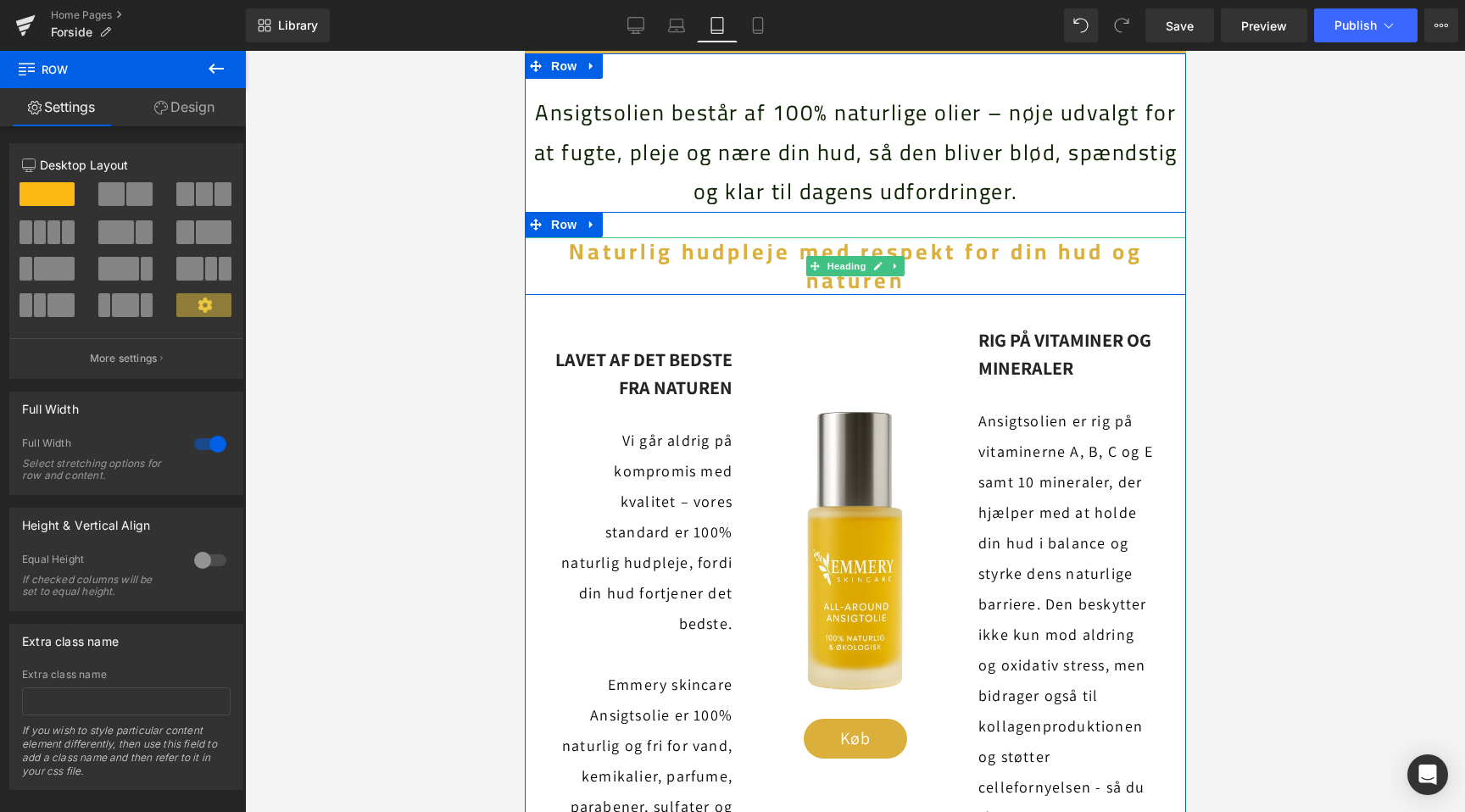
click at [571, 255] on span "Naturlig hudpleje med respekt for din hud og naturen" at bounding box center [855, 266] width 574 height 70
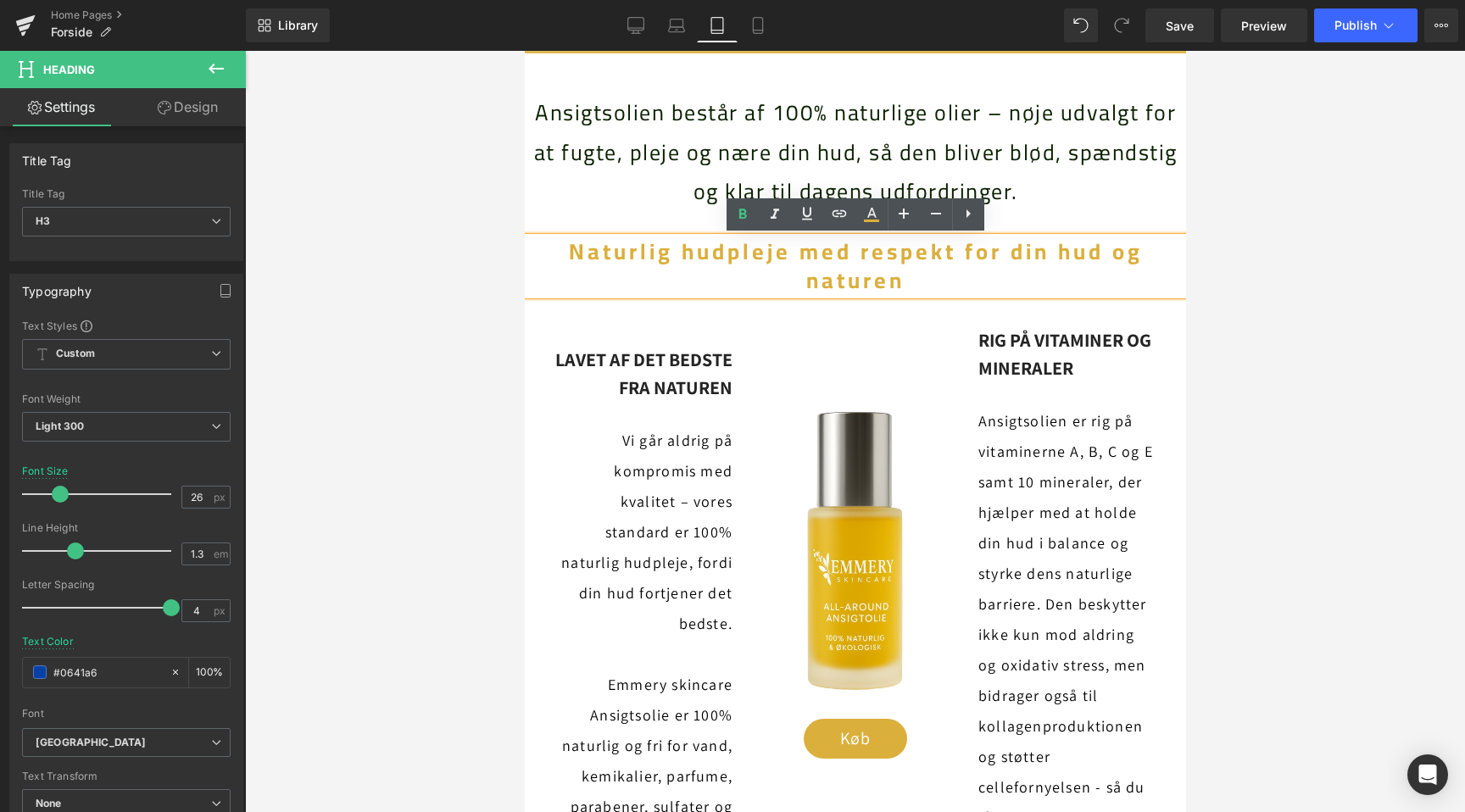
click at [445, 293] on div at bounding box center [855, 431] width 1220 height 761
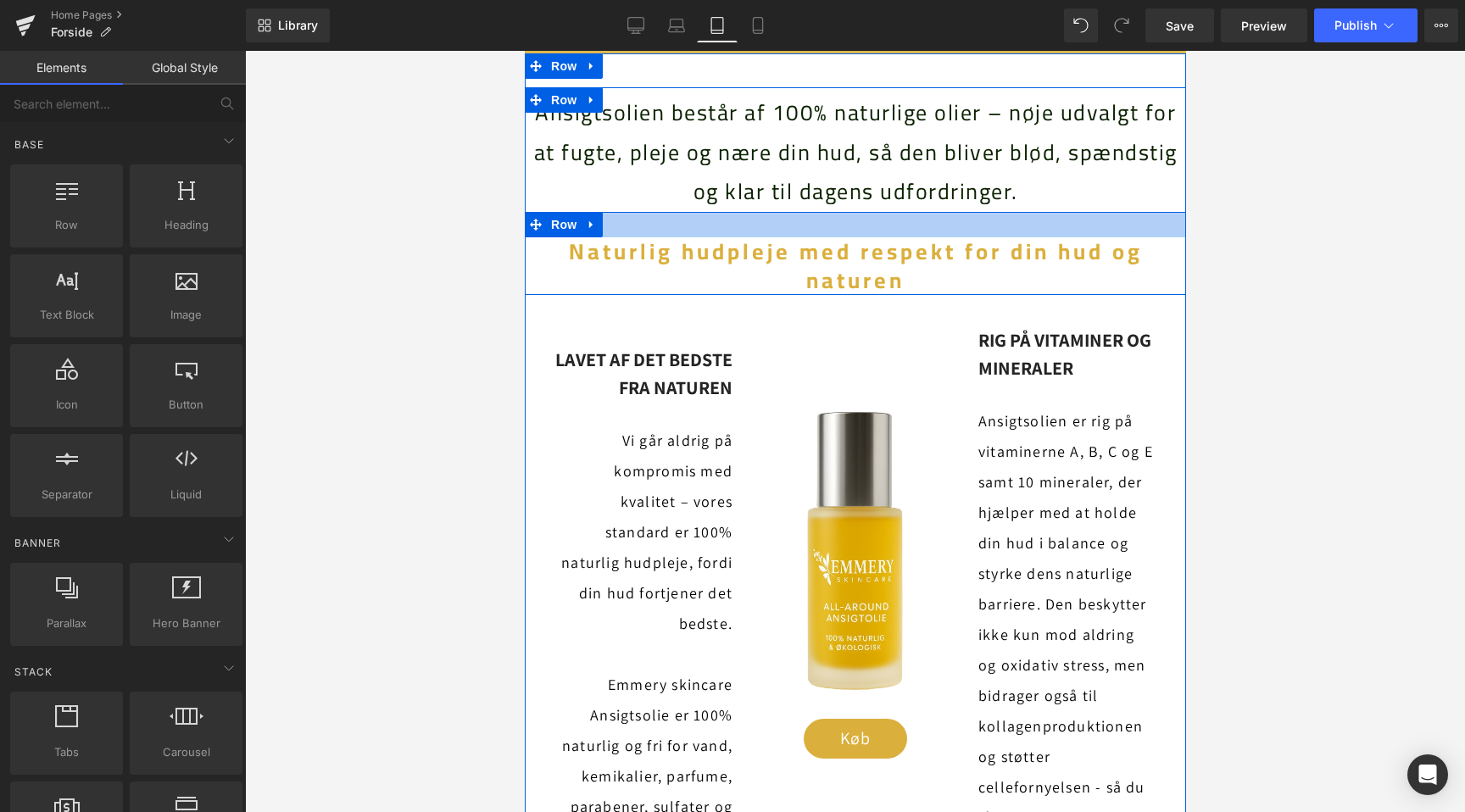
scroll to position [0, 1129]
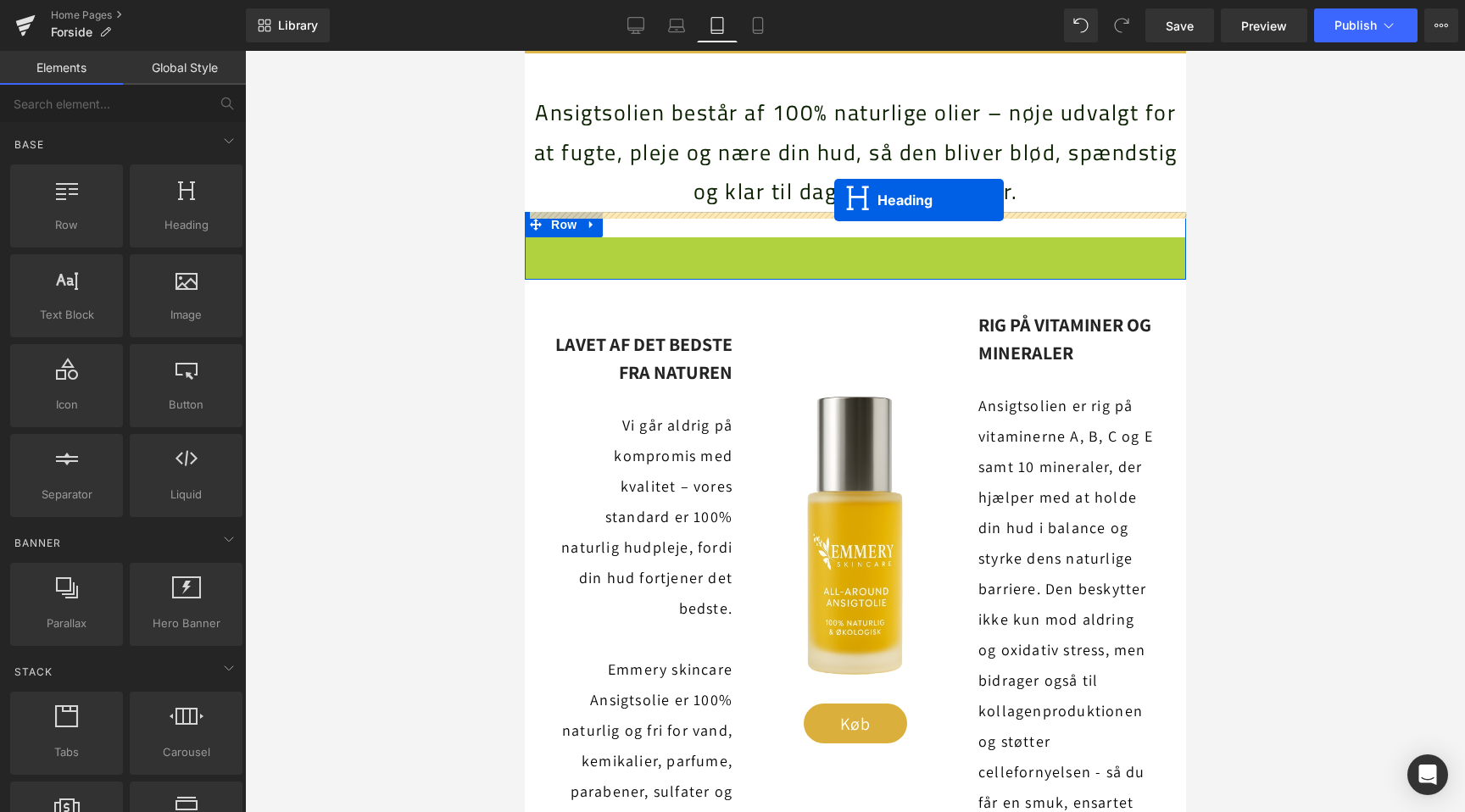
drag, startPoint x: 815, startPoint y: 270, endPoint x: 833, endPoint y: 200, distance: 72.3
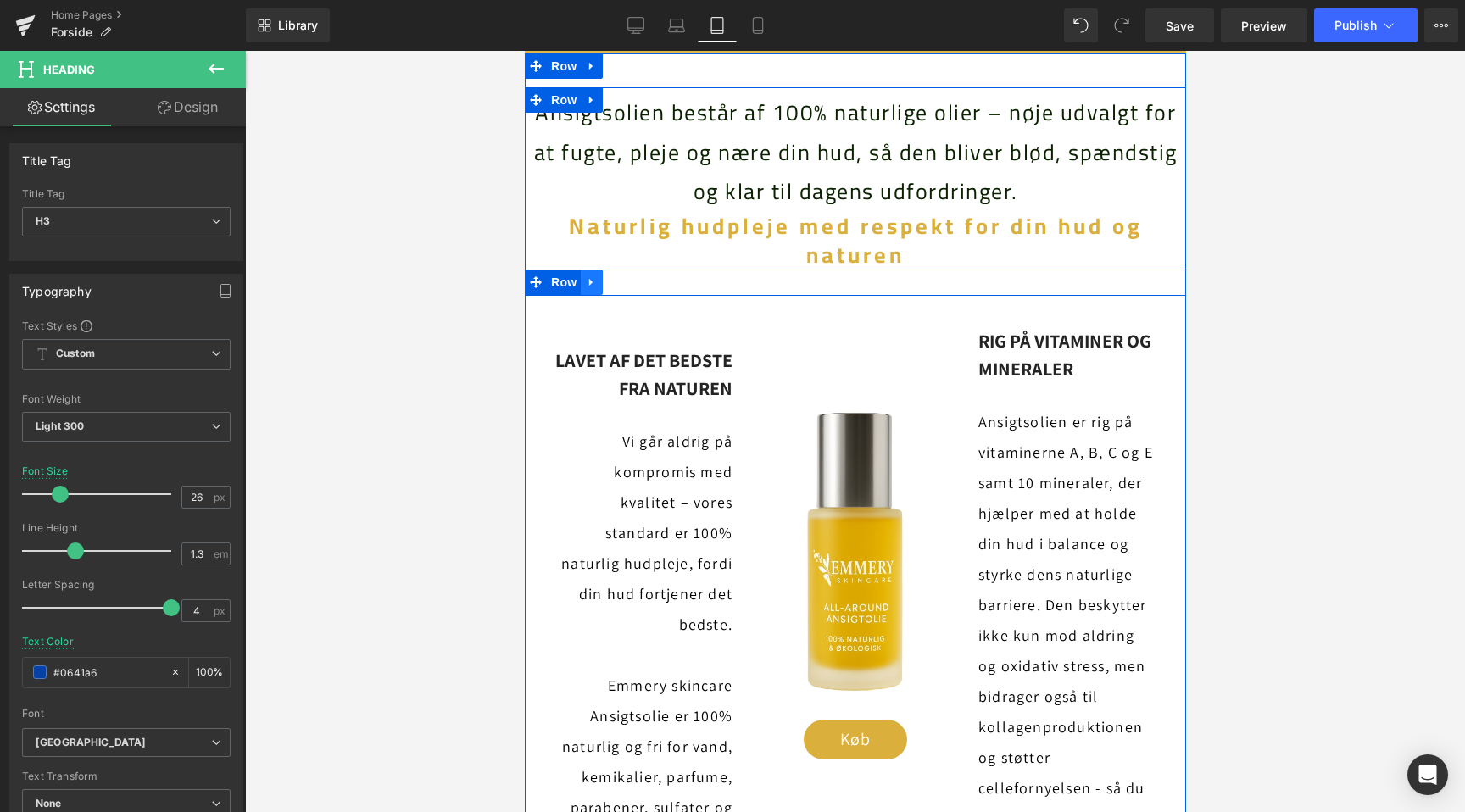
scroll to position [0, 0]
click at [598, 282] on link at bounding box center [591, 283] width 22 height 26
click at [642, 282] on link at bounding box center [635, 283] width 22 height 26
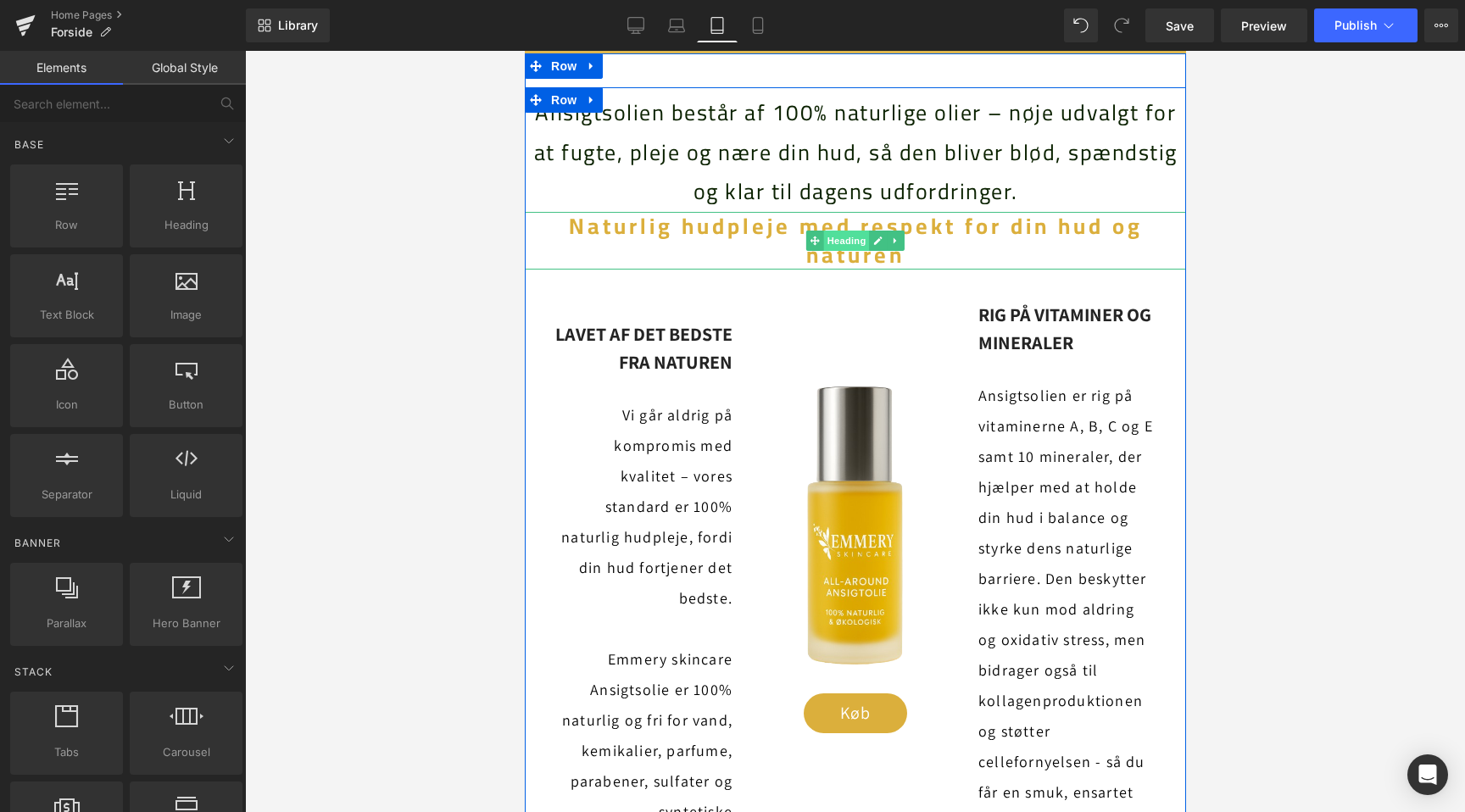
scroll to position [0, 1129]
click at [710, 231] on span "Naturlig hudpleje med respekt for din hud og naturen" at bounding box center [855, 240] width 574 height 70
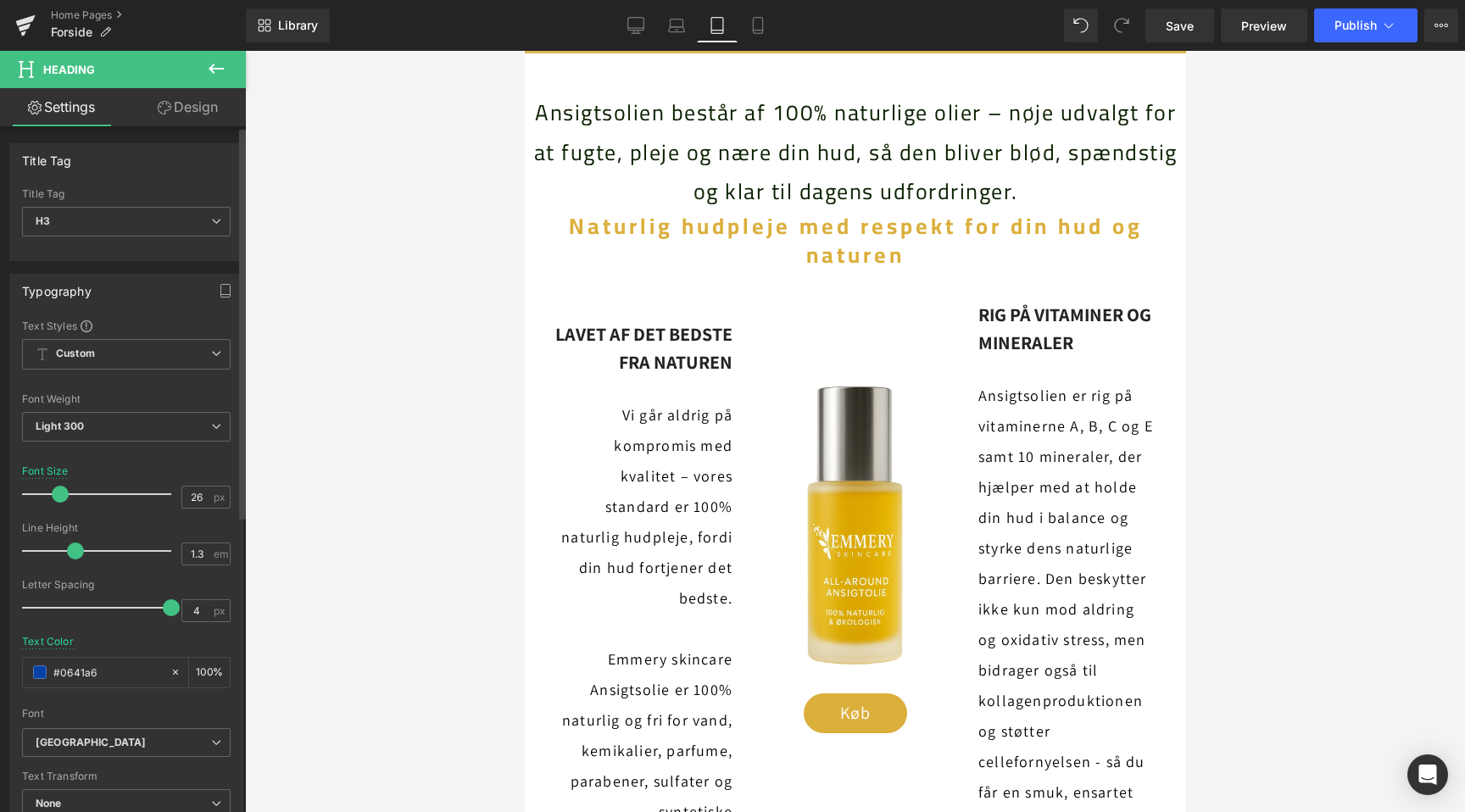
scroll to position [0, 0]
click at [190, 495] on input "26" at bounding box center [196, 497] width 30 height 21
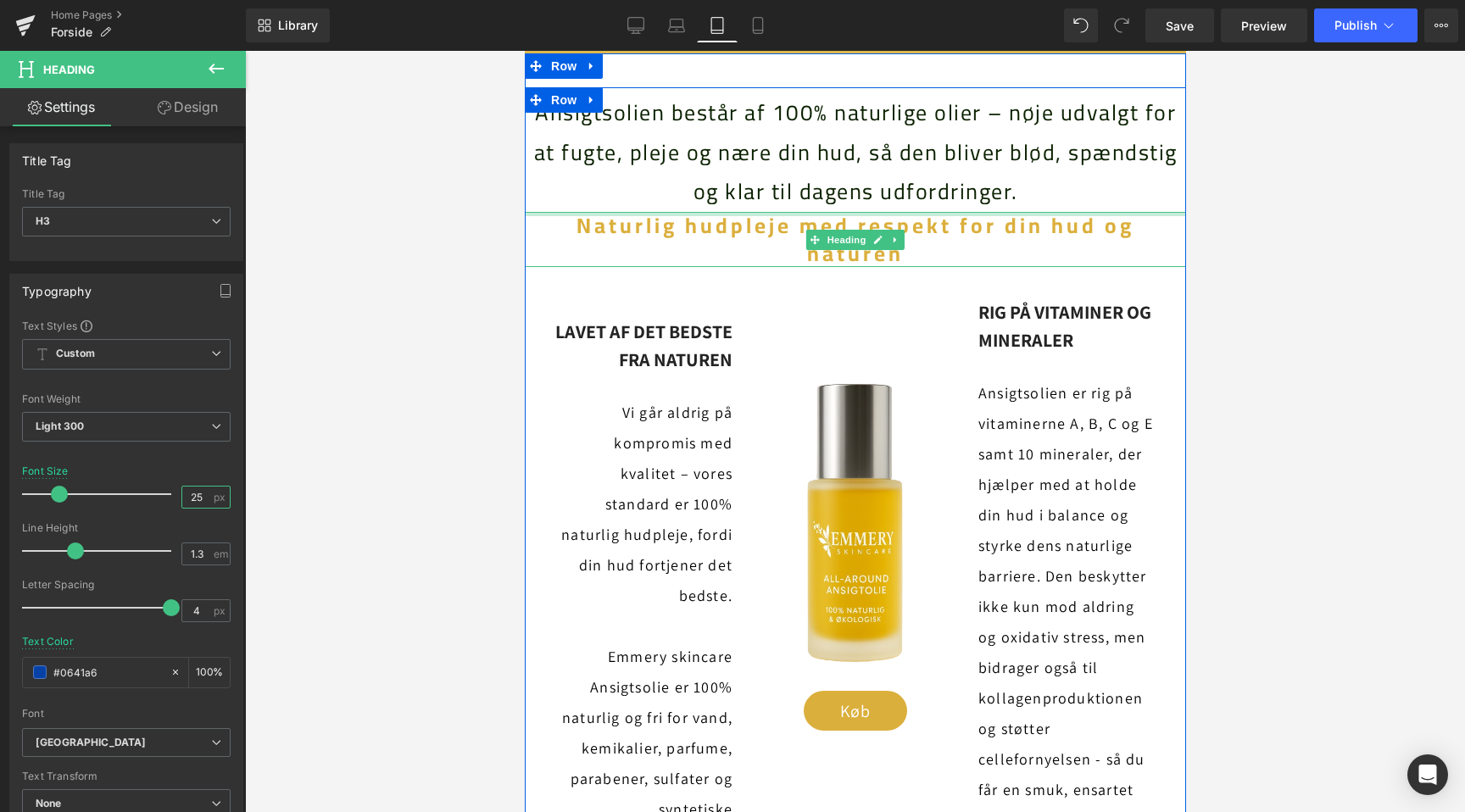
scroll to position [0, 1129]
type input "26"
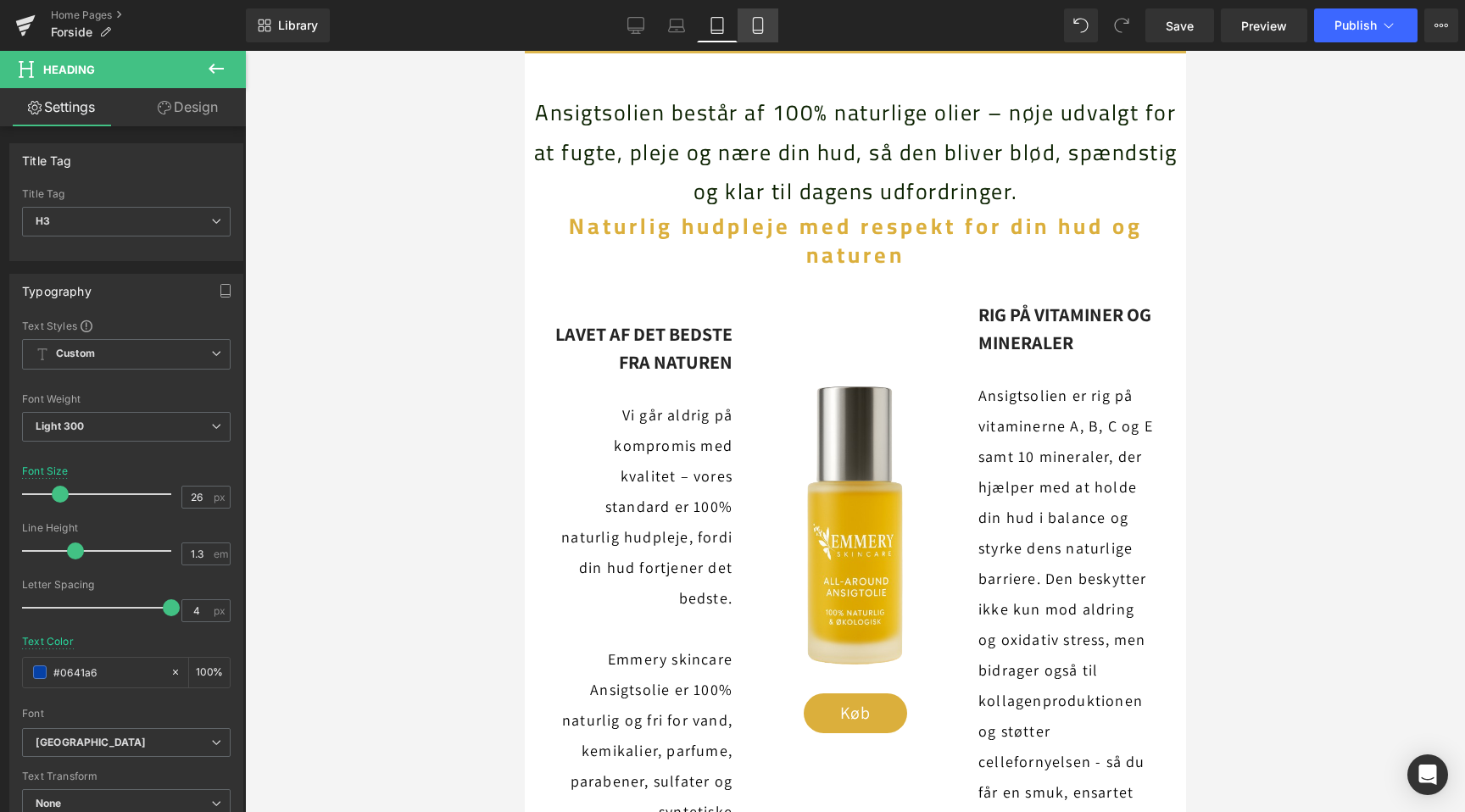
drag, startPoint x: 764, startPoint y: 22, endPoint x: 108, endPoint y: 61, distance: 657.2
click at [762, 22] on icon at bounding box center [757, 26] width 9 height 16
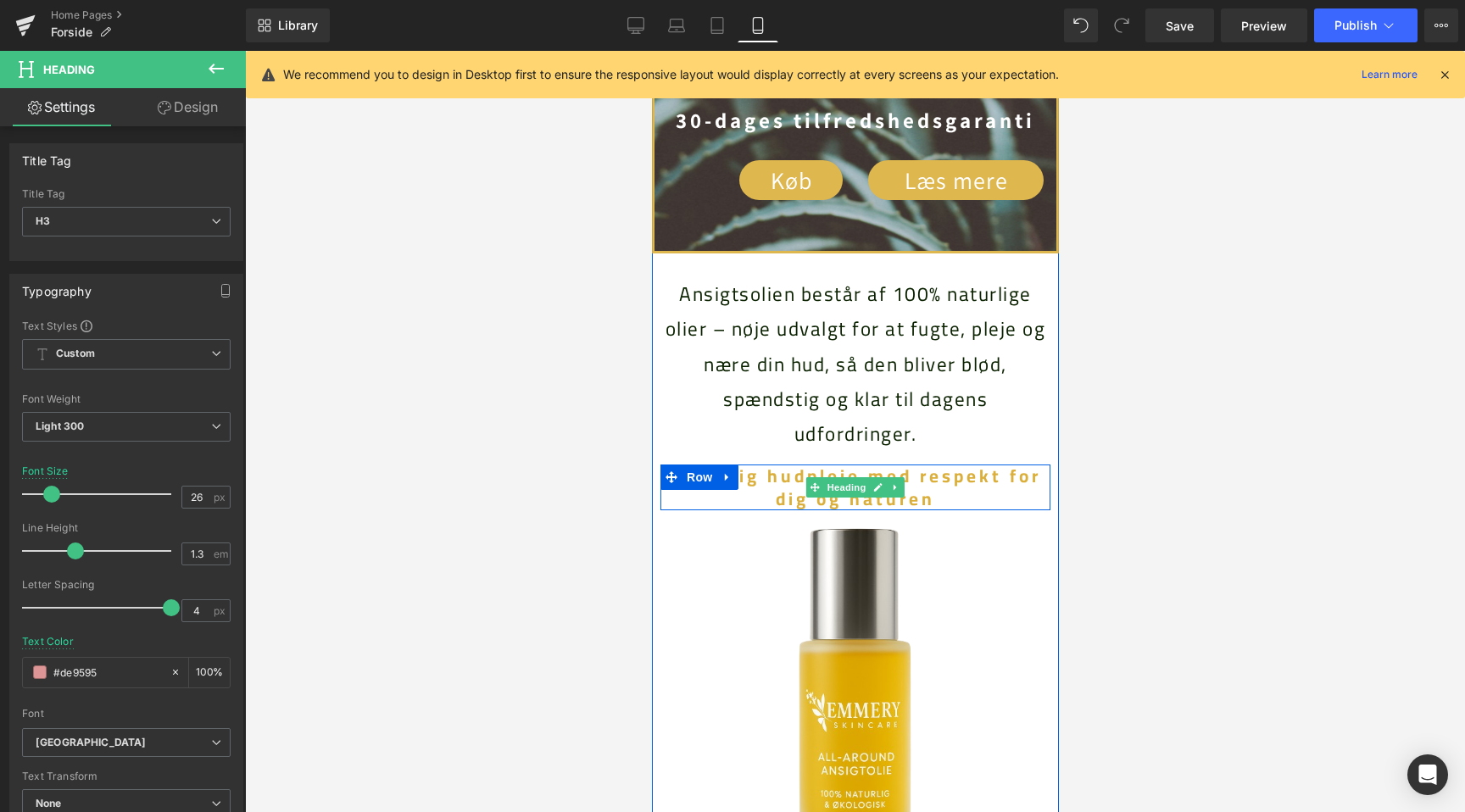
scroll to position [0, 620]
click at [798, 499] on span "Naturlig hudpleje med respekt for dig og naturen" at bounding box center [855, 487] width 371 height 55
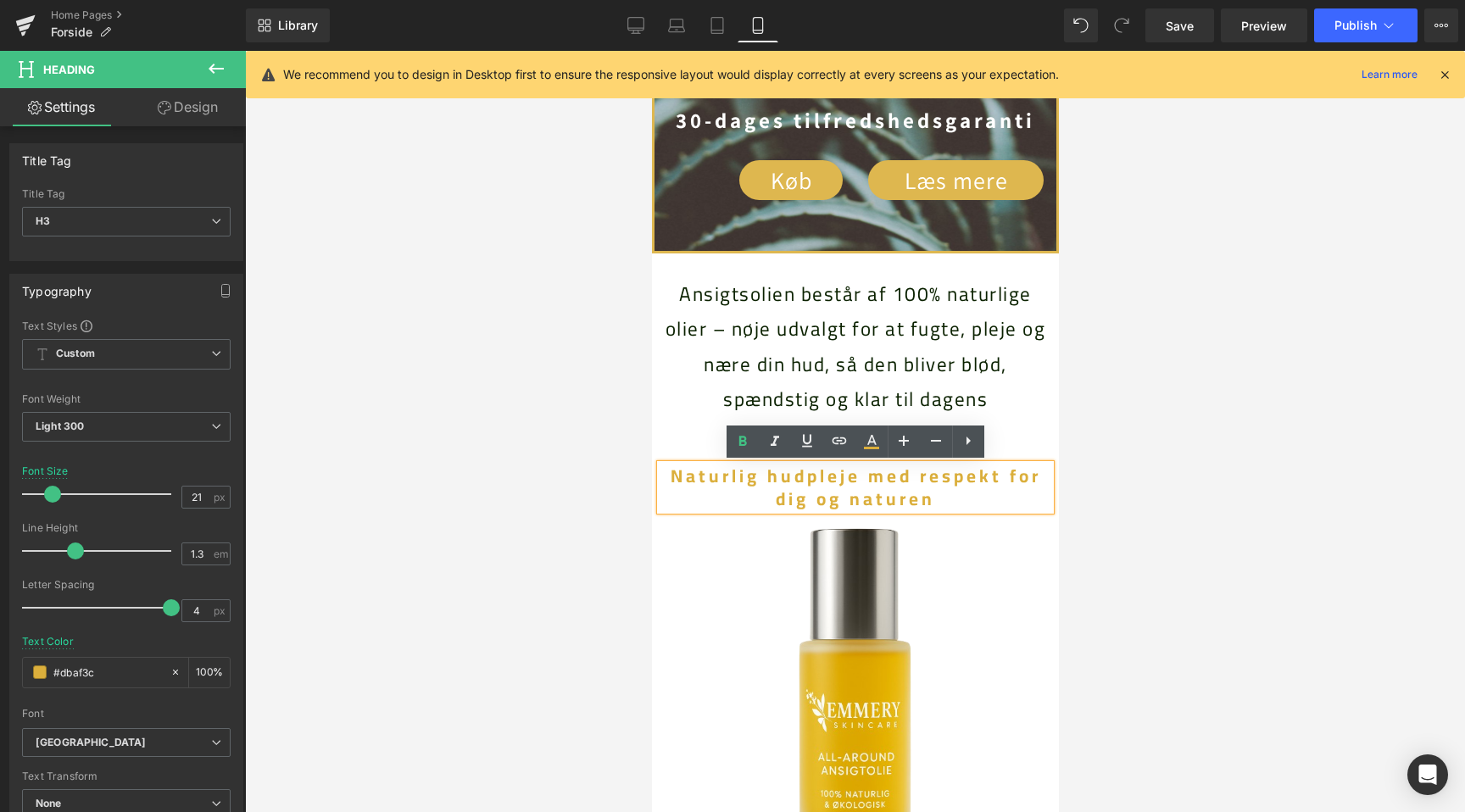
click at [799, 499] on span "Naturlig hudpleje med respekt for dig og naturen" at bounding box center [855, 487] width 371 height 55
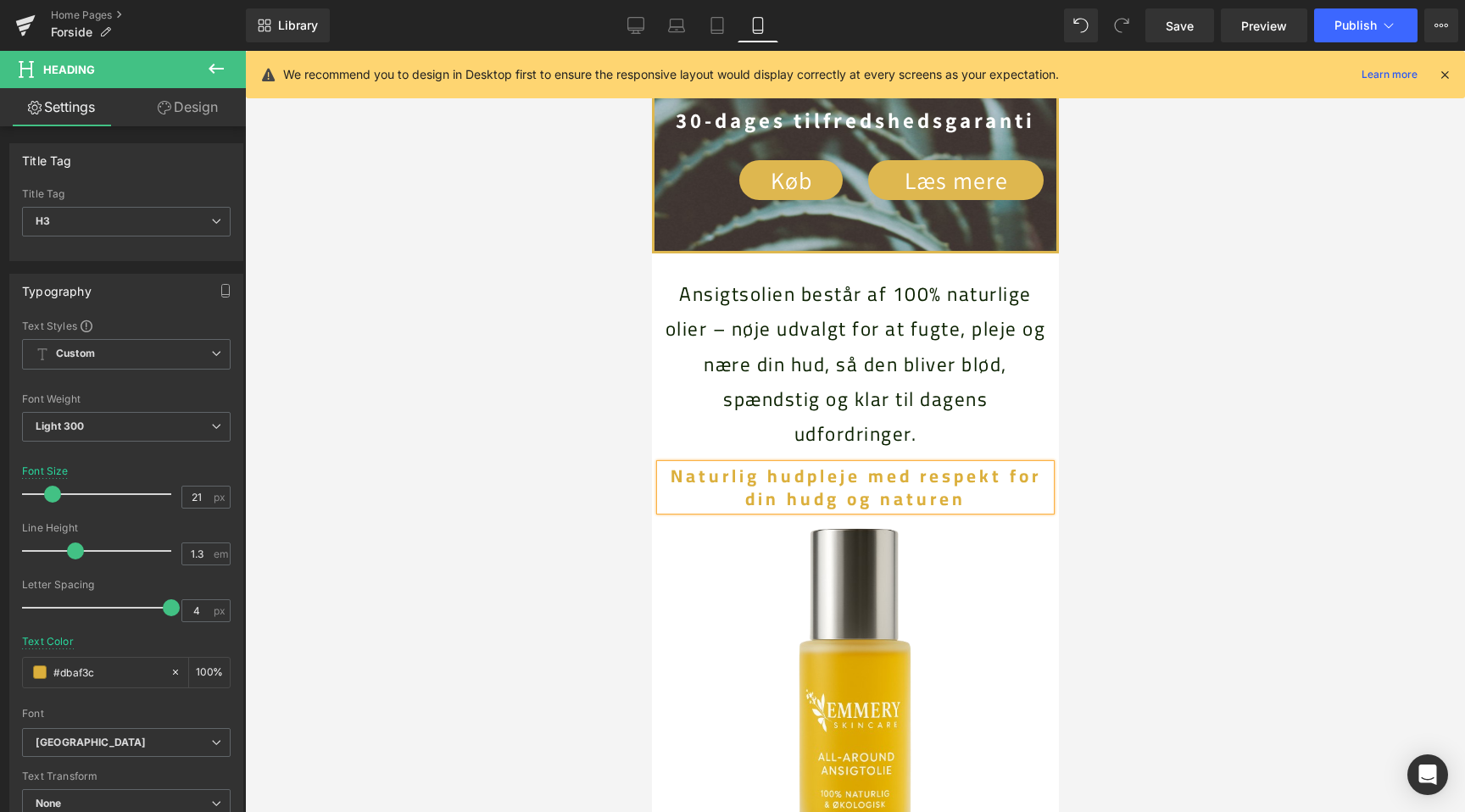
scroll to position [0, 0]
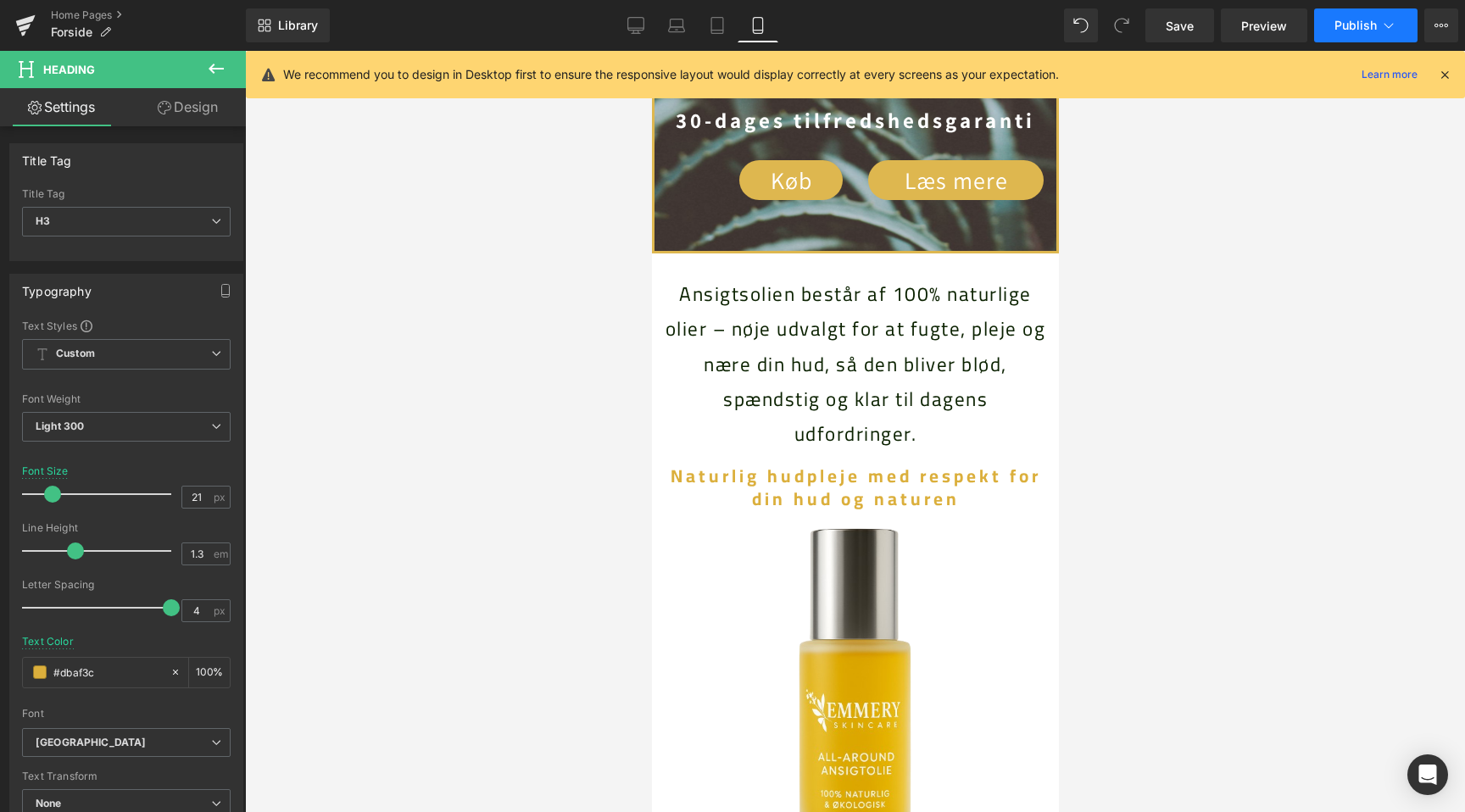
click at [1348, 32] on button "Publish" at bounding box center [1365, 26] width 103 height 34
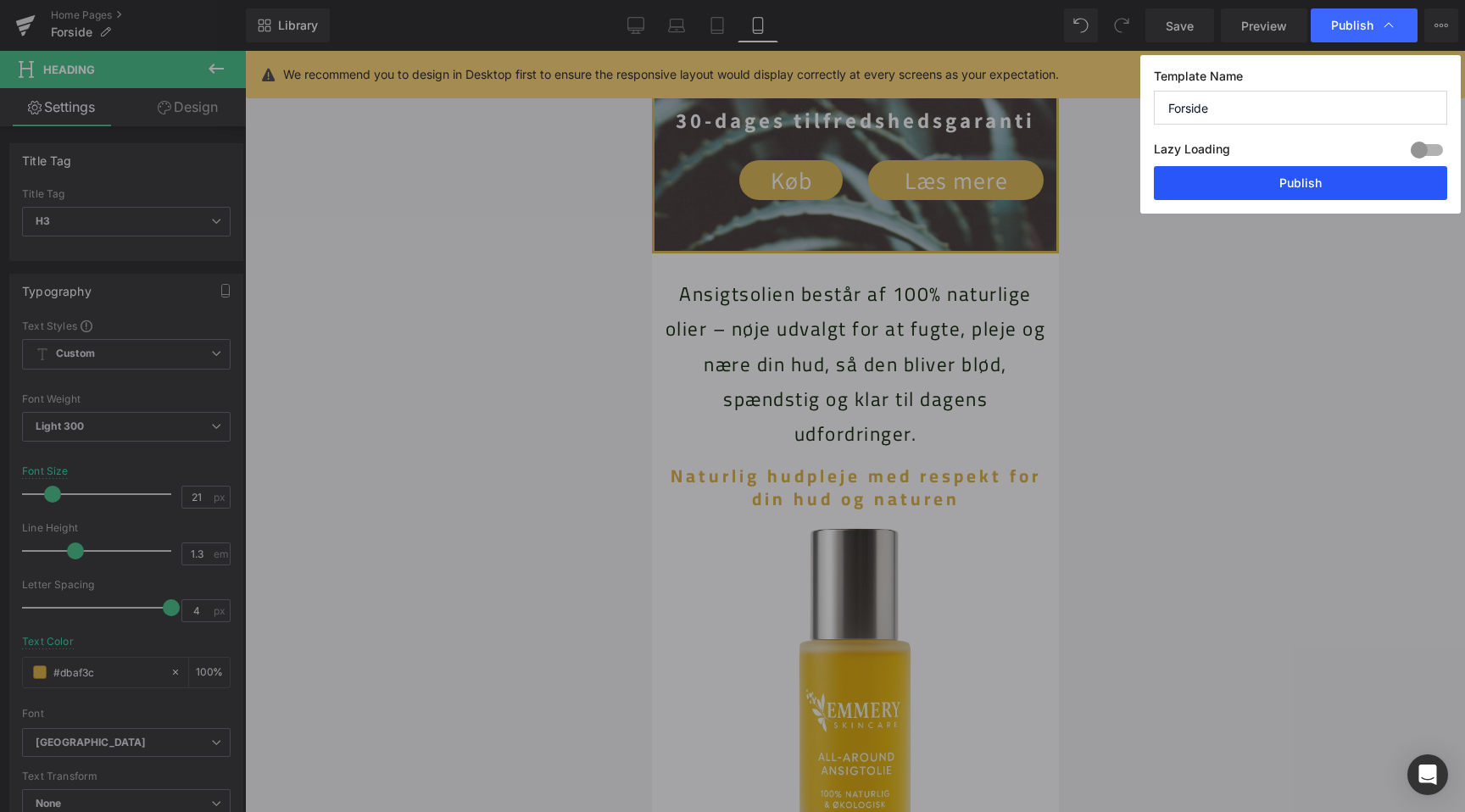
scroll to position [0, 310]
click at [1297, 188] on button "Publish" at bounding box center [1300, 183] width 293 height 34
click at [1256, 338] on div at bounding box center [855, 431] width 1220 height 761
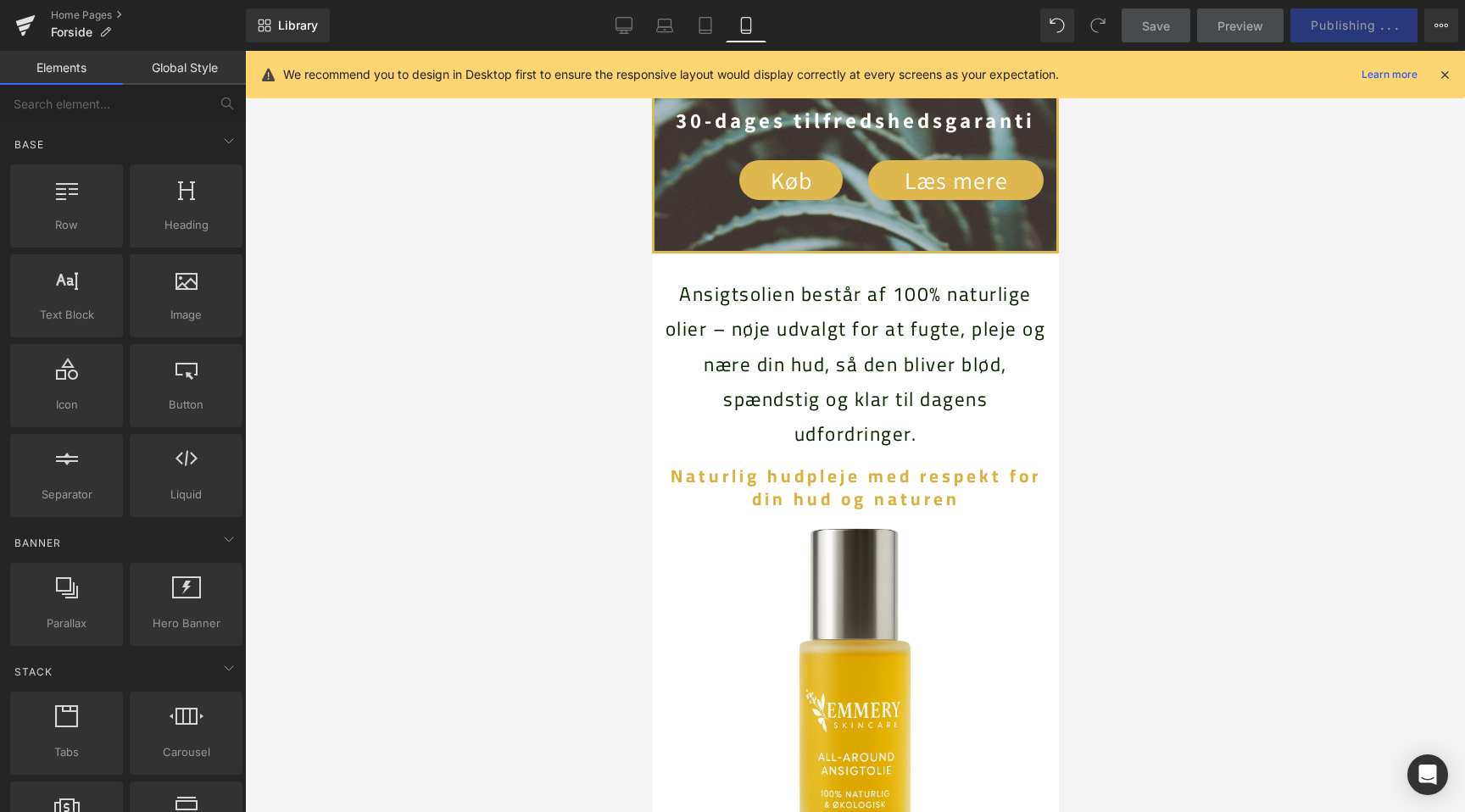
scroll to position [0, 620]
